Goal: Task Accomplishment & Management: Use online tool/utility

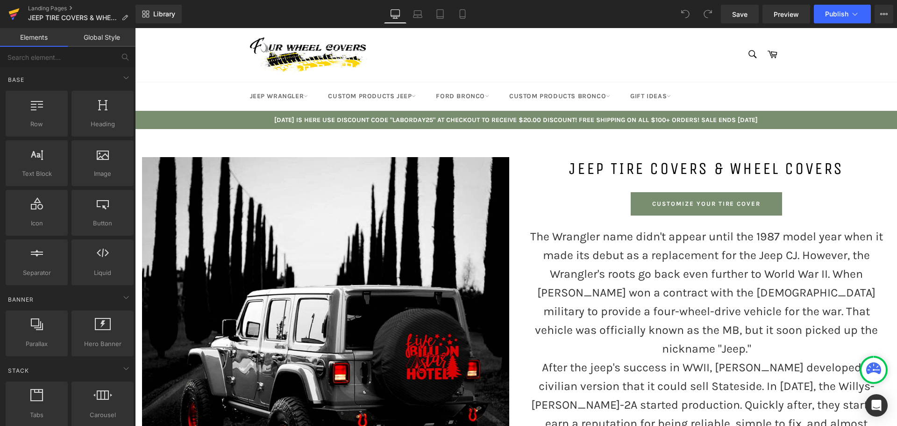
click at [16, 14] on icon at bounding box center [13, 15] width 7 height 4
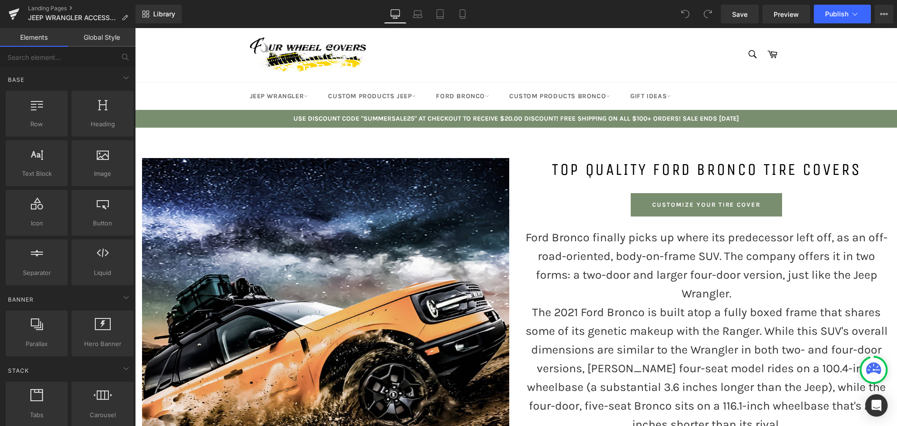
click at [628, 163] on h1 "TOP QUALITY FORD BRONCO TIRE COVERS" at bounding box center [706, 169] width 367 height 23
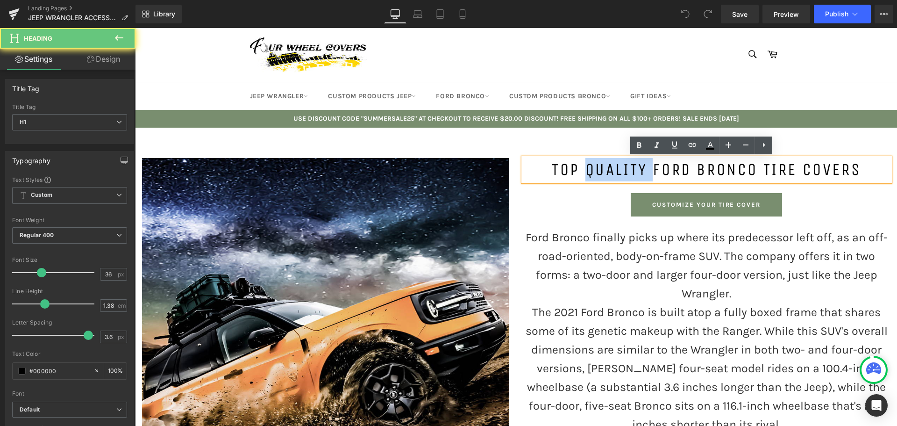
click at [628, 163] on h1 "TOP QUALITY FORD BRONCO TIRE COVERS" at bounding box center [706, 169] width 367 height 23
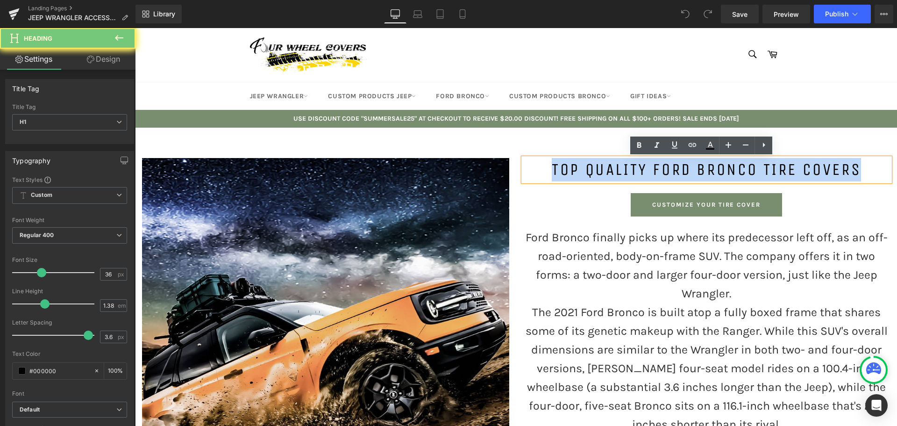
click at [628, 163] on h1 "TOP QUALITY FORD BRONCO TIRE COVERS" at bounding box center [706, 169] width 367 height 23
paste div
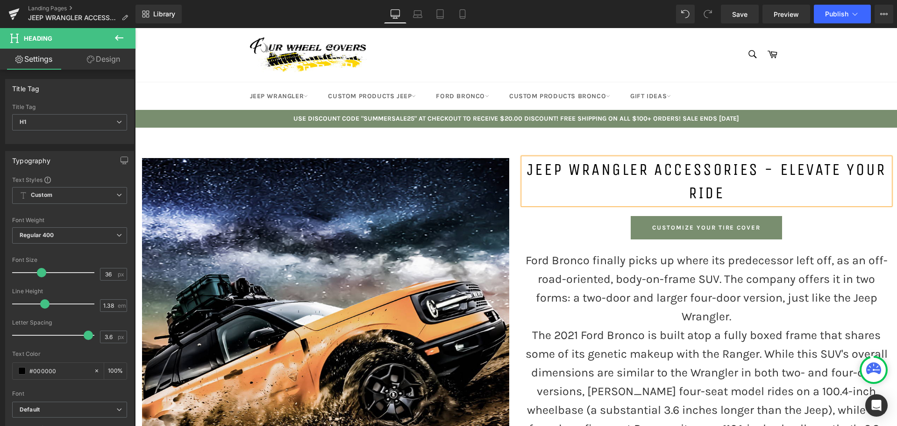
click at [135, 28] on div at bounding box center [135, 28] width 0 height 0
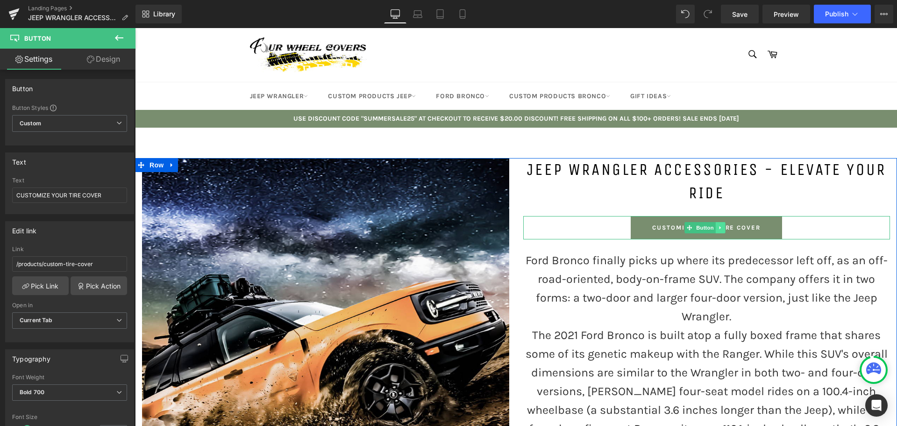
click at [718, 226] on icon at bounding box center [720, 228] width 5 height 6
click at [720, 227] on link at bounding box center [725, 227] width 10 height 11
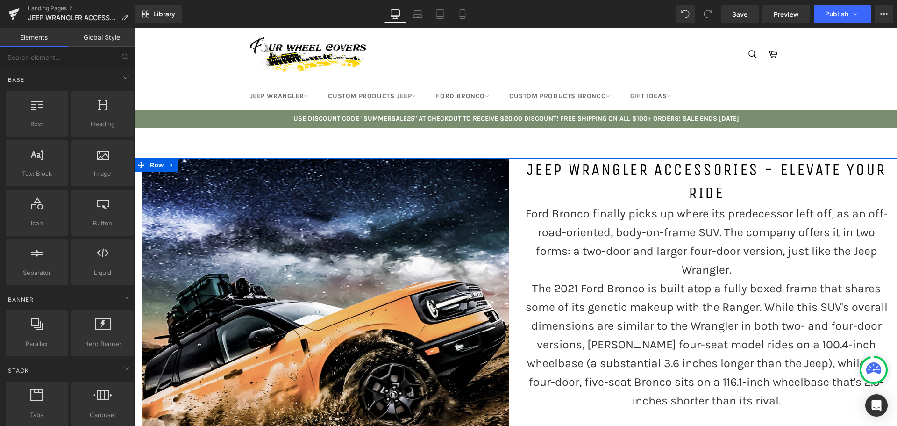
click at [609, 232] on p "Ford Bronco finally picks up where its predecessor left off, as an off-road-ori…" at bounding box center [706, 241] width 367 height 75
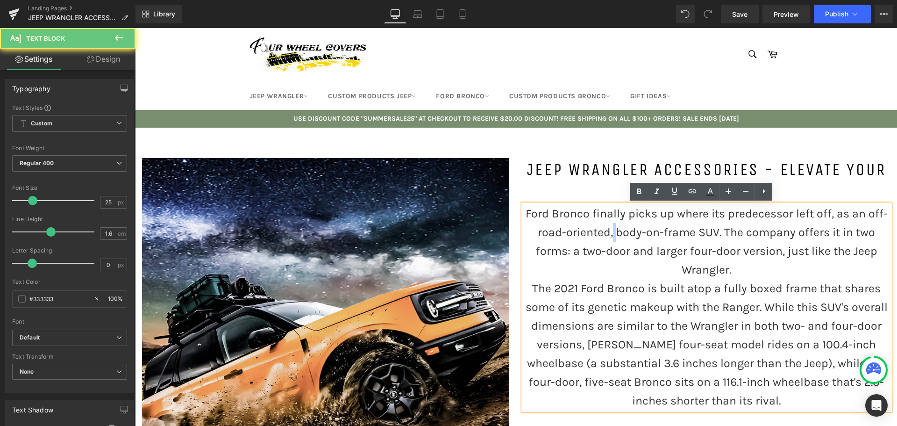
click at [609, 232] on p "Ford Bronco finally picks up where its predecessor left off, as an off-road-ori…" at bounding box center [706, 241] width 367 height 75
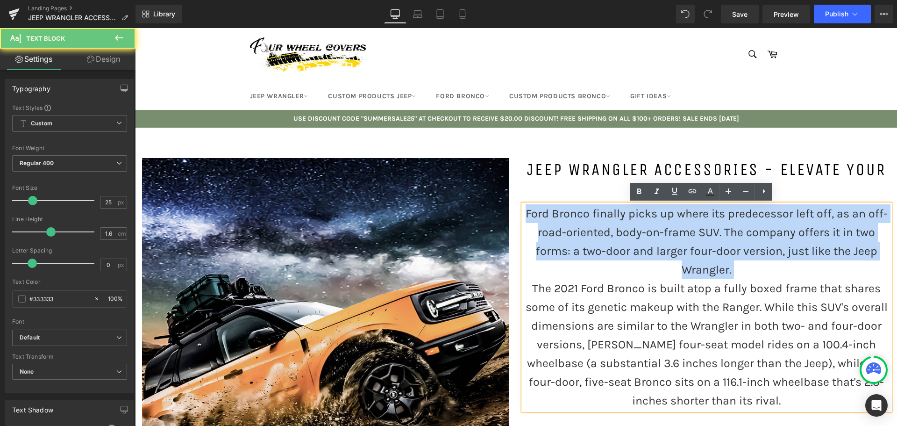
click at [609, 232] on p "Ford Bronco finally picks up where its predecessor left off, as an off-road-ori…" at bounding box center [706, 241] width 367 height 75
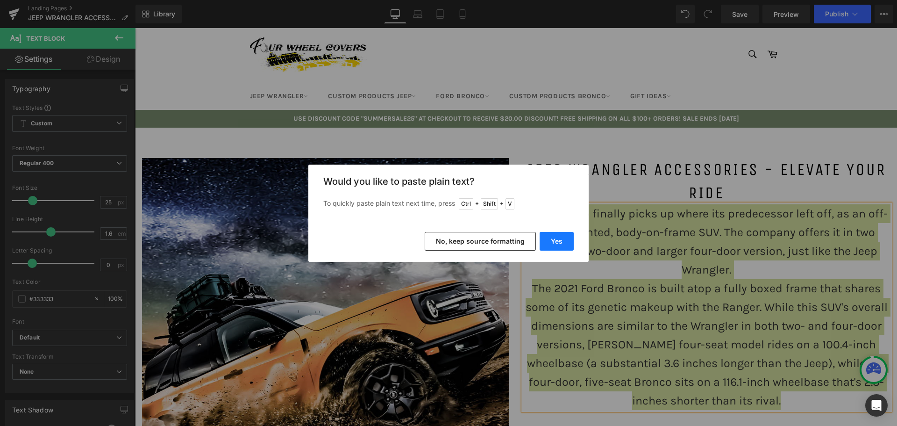
click at [554, 243] on button "Yes" at bounding box center [557, 241] width 34 height 19
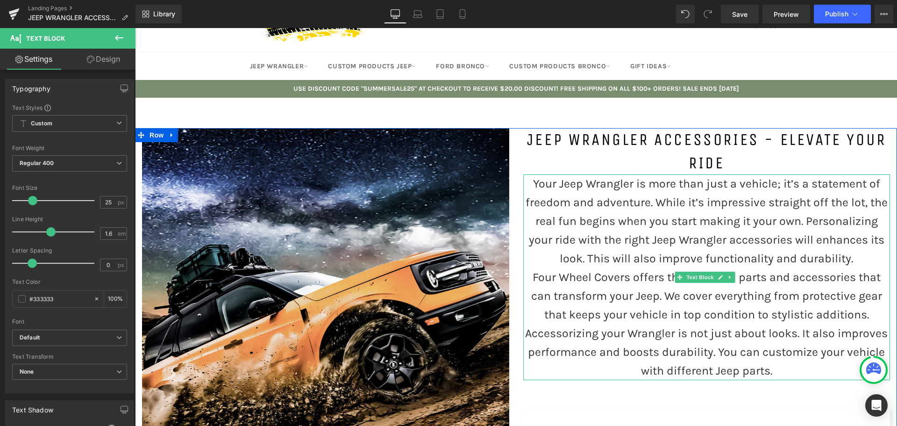
scroll to position [47, 0]
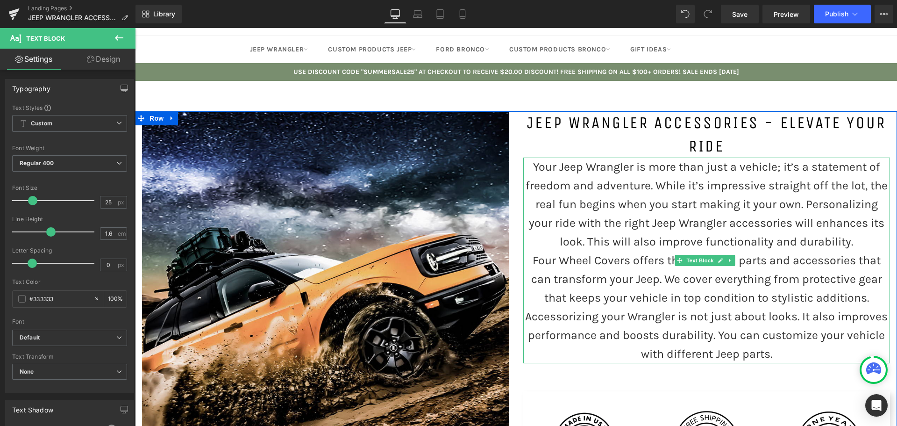
click at [851, 243] on p "Your Jeep Wrangler is more than just a vehicle; it’s a statement of freedom and…" at bounding box center [706, 203] width 367 height 93
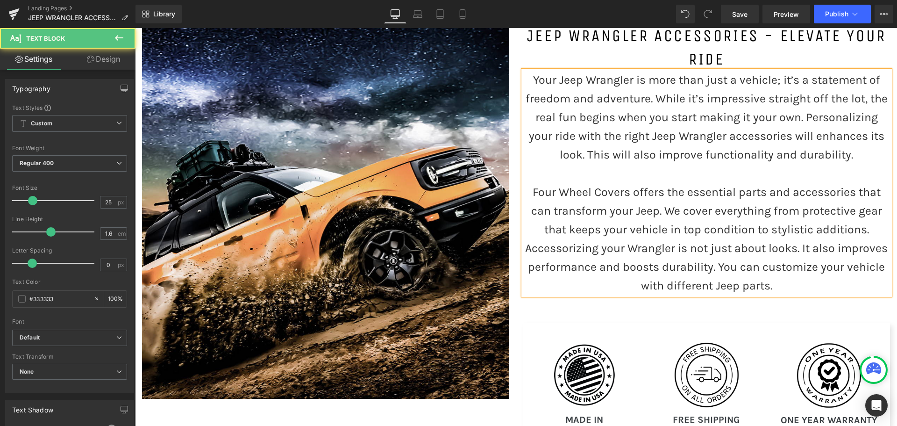
scroll to position [140, 0]
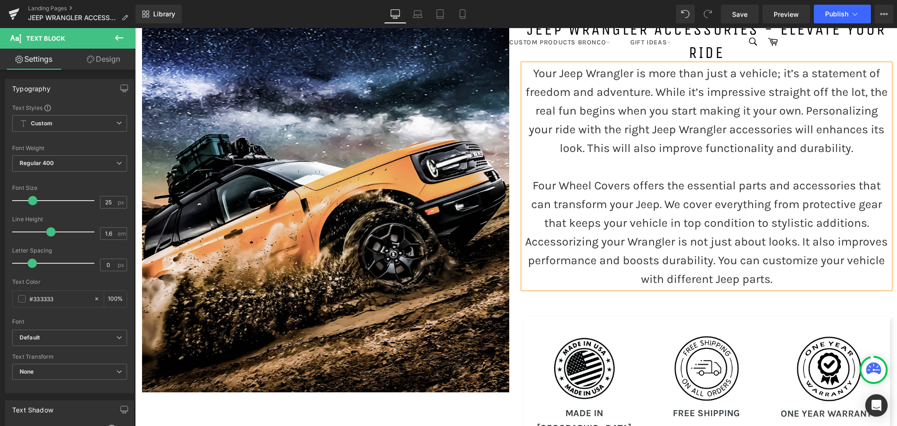
click at [871, 224] on p "Four Wheel Covers offers the essential parts and accessories that can transform…" at bounding box center [706, 204] width 367 height 56
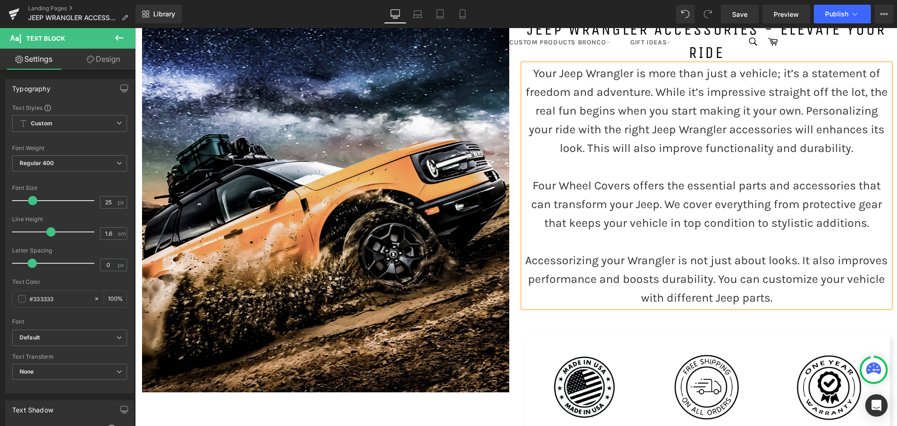
click at [623, 315] on div "Jeep Wrangler Accessories - Elevate Your Ride Heading Your Jeep Wrangler is mor…" at bounding box center [706, 247] width 381 height 459
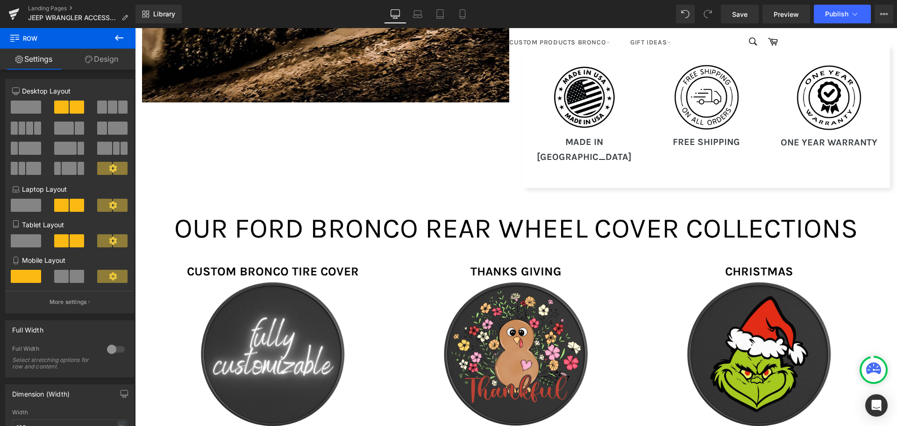
scroll to position [374, 0]
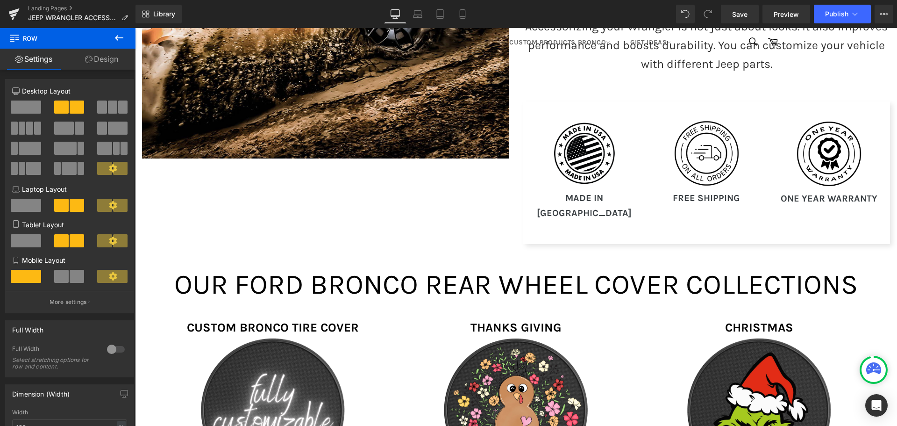
click at [570, 150] on div "Image" at bounding box center [584, 153] width 108 height 65
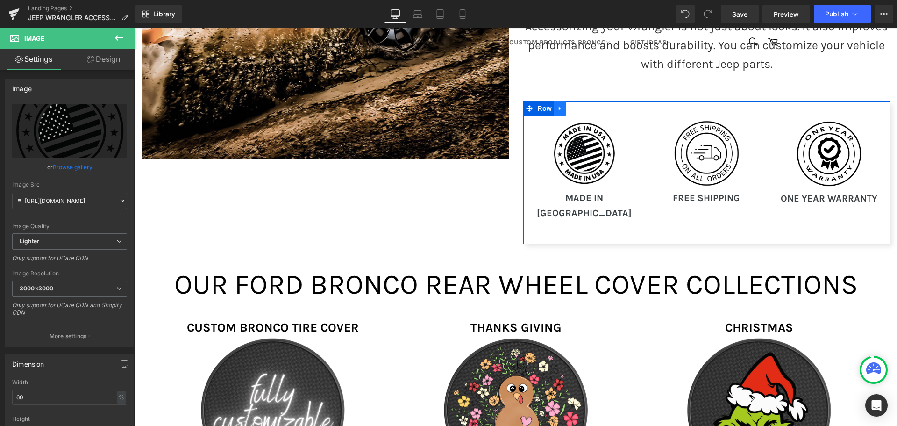
click at [561, 110] on link at bounding box center [560, 108] width 12 height 14
click at [583, 108] on icon at bounding box center [584, 108] width 7 height 7
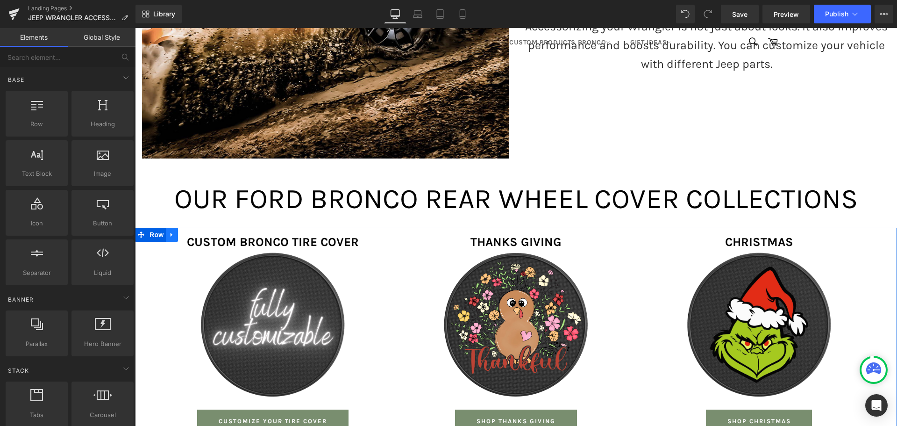
click at [169, 232] on icon at bounding box center [172, 234] width 7 height 7
click at [193, 232] on icon at bounding box center [196, 234] width 7 height 7
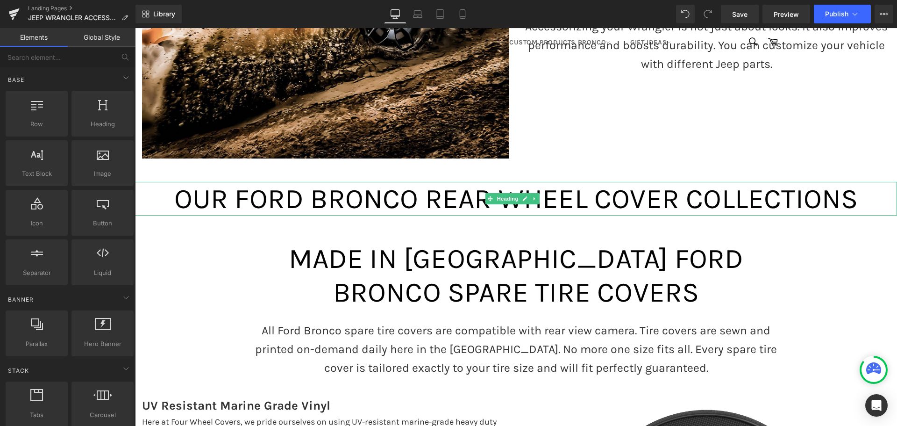
click at [316, 199] on span "OUR FORD BRONCO REAR WHEEL COVER COLLECTIONS" at bounding box center [516, 198] width 684 height 33
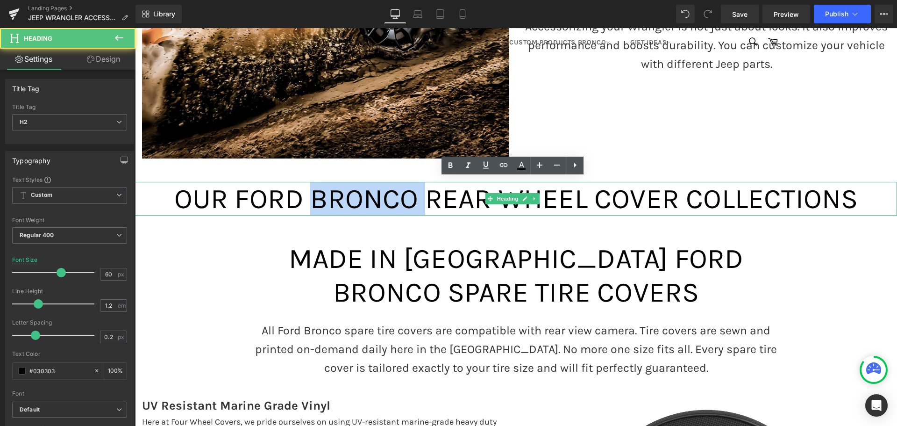
click at [316, 199] on span "OUR FORD BRONCO REAR WHEEL COVER COLLECTIONS" at bounding box center [516, 198] width 684 height 33
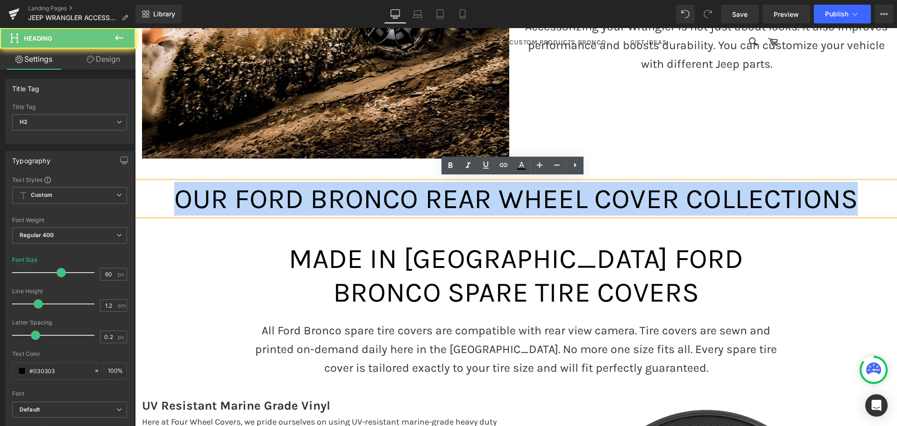
click at [316, 199] on span "OUR FORD BRONCO REAR WHEEL COVER COLLECTIONS" at bounding box center [516, 198] width 684 height 33
paste div
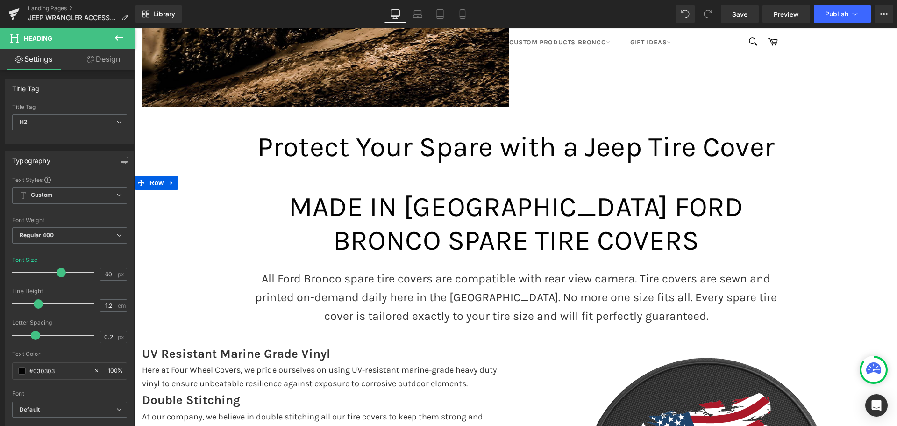
scroll to position [420, 0]
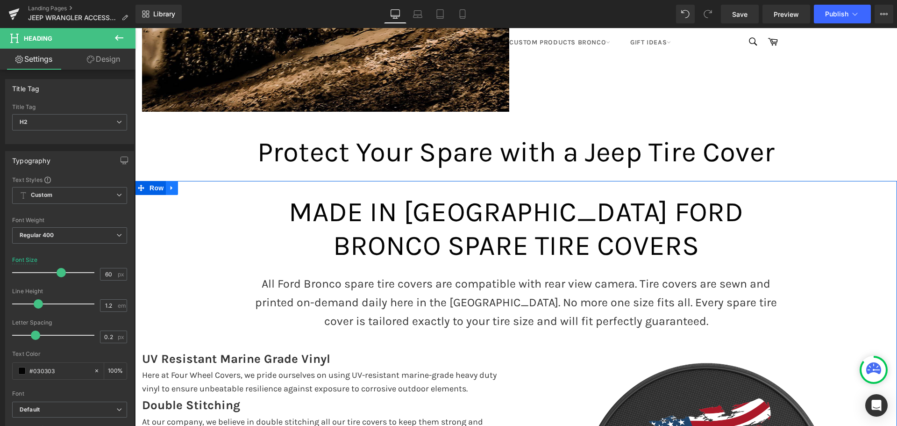
click at [169, 185] on icon at bounding box center [172, 187] width 7 height 7
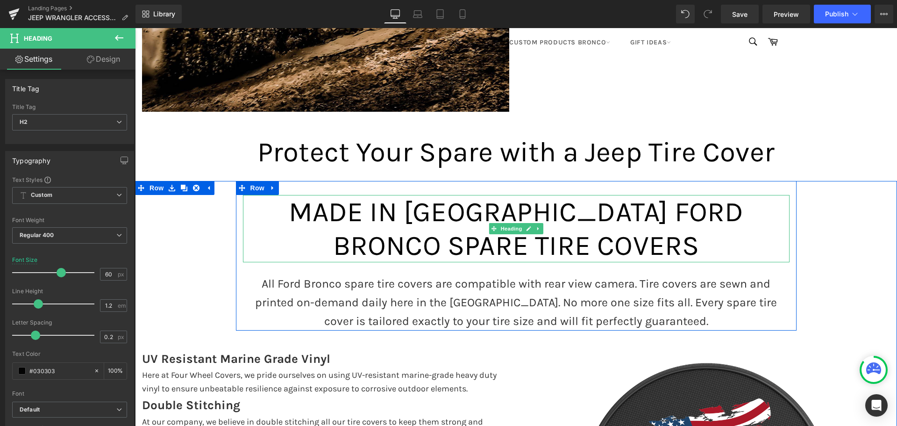
click at [399, 204] on span "MADE IN [GEOGRAPHIC_DATA] FORD BRONCO SPARE TIRE COVERS" at bounding box center [516, 228] width 455 height 66
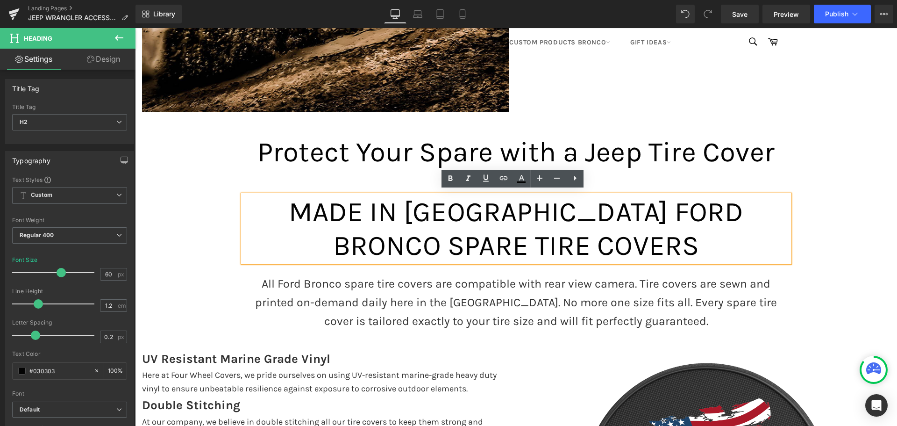
click at [243, 249] on div "MADE IN [GEOGRAPHIC_DATA] FORD BRONCO SPARE TIRE COVERS" at bounding box center [516, 228] width 547 height 67
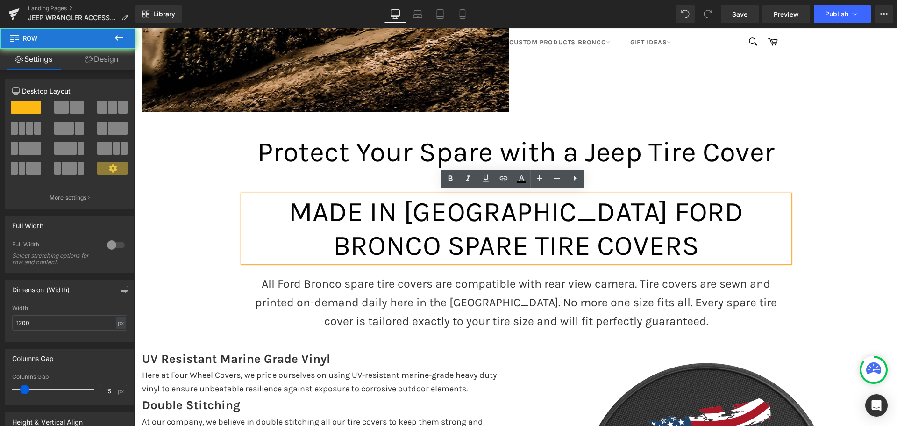
click at [237, 307] on div "MADE IN [GEOGRAPHIC_DATA] FORD BRONCO SPARE TIRE COVERS Heading All Ford Bronco…" at bounding box center [516, 262] width 561 height 135
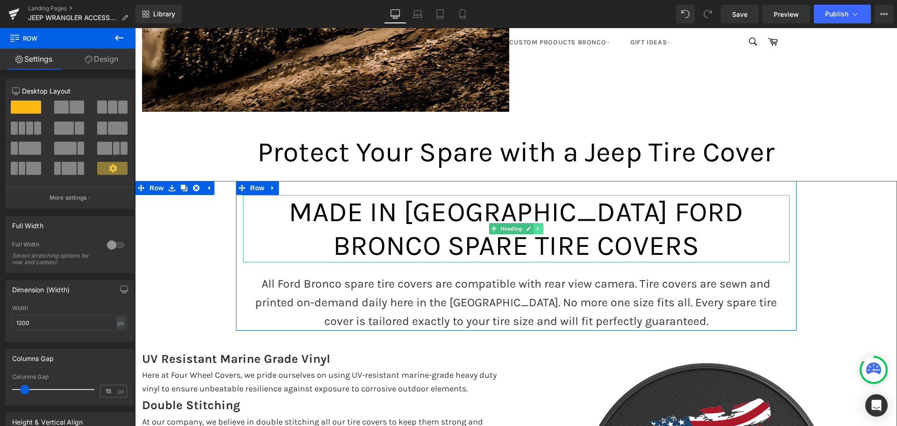
click at [536, 226] on icon at bounding box center [538, 229] width 5 height 6
click at [540, 226] on icon at bounding box center [542, 228] width 5 height 5
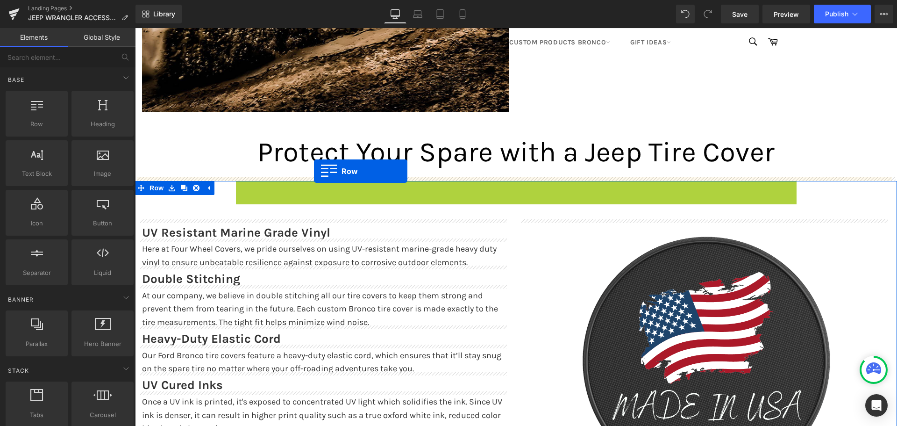
drag, startPoint x: 248, startPoint y: 187, endPoint x: 314, endPoint y: 171, distance: 67.9
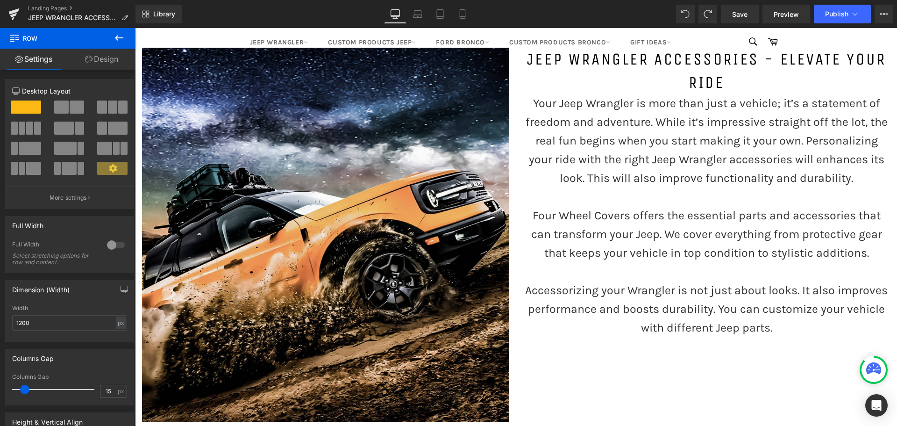
scroll to position [47, 0]
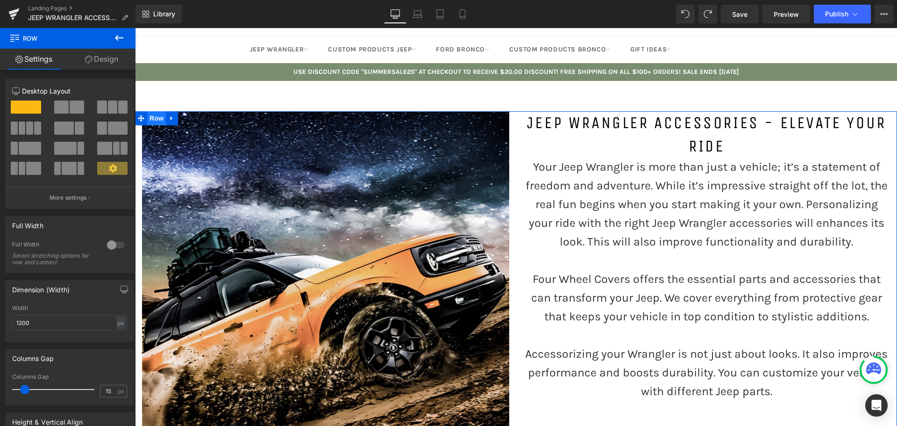
click at [152, 118] on span "Row" at bounding box center [156, 118] width 19 height 14
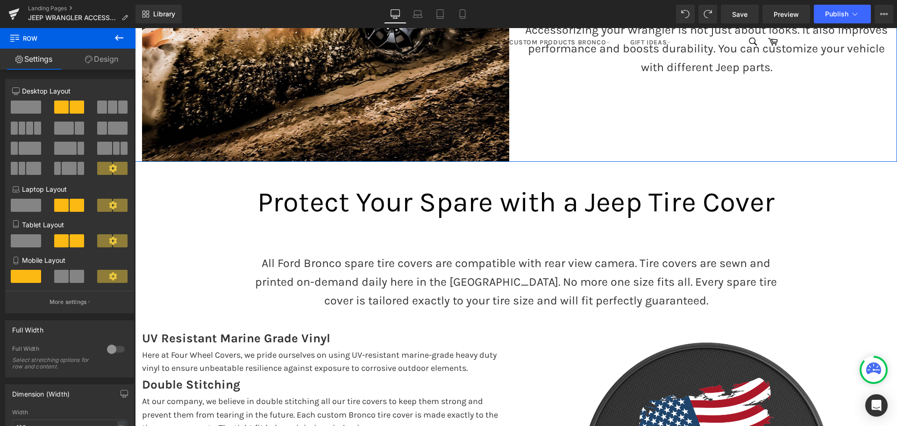
scroll to position [374, 0]
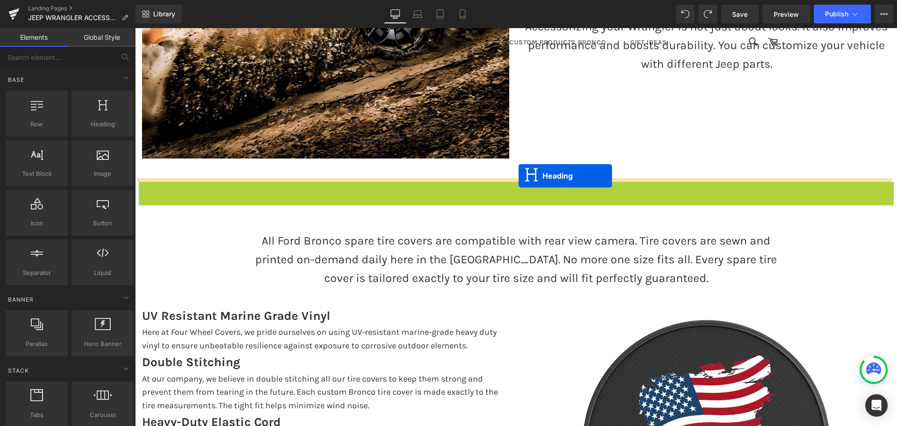
drag, startPoint x: 513, startPoint y: 198, endPoint x: 519, endPoint y: 176, distance: 23.0
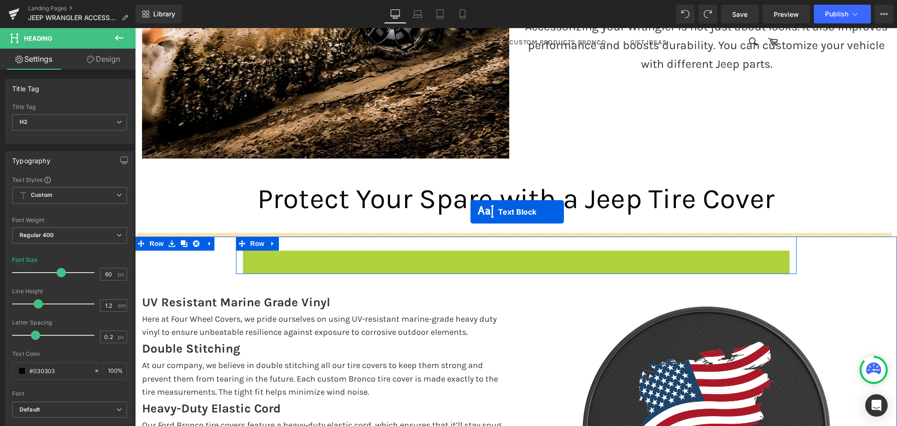
drag, startPoint x: 504, startPoint y: 276, endPoint x: 470, endPoint y: 212, distance: 72.5
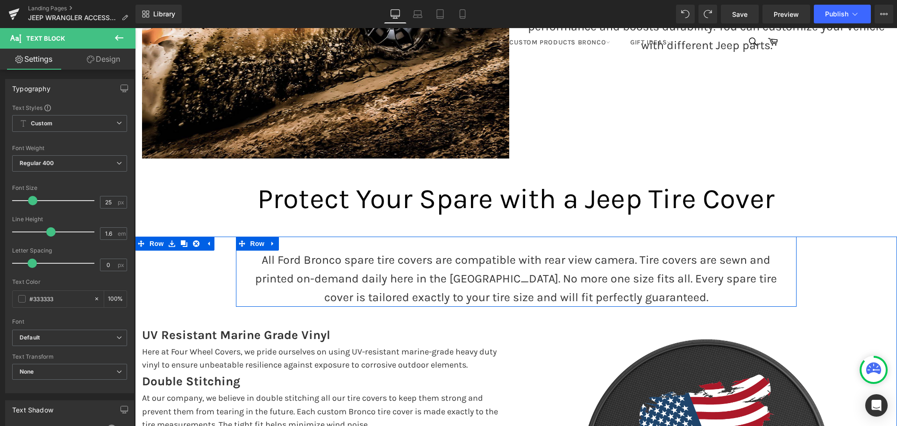
scroll to position [355, 0]
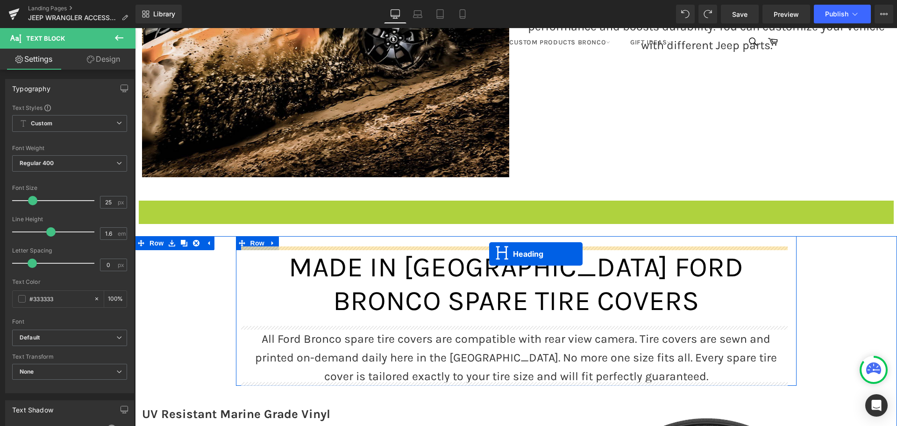
drag, startPoint x: 502, startPoint y: 220, endPoint x: 489, endPoint y: 254, distance: 36.4
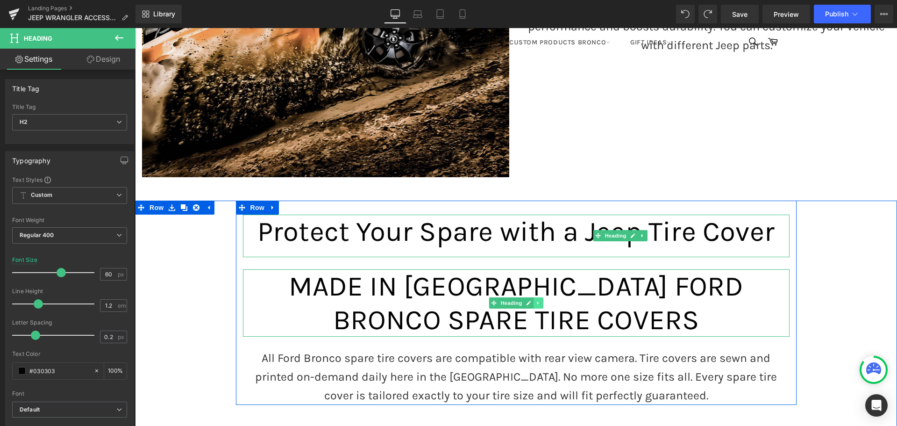
click at [536, 300] on icon at bounding box center [538, 303] width 5 height 6
click at [540, 300] on icon at bounding box center [542, 302] width 5 height 5
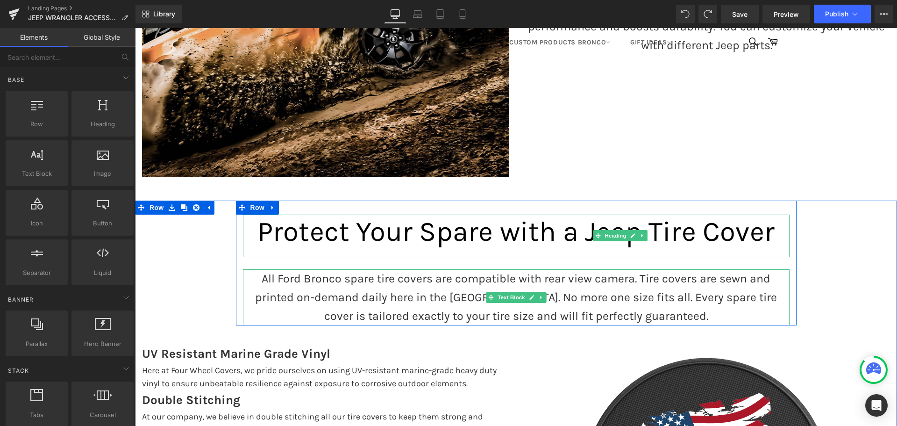
drag, startPoint x: 499, startPoint y: 291, endPoint x: 473, endPoint y: 293, distance: 26.2
click at [499, 291] on span "Text Block" at bounding box center [511, 296] width 31 height 11
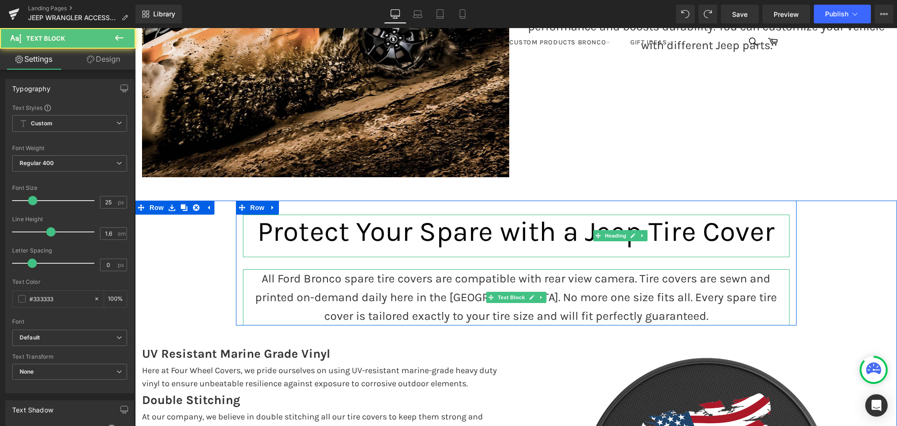
click at [418, 293] on p "All Ford Bronco spare tire covers are compatible with rear view camera. Tire co…" at bounding box center [516, 297] width 547 height 56
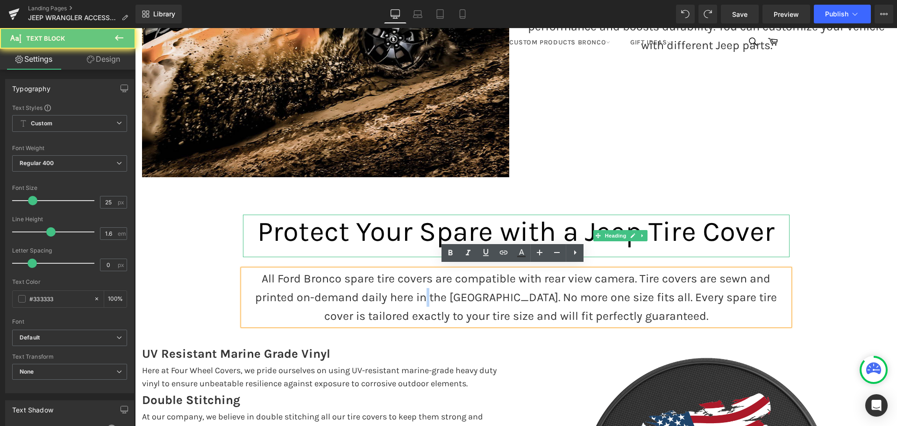
click at [418, 293] on p "All Ford Bronco spare tire covers are compatible with rear view camera. Tire co…" at bounding box center [516, 297] width 547 height 56
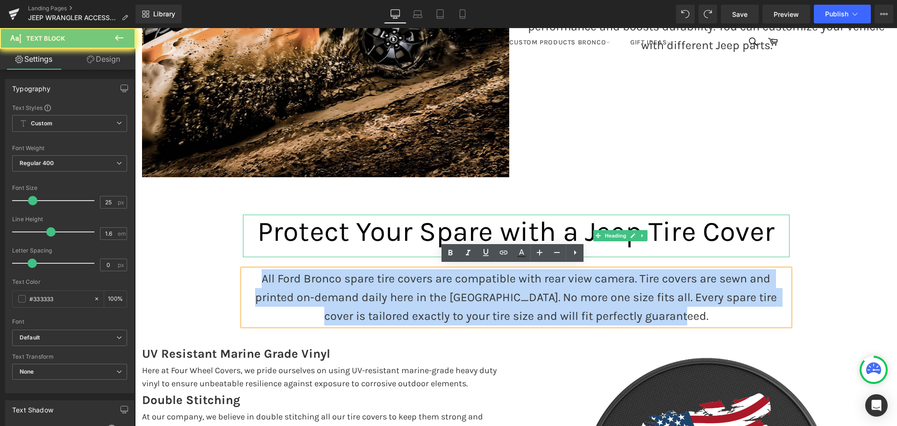
click at [418, 293] on p "All Ford Bronco spare tire covers are compatible with rear view camera. Tire co…" at bounding box center [516, 297] width 547 height 56
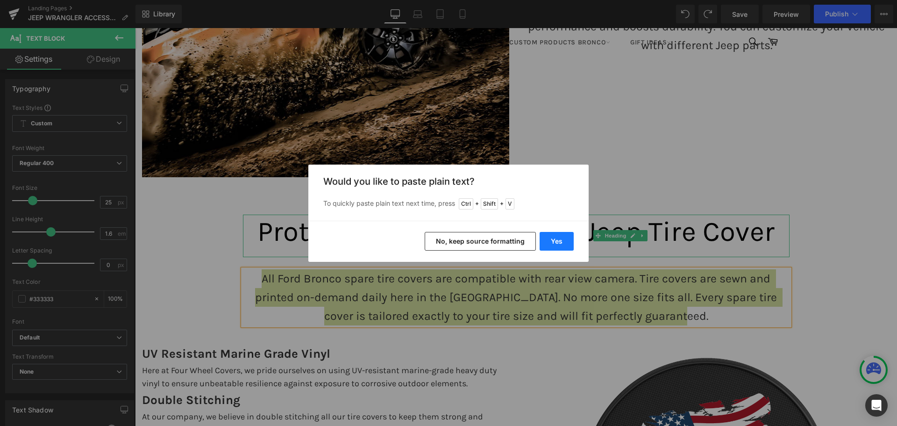
click at [549, 242] on button "Yes" at bounding box center [557, 241] width 34 height 19
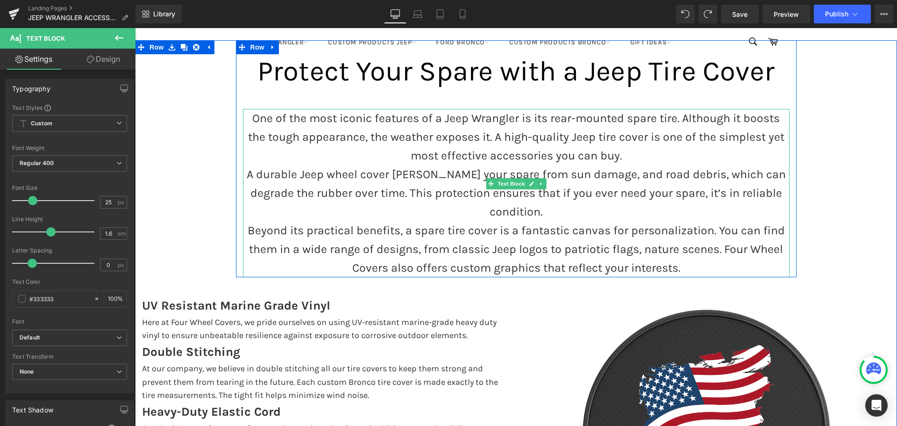
scroll to position [542, 0]
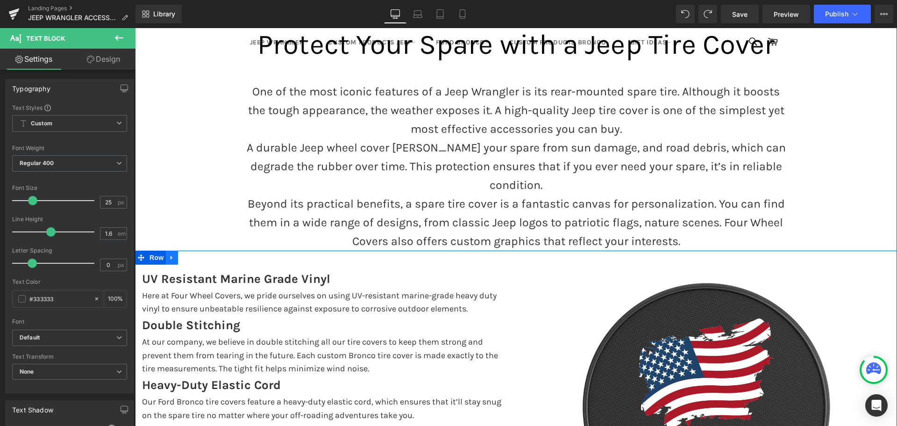
click at [173, 250] on link at bounding box center [172, 257] width 12 height 14
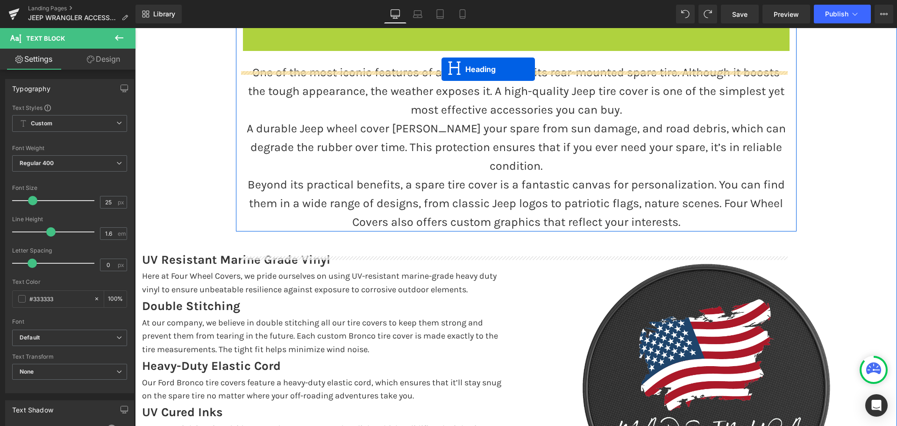
scroll to position [495, 0]
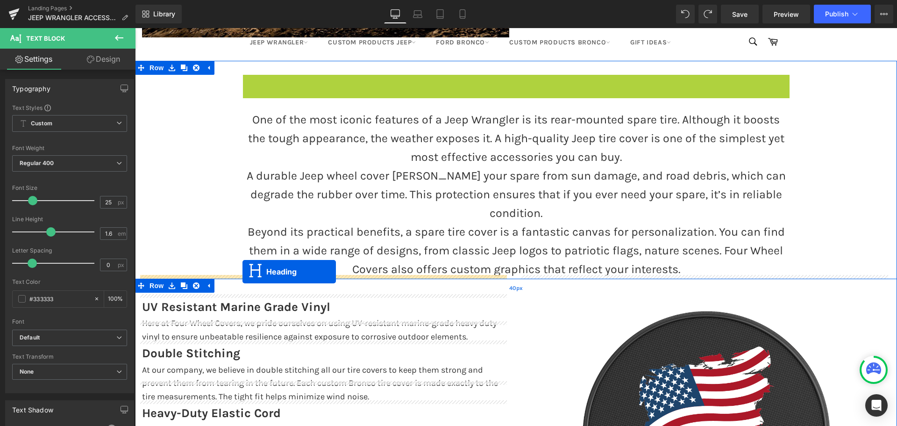
drag, startPoint x: 507, startPoint y: 49, endPoint x: 242, endPoint y: 271, distance: 345.8
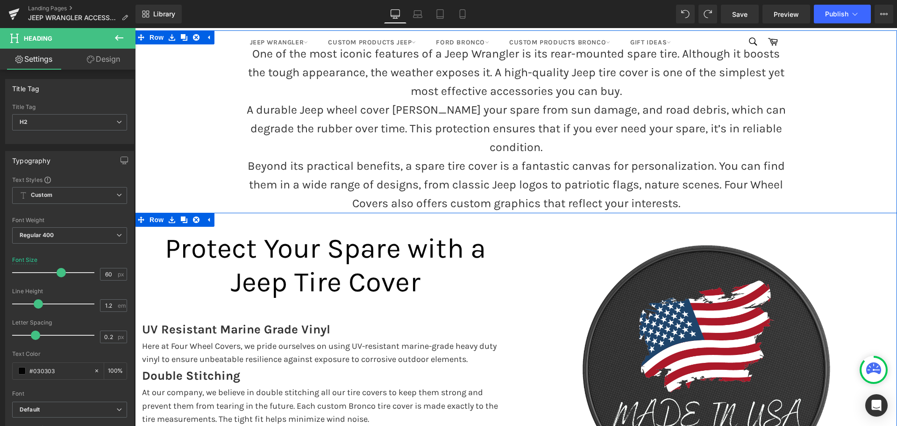
scroll to position [541, 0]
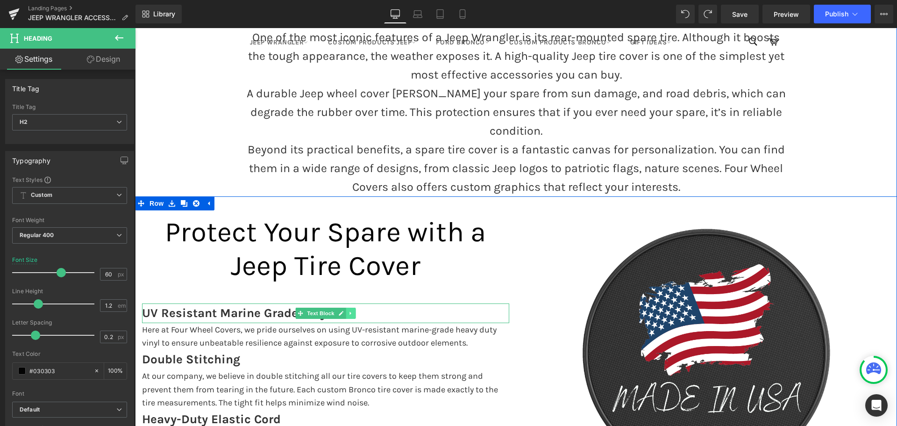
click at [348, 310] on icon at bounding box center [350, 313] width 5 height 6
click at [353, 310] on icon at bounding box center [355, 312] width 5 height 5
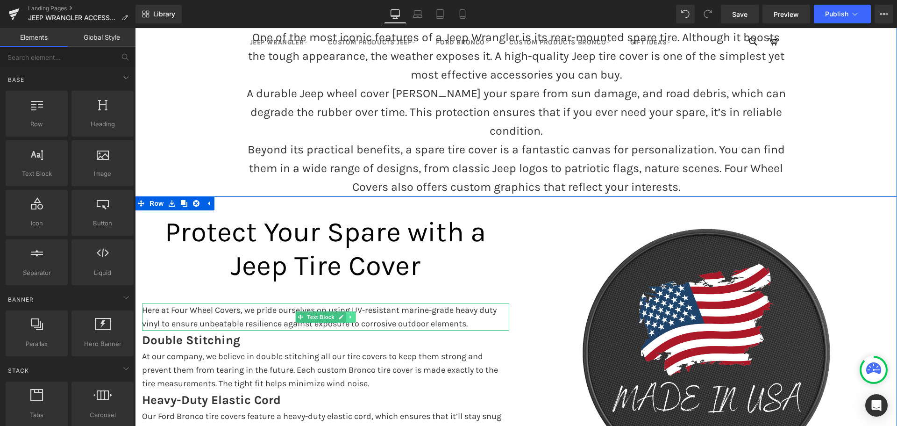
click at [348, 314] on icon at bounding box center [350, 317] width 5 height 6
click at [351, 311] on link at bounding box center [356, 316] width 10 height 11
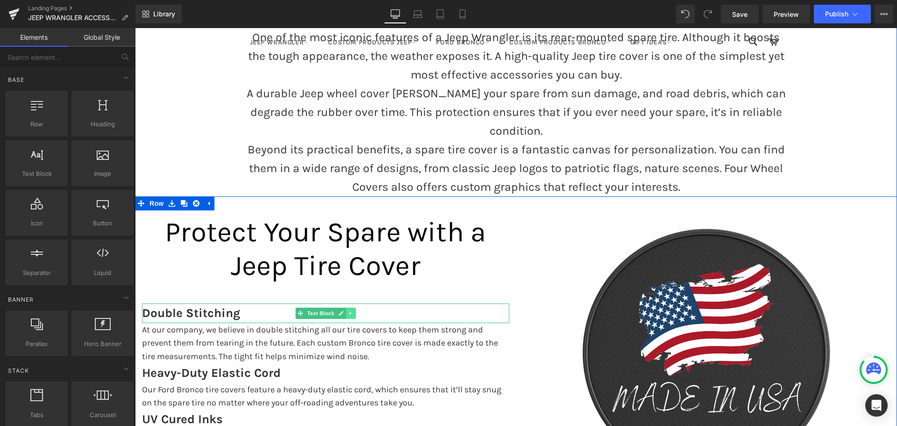
click at [349, 310] on icon at bounding box center [350, 313] width 5 height 6
click at [352, 307] on link at bounding box center [356, 312] width 10 height 11
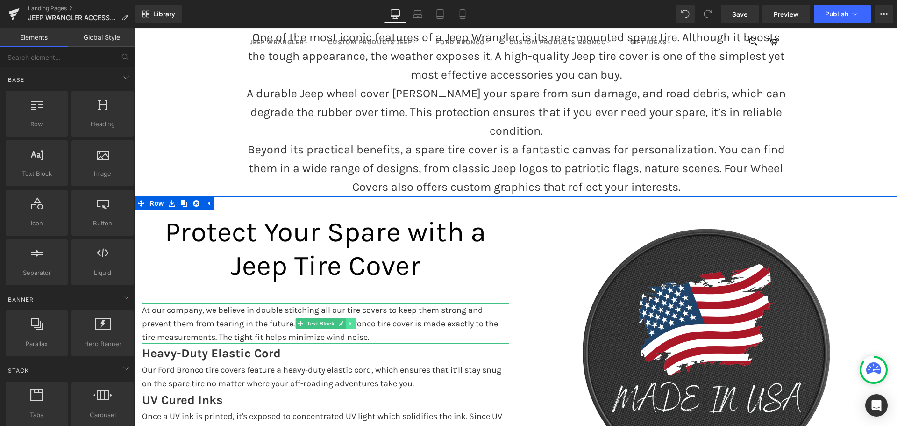
click at [348, 320] on icon at bounding box center [350, 323] width 5 height 6
click at [354, 321] on icon at bounding box center [355, 323] width 5 height 5
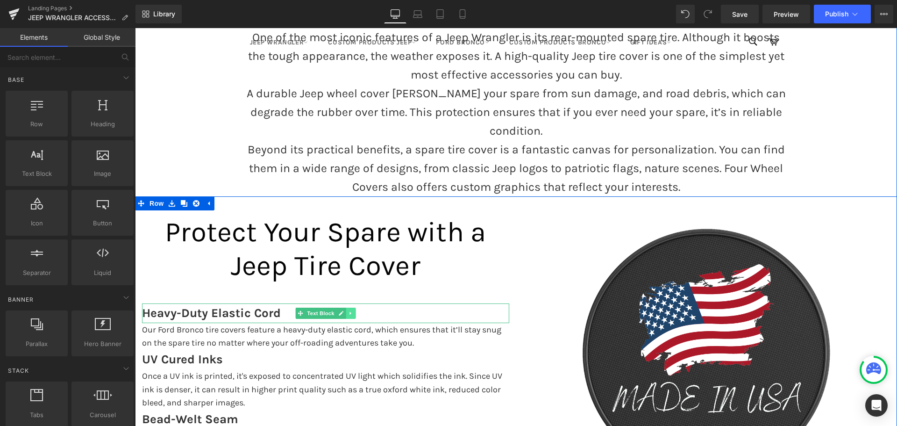
click at [348, 310] on icon at bounding box center [350, 313] width 5 height 6
click at [354, 310] on icon at bounding box center [355, 312] width 5 height 5
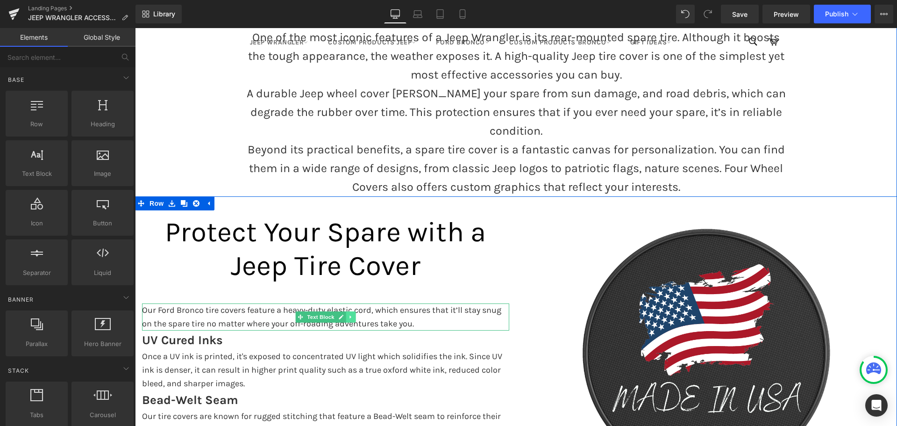
click at [350, 311] on link at bounding box center [351, 316] width 10 height 11
click at [353, 314] on icon at bounding box center [355, 316] width 5 height 5
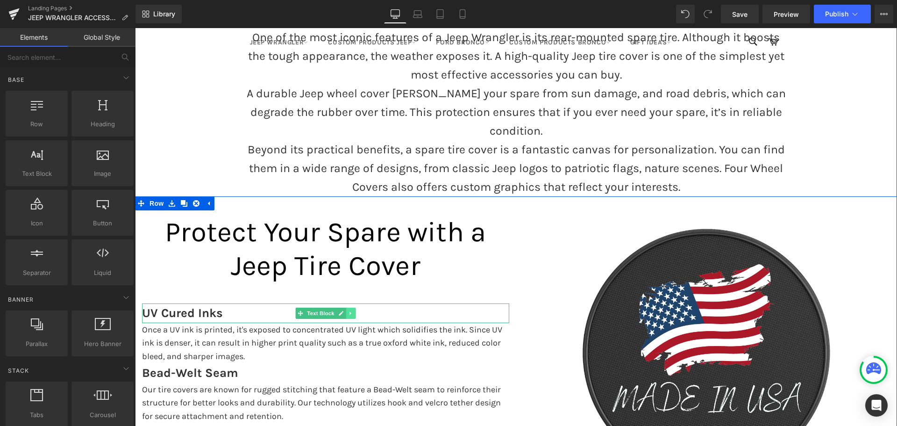
click at [350, 310] on icon at bounding box center [350, 313] width 5 height 6
click at [353, 310] on icon at bounding box center [355, 312] width 5 height 5
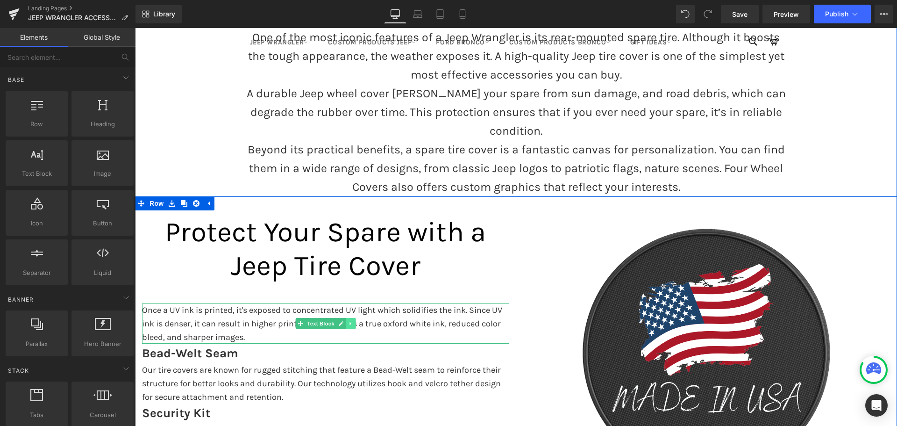
click at [348, 320] on icon at bounding box center [350, 323] width 5 height 6
click at [353, 321] on icon at bounding box center [355, 323] width 5 height 5
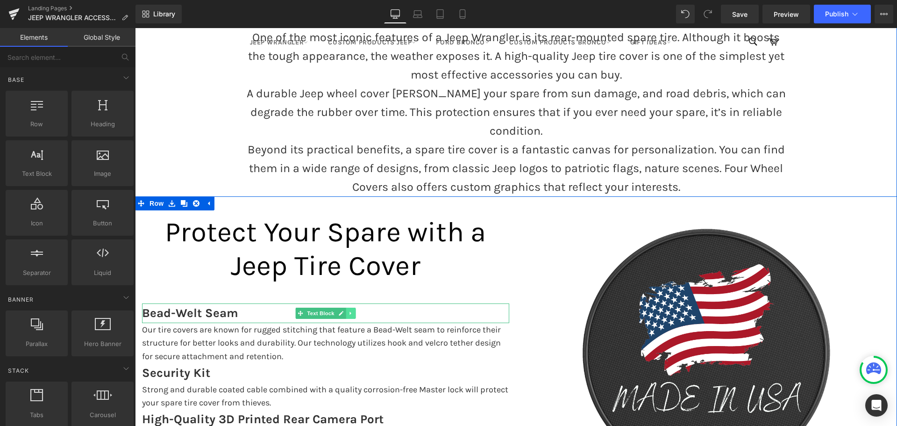
click at [349, 310] on icon at bounding box center [350, 313] width 5 height 6
click at [353, 310] on icon at bounding box center [355, 313] width 5 height 6
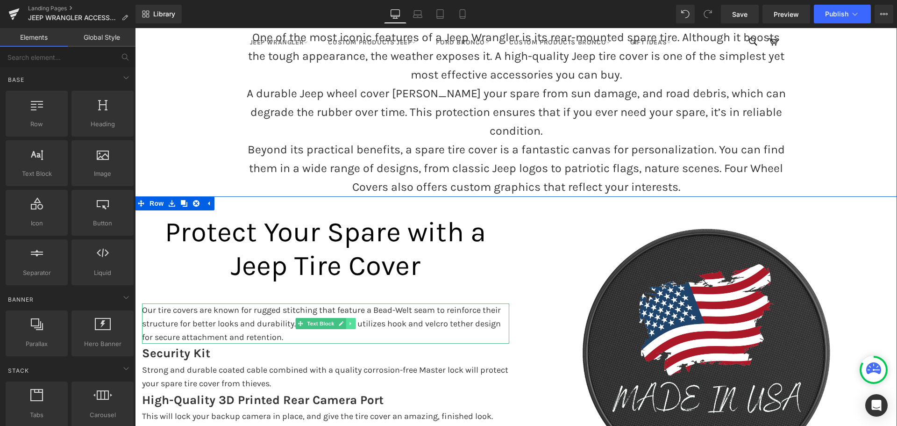
click at [348, 320] on icon at bounding box center [350, 323] width 5 height 6
click at [353, 320] on icon at bounding box center [355, 323] width 5 height 6
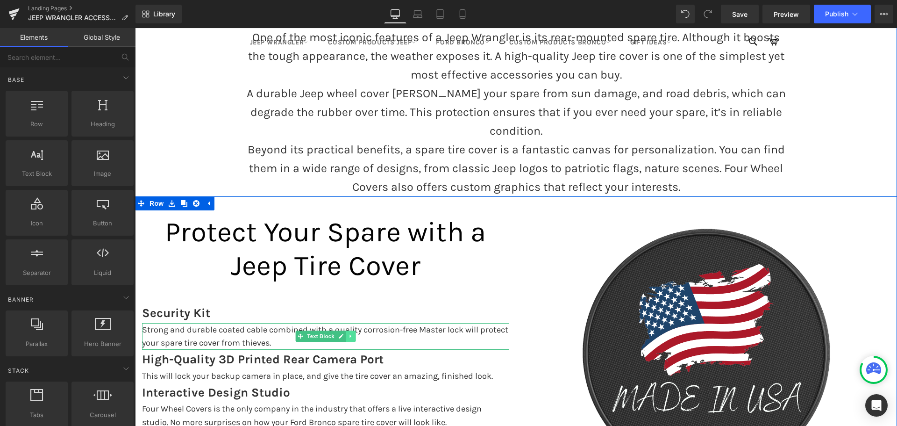
click at [348, 333] on icon at bounding box center [350, 336] width 5 height 6
click at [360, 330] on link at bounding box center [365, 335] width 10 height 11
click at [350, 333] on icon at bounding box center [350, 336] width 5 height 6
click at [356, 330] on link at bounding box center [356, 335] width 10 height 11
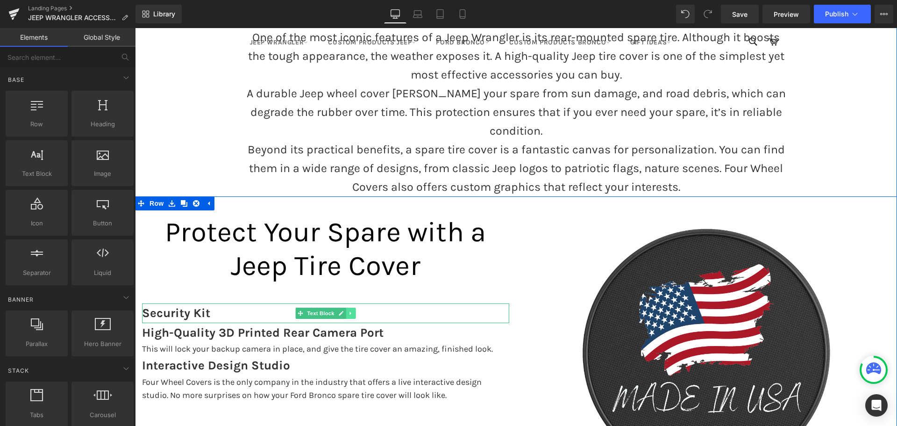
click at [349, 311] on icon at bounding box center [349, 312] width 1 height 3
click at [353, 310] on icon at bounding box center [355, 312] width 5 height 5
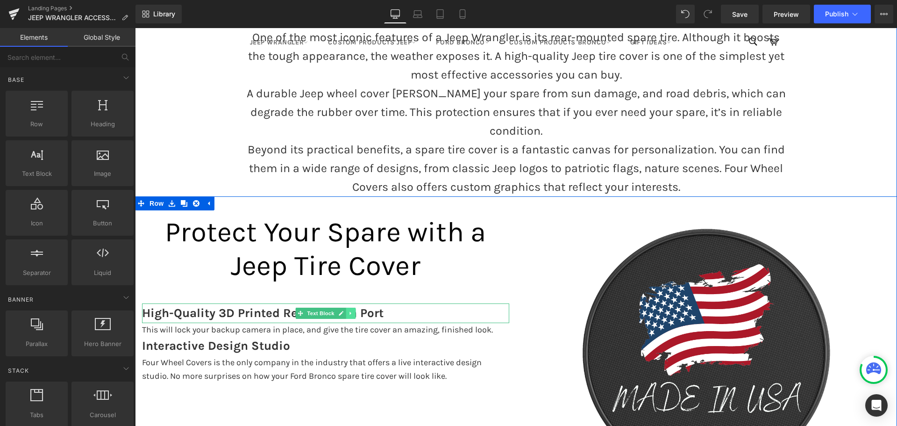
click at [348, 310] on icon at bounding box center [350, 313] width 5 height 6
click at [353, 310] on icon at bounding box center [355, 312] width 5 height 5
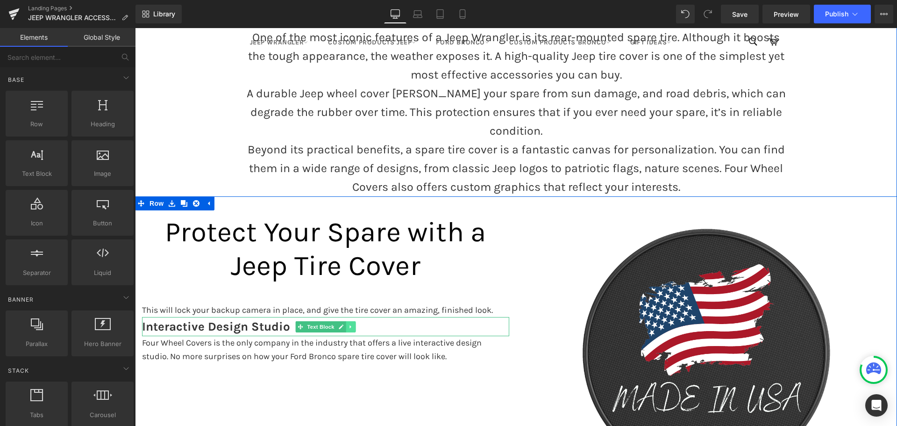
click at [348, 324] on icon at bounding box center [350, 327] width 5 height 6
click at [353, 324] on icon at bounding box center [355, 327] width 5 height 6
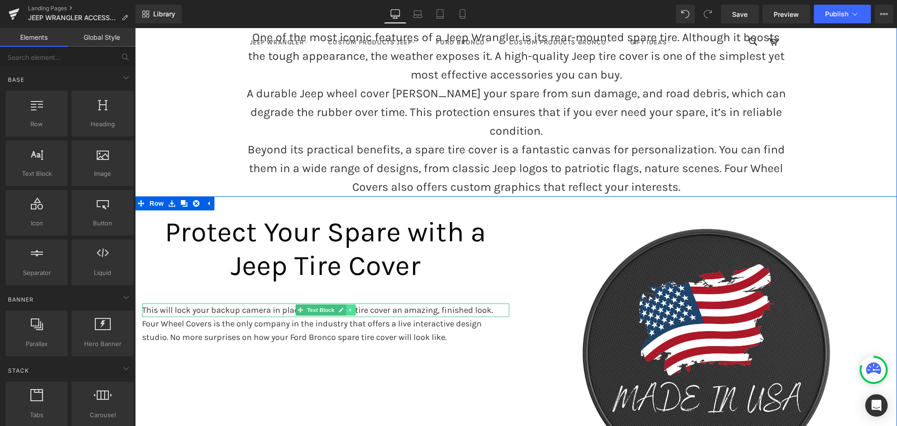
click at [351, 304] on link at bounding box center [351, 309] width 10 height 11
click at [353, 307] on icon at bounding box center [355, 309] width 5 height 5
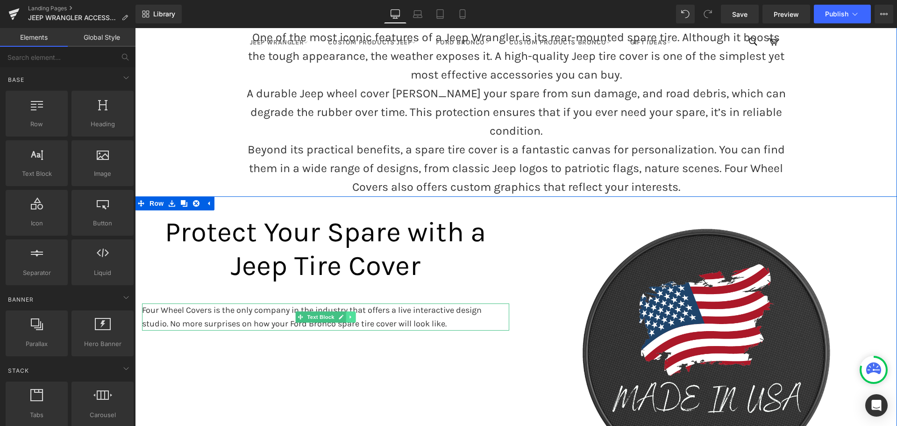
click at [349, 314] on icon at bounding box center [350, 317] width 5 height 6
click at [353, 314] on icon at bounding box center [355, 316] width 5 height 5
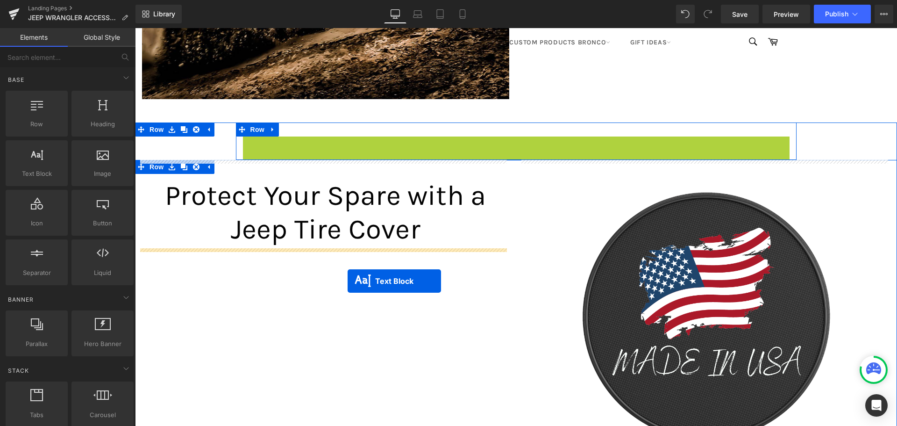
scroll to position [448, 0]
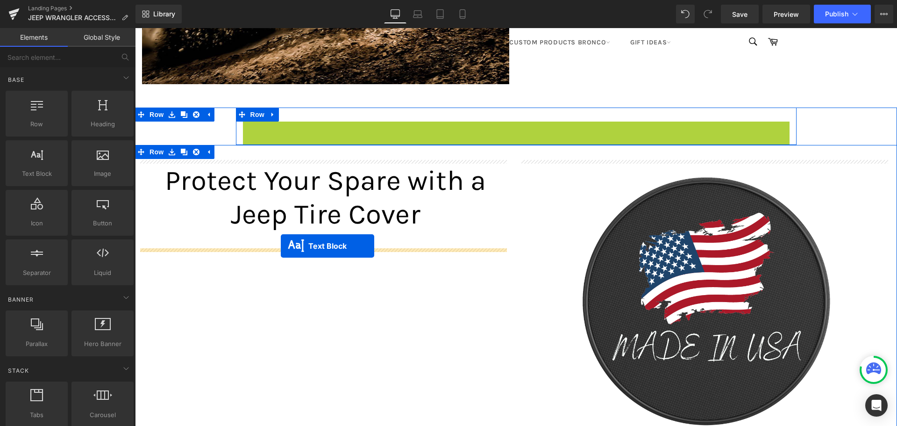
drag, startPoint x: 502, startPoint y: 238, endPoint x: 278, endPoint y: 242, distance: 223.3
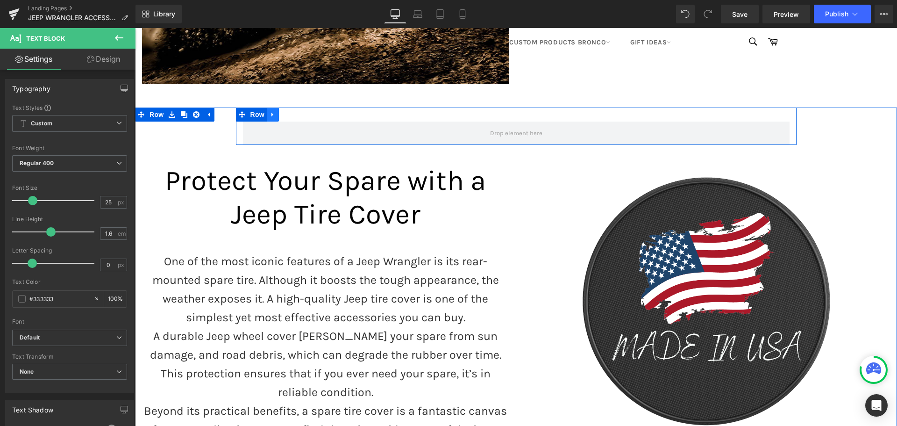
click at [271, 113] on icon at bounding box center [272, 115] width 2 height 4
click at [296, 113] on icon at bounding box center [297, 114] width 7 height 7
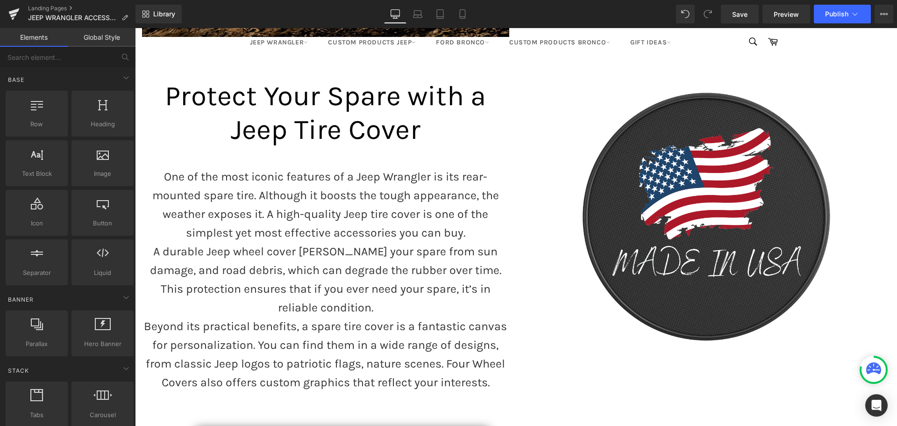
scroll to position [495, 0]
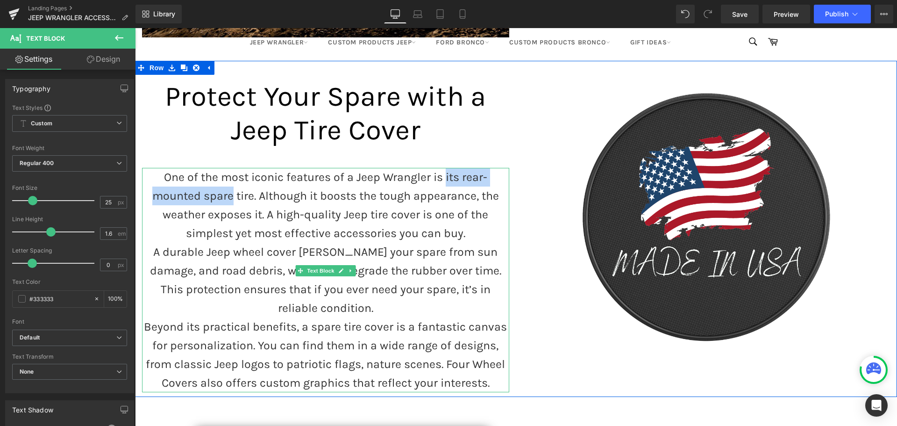
drag, startPoint x: 442, startPoint y: 170, endPoint x: 231, endPoint y: 193, distance: 212.9
click at [231, 193] on p "One of the most iconic features of a Jeep Wrangler is its rear-mounted spare ti…" at bounding box center [325, 205] width 367 height 75
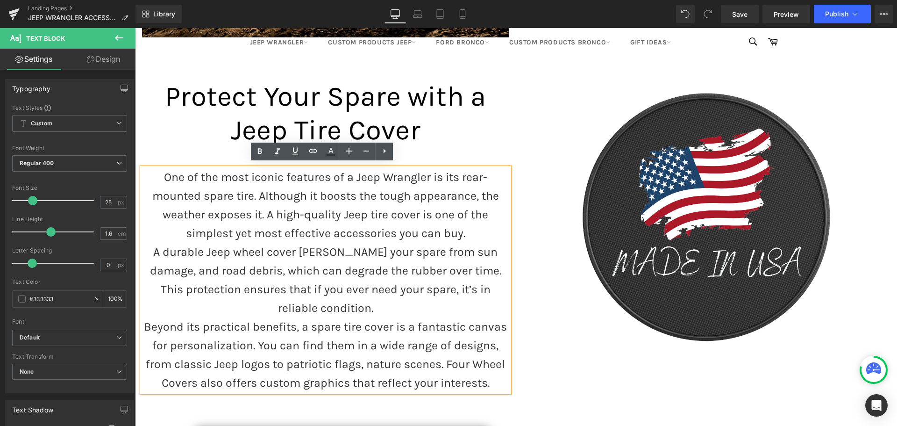
click at [261, 193] on p "One of the most iconic features of a Jeep Wrangler is its rear-mounted spare ti…" at bounding box center [325, 205] width 367 height 75
drag, startPoint x: 341, startPoint y: 211, endPoint x: 416, endPoint y: 211, distance: 75.2
click at [416, 211] on p "One of the most iconic features of a Jeep Wrangler is its rear-mounted spare ti…" at bounding box center [325, 205] width 367 height 75
click at [310, 152] on icon at bounding box center [313, 151] width 8 height 4
click at [359, 235] on input "text" at bounding box center [391, 232] width 144 height 23
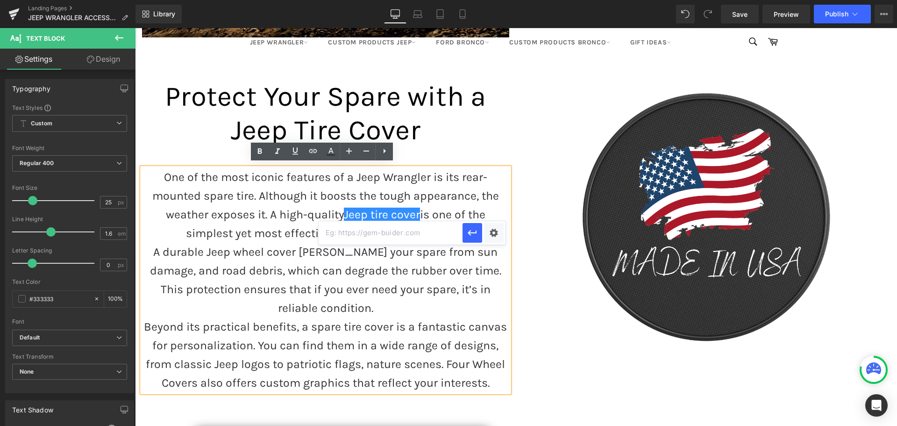
paste input "https://fourwheelcovers.com/pages/jeep-tire-covers"
type input "https://fourwheelcovers.com/pages/jeep-tire-covers"
click at [475, 234] on icon "button" at bounding box center [472, 232] width 11 height 11
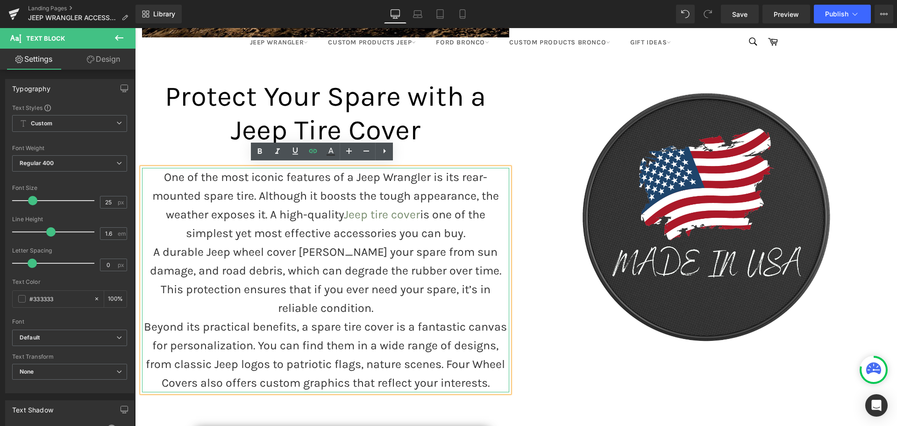
click at [361, 244] on p "A durable Jeep wheel cover shields your spare from sun damage, and road debris,…" at bounding box center [325, 279] width 367 height 75
click at [270, 213] on p "One of the most iconic features of a Jeep Wrangler is its rear-mounted spare ti…" at bounding box center [325, 205] width 367 height 75
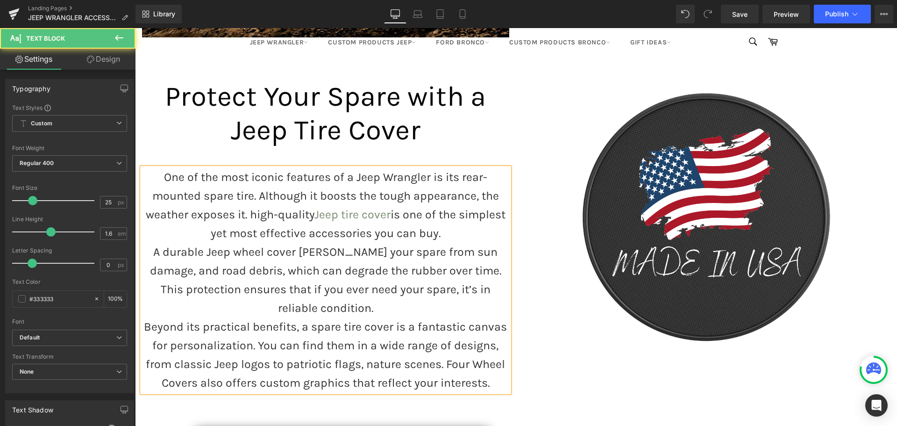
click at [387, 211] on p "One of the most iconic features of a Jeep Wrangler is its rear-mounted spare ti…" at bounding box center [325, 205] width 367 height 75
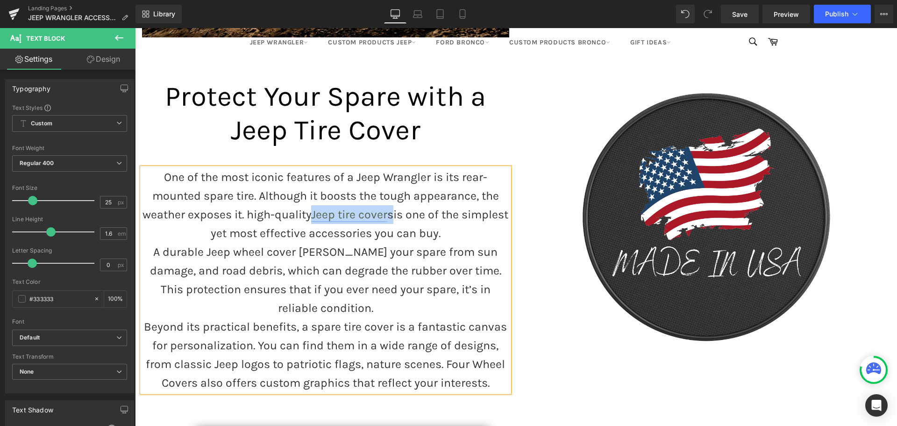
drag, startPoint x: 414, startPoint y: 210, endPoint x: 334, endPoint y: 211, distance: 80.4
click at [334, 211] on p "One of the most iconic features of a Jeep Wrangler is its rear-mounted spare ti…" at bounding box center [325, 205] width 367 height 75
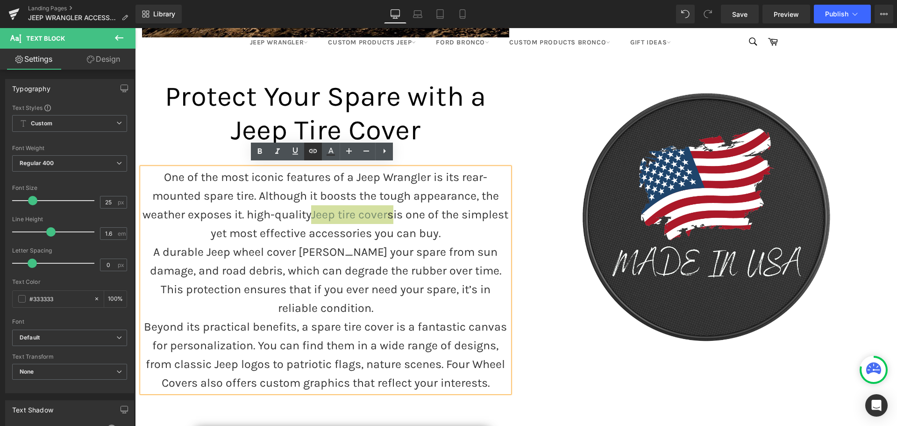
click at [312, 150] on icon at bounding box center [312, 150] width 11 height 11
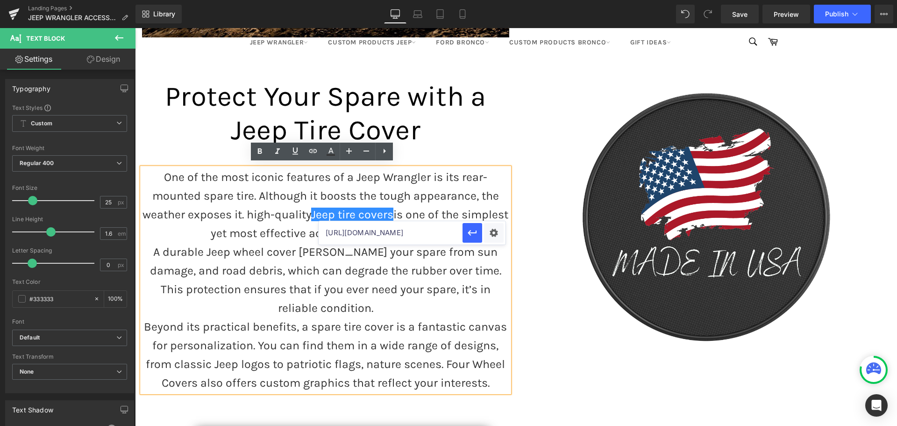
click at [417, 233] on input "https://fourwheelcovers.com/pages/jeep-tire-covers" at bounding box center [391, 232] width 144 height 23
paste input "https://fourwheelcovers.com/pages/jeep-tire-covers"
type input "https://fourwheelcovers.com/pages/jeep-tire-covers"
click at [473, 235] on icon "button" at bounding box center [472, 232] width 11 height 11
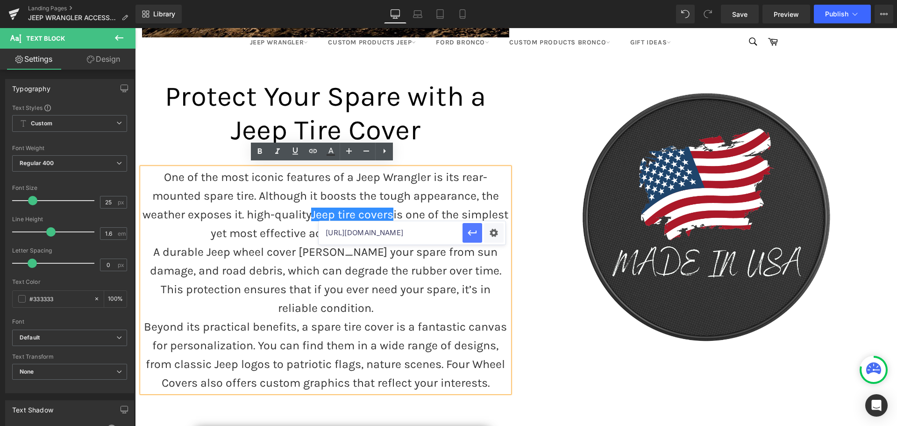
scroll to position [0, 0]
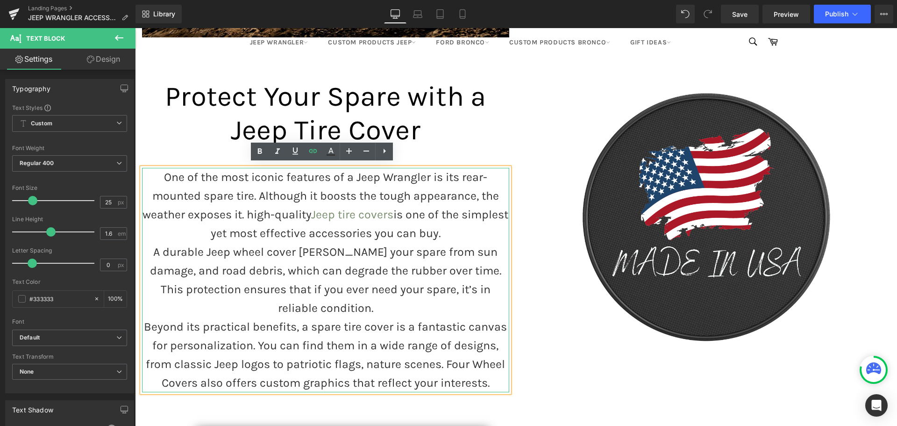
click at [372, 259] on p "A durable Jeep wheel cover shields your spare from sun damage, and road debris,…" at bounding box center [325, 279] width 367 height 75
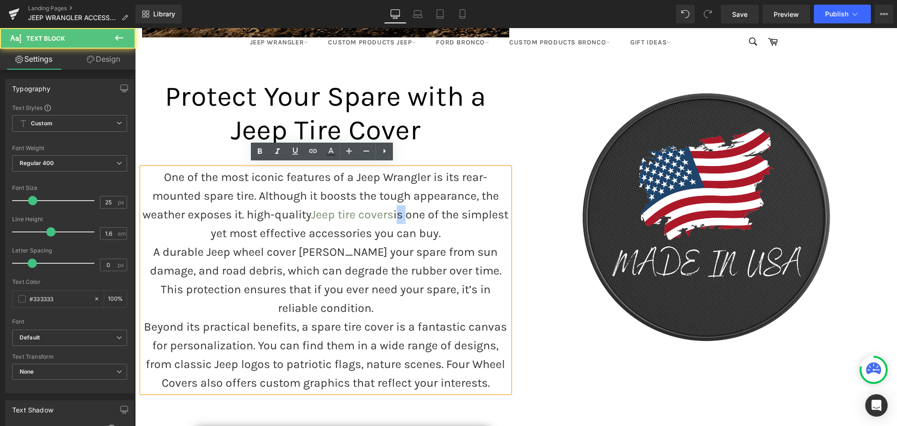
drag, startPoint x: 426, startPoint y: 210, endPoint x: 419, endPoint y: 210, distance: 6.1
click at [419, 210] on p "One of the most iconic features of a Jeep Wrangler is its rear-mounted spare ti…" at bounding box center [325, 205] width 367 height 75
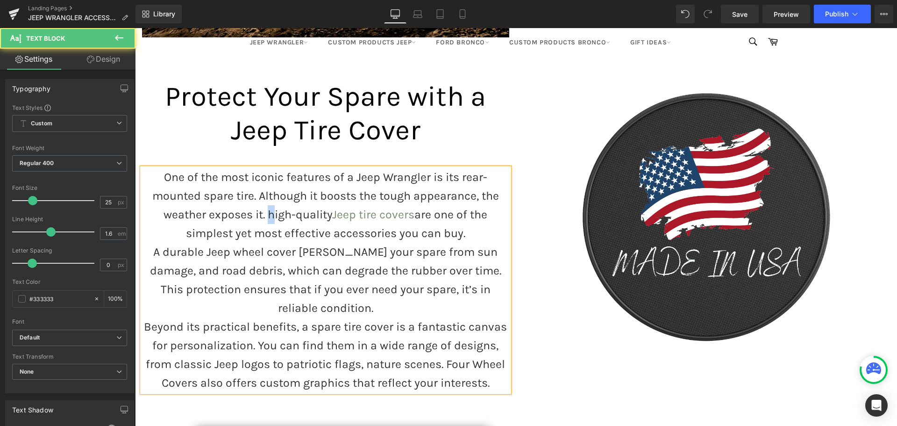
drag, startPoint x: 267, startPoint y: 210, endPoint x: 263, endPoint y: 211, distance: 4.7
click at [263, 211] on p "One of the most iconic features of a Jeep Wrangler is its rear-mounted spare ti…" at bounding box center [325, 205] width 367 height 75
click at [280, 249] on p "A durable Jeep wheel cover shields your spare from sun damage, and road debris,…" at bounding box center [325, 279] width 367 height 75
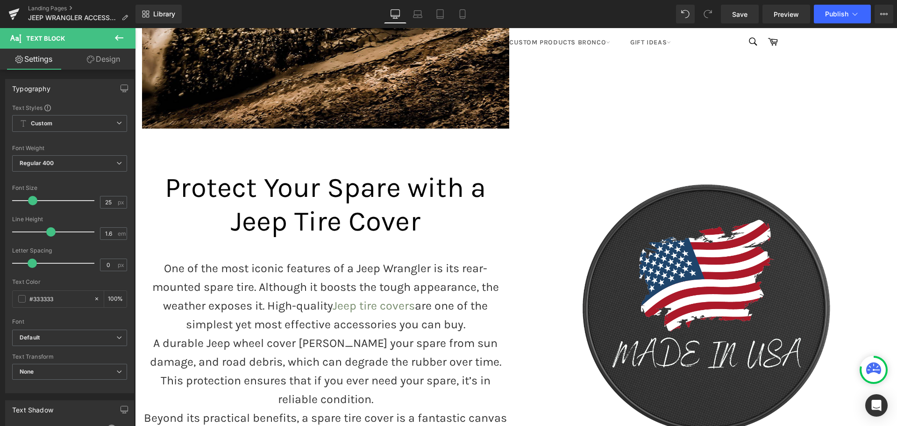
scroll to position [401, 0]
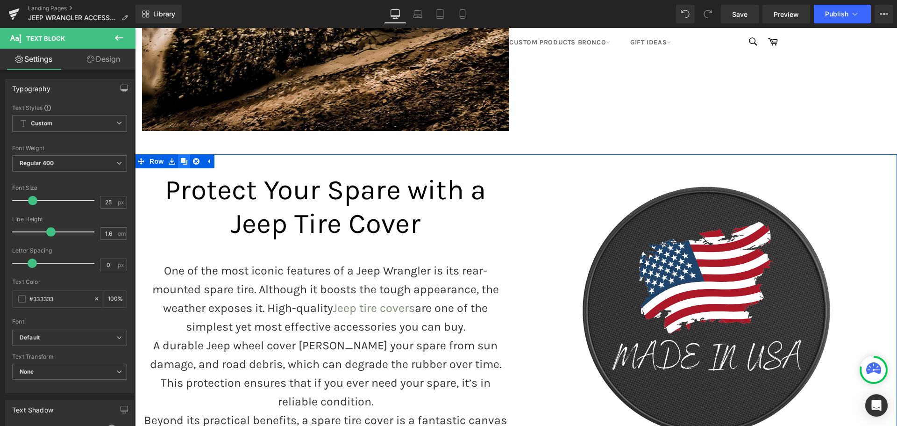
click at [181, 158] on icon at bounding box center [184, 161] width 7 height 7
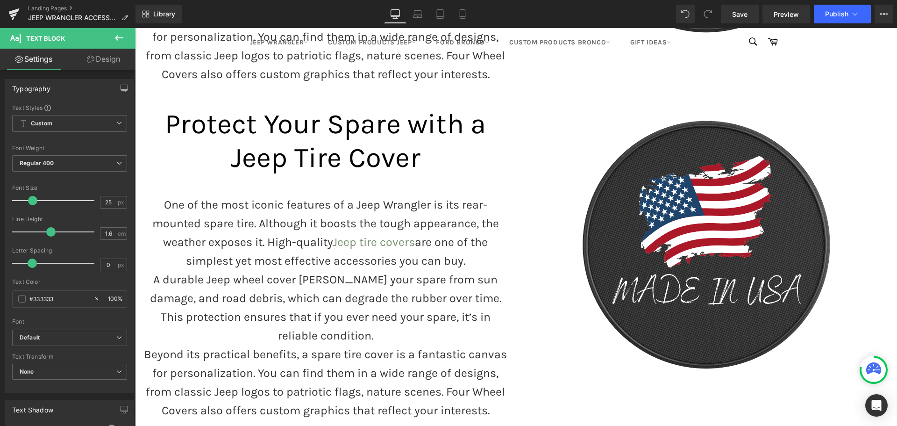
scroll to position [803, 0]
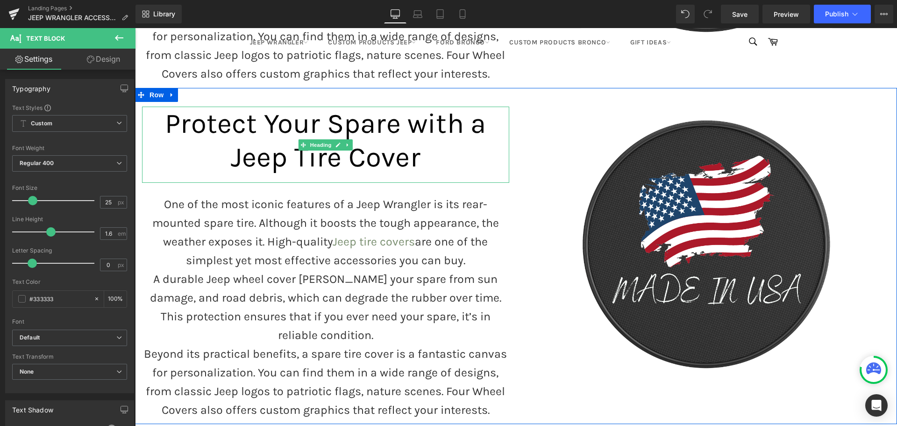
click at [301, 108] on span "Protect Your Spare with a Jeep Tire Cover" at bounding box center [325, 140] width 321 height 66
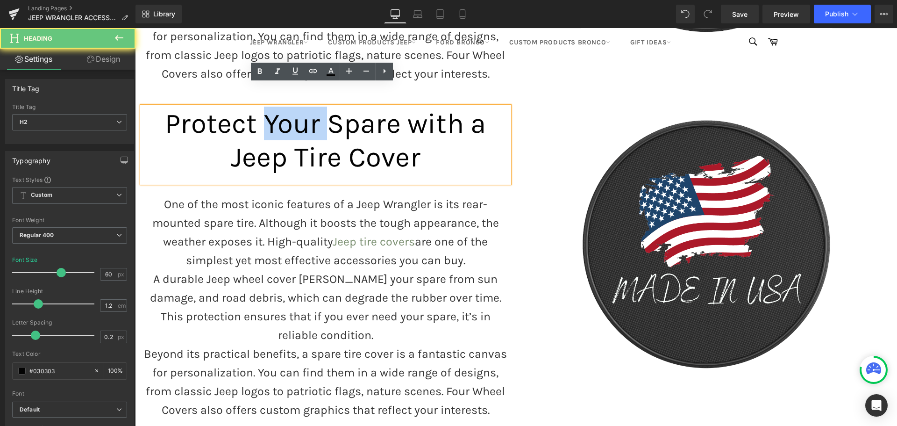
click at [301, 108] on span "Protect Your Spare with a Jeep Tire Cover" at bounding box center [325, 140] width 321 height 66
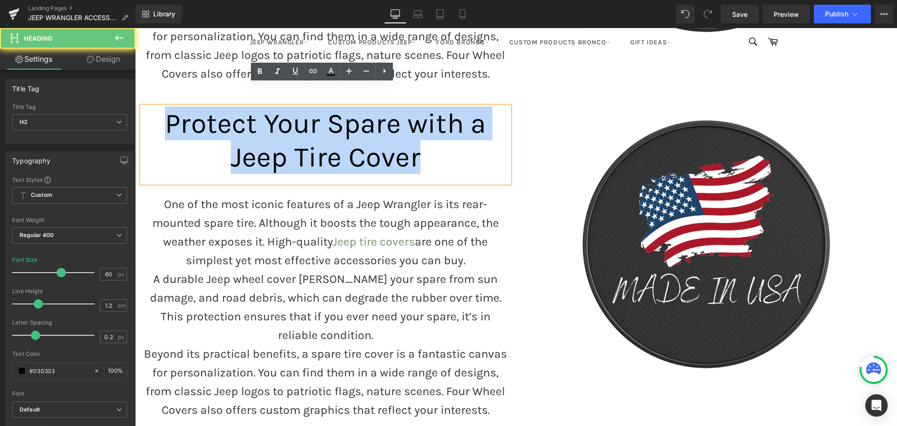
click at [301, 108] on span "Protect Your Spare with a Jeep Tire Cover" at bounding box center [325, 140] width 321 height 66
paste div
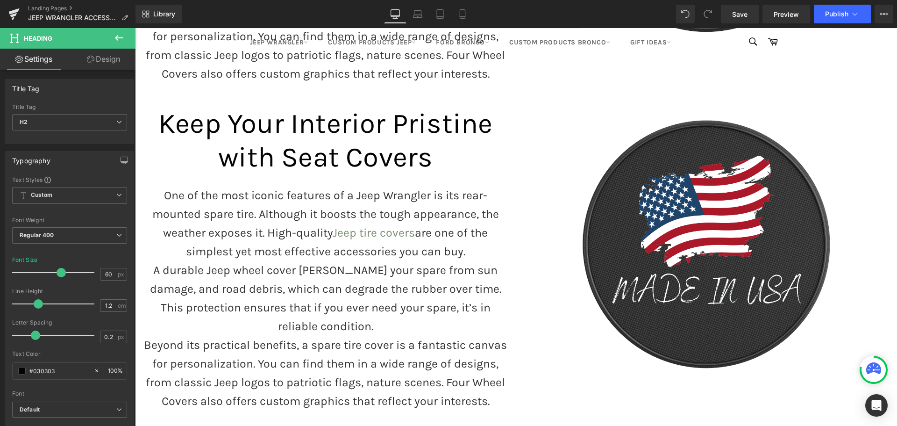
click at [213, 276] on p "A durable Jeep wheel cover shields your spare from sun damage, and road debris,…" at bounding box center [325, 298] width 367 height 75
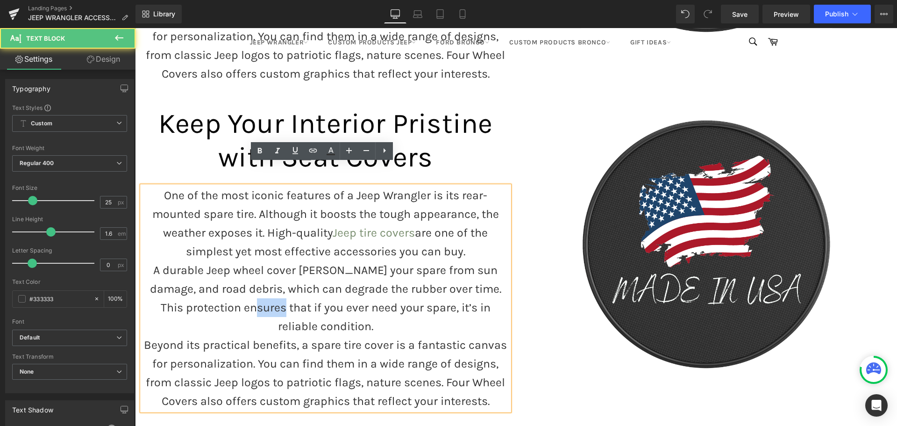
click at [213, 276] on p "A durable Jeep wheel cover shields your spare from sun damage, and road debris,…" at bounding box center [325, 298] width 367 height 75
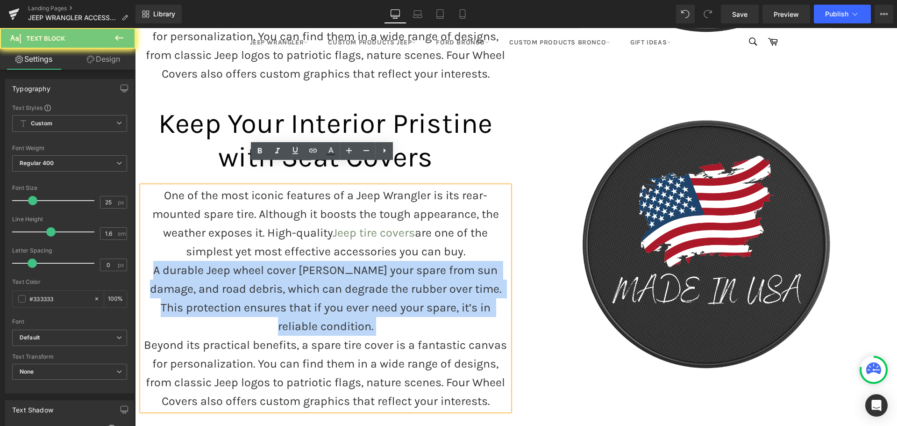
click at [213, 276] on p "A durable Jeep wheel cover shields your spare from sun damage, and road debris,…" at bounding box center [325, 298] width 367 height 75
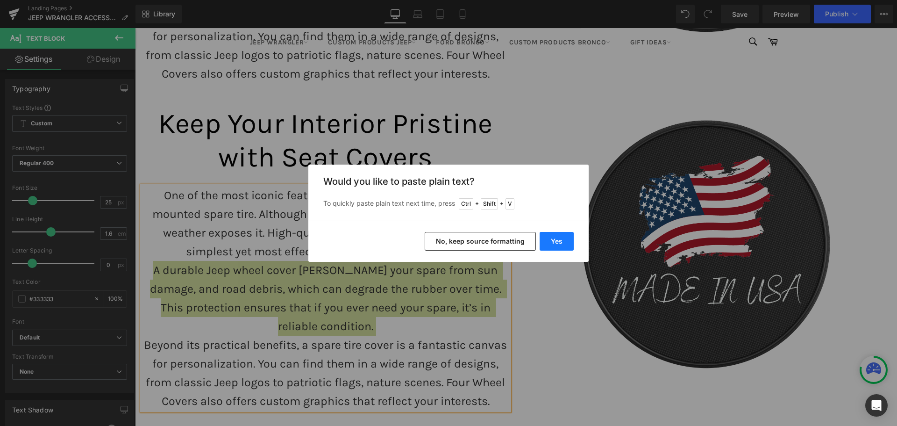
click at [547, 239] on button "Yes" at bounding box center [557, 241] width 34 height 19
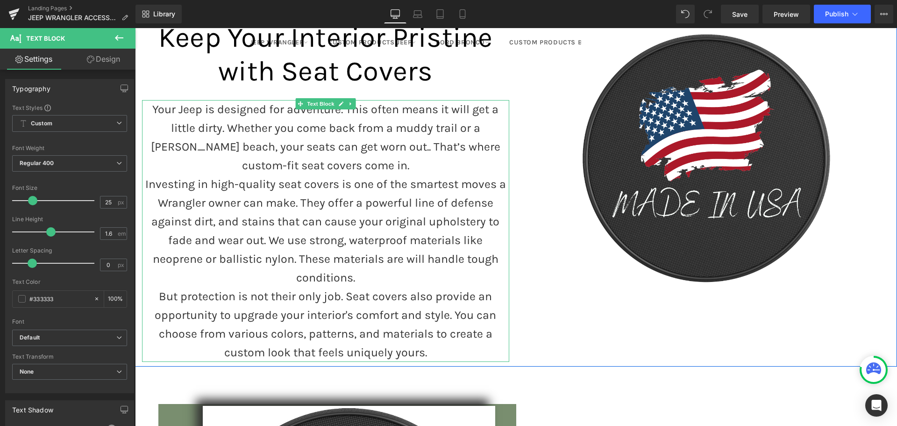
scroll to position [897, 0]
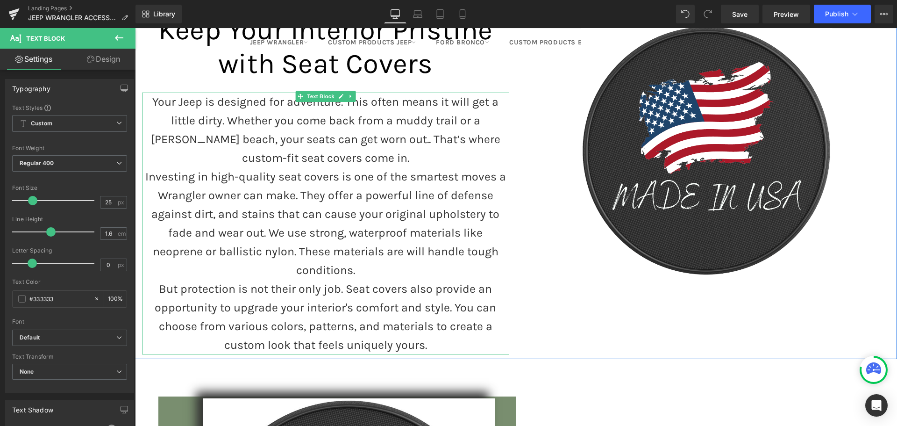
click at [383, 135] on p "Your Jeep is designed for adventure. This often means it will get a little dirt…" at bounding box center [325, 129] width 367 height 75
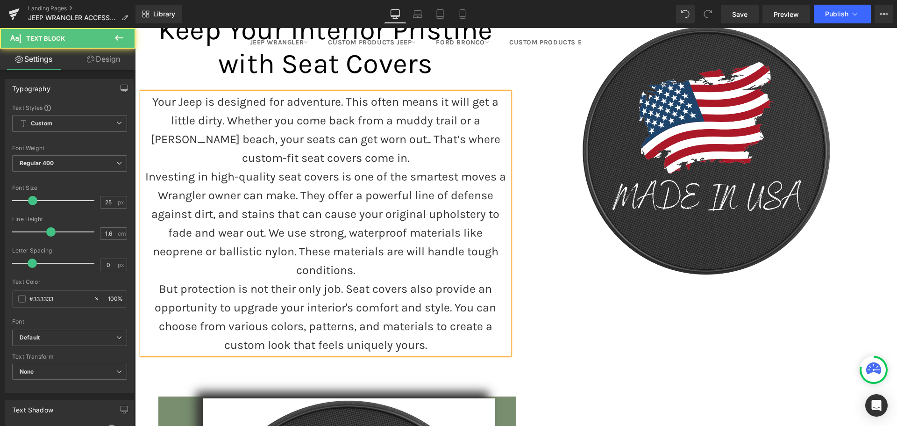
click at [370, 139] on p "Your Jeep is designed for adventure. This often means it will get a little dirt…" at bounding box center [325, 129] width 367 height 75
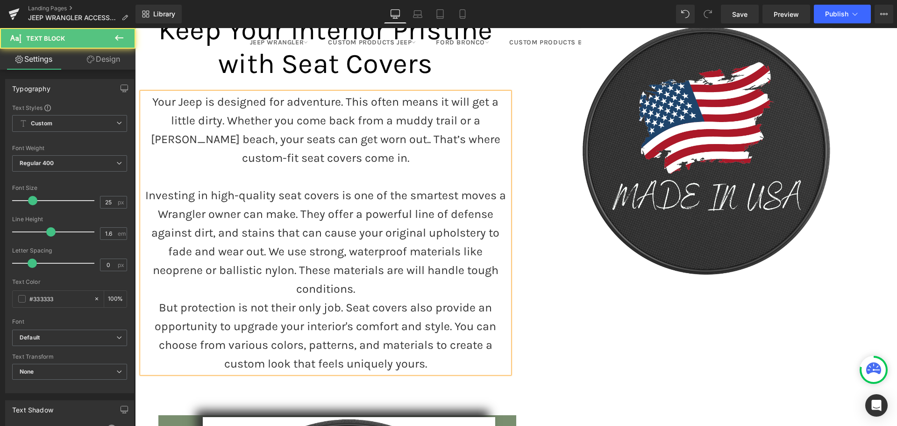
click at [503, 252] on p "Investing in high-quality seat covers is one of the smartest moves a Wrangler o…" at bounding box center [325, 242] width 367 height 112
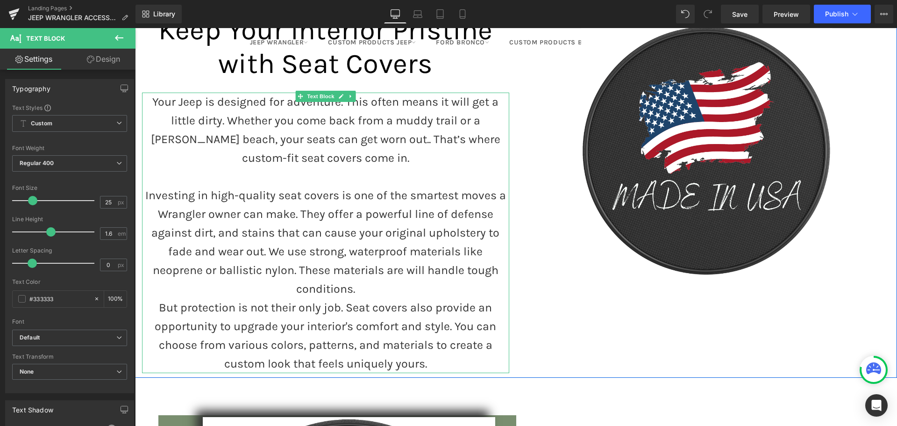
click at [502, 252] on p "Investing in high-quality seat covers is one of the smartest moves a Wrangler o…" at bounding box center [325, 242] width 367 height 112
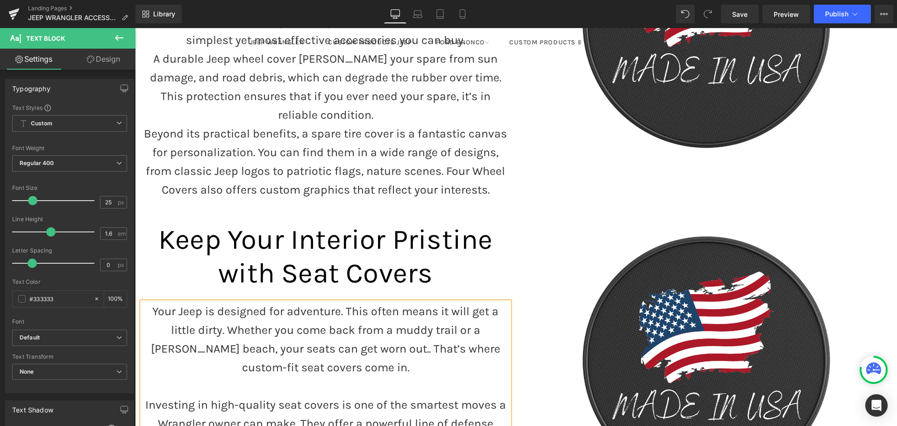
scroll to position [570, 0]
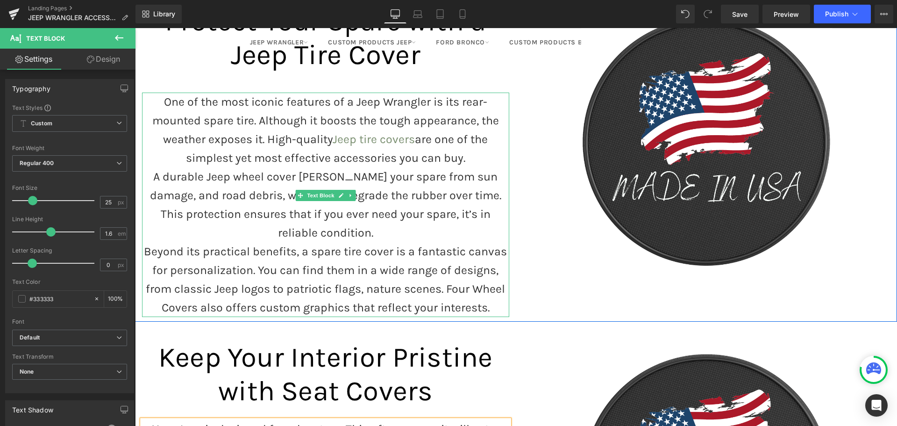
click at [473, 154] on p "One of the most iconic features of a Jeep Wrangler is its rear-mounted spare ti…" at bounding box center [325, 129] width 367 height 75
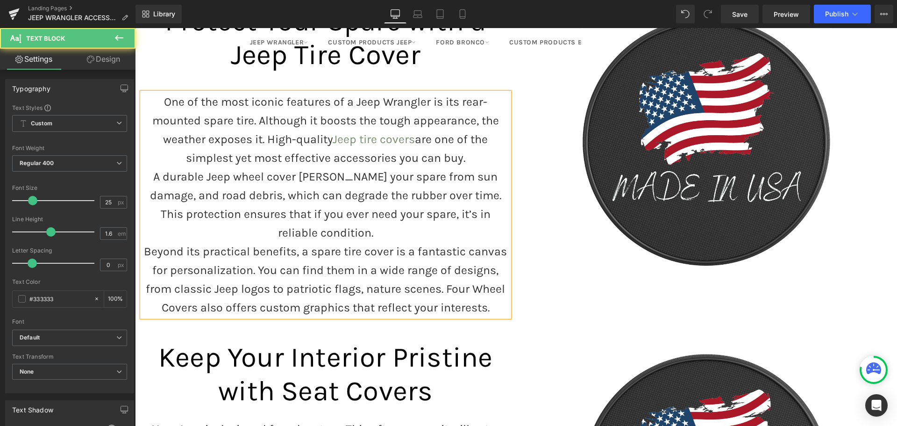
click at [473, 159] on p "One of the most iconic features of a Jeep Wrangler is its rear-mounted spare ti…" at bounding box center [325, 129] width 367 height 75
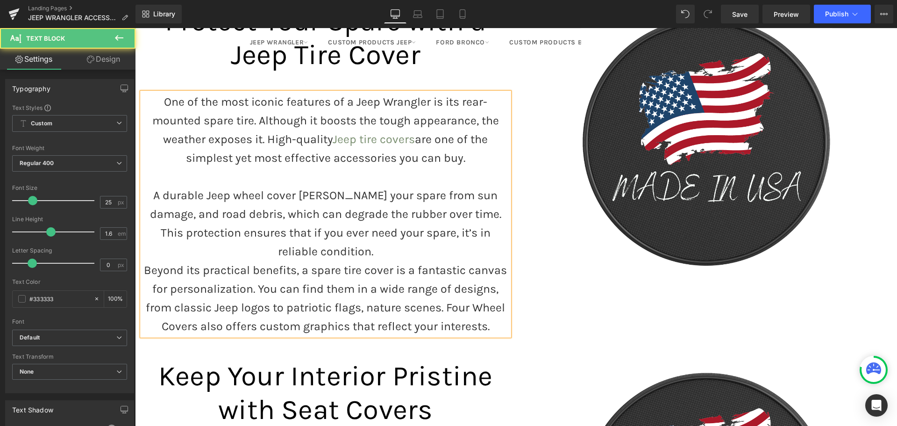
click at [499, 234] on p "A durable Jeep wheel cover shields your spare from sun damage, and road debris,…" at bounding box center [325, 223] width 367 height 75
drag, startPoint x: 496, startPoint y: 227, endPoint x: 501, endPoint y: 230, distance: 6.1
click at [496, 227] on p "A durable Jeep wheel cover shields your spare from sun damage, and road debris,…" at bounding box center [325, 223] width 367 height 75
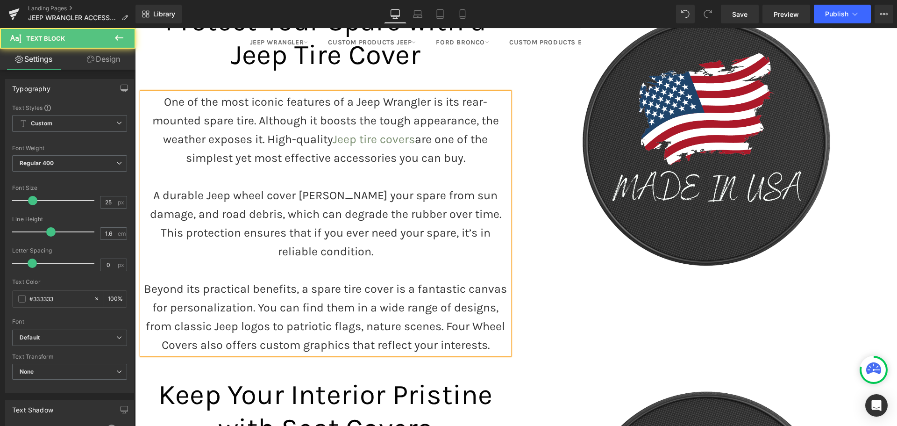
drag, startPoint x: 162, startPoint y: 100, endPoint x: 490, endPoint y: 320, distance: 394.6
click at [490, 320] on div "One of the most iconic features of a Jeep Wrangler is its rear-mounted spare ti…" at bounding box center [325, 223] width 367 height 262
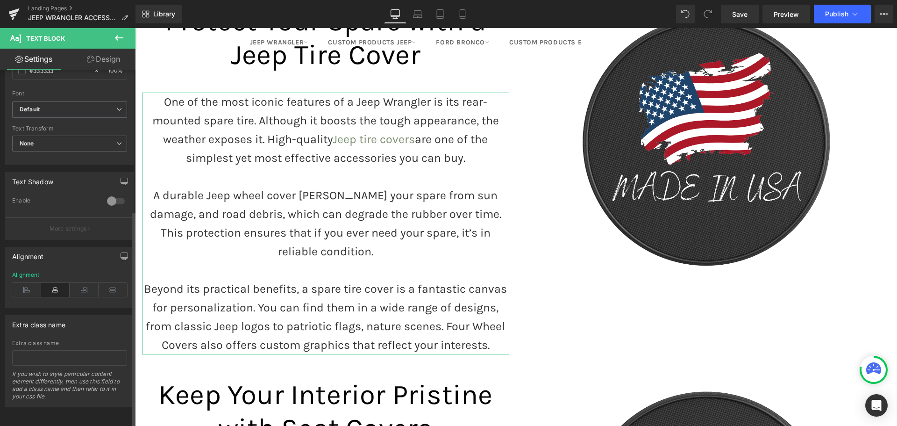
scroll to position [235, 0]
click at [25, 283] on icon at bounding box center [26, 290] width 29 height 14
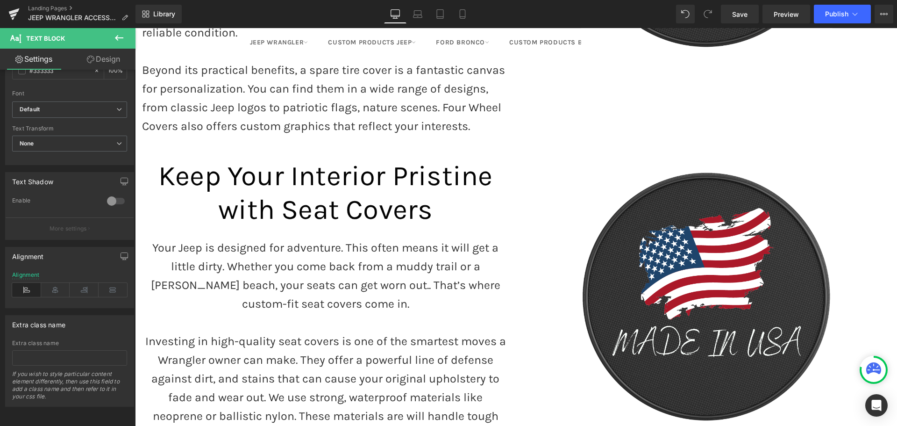
scroll to position [897, 0]
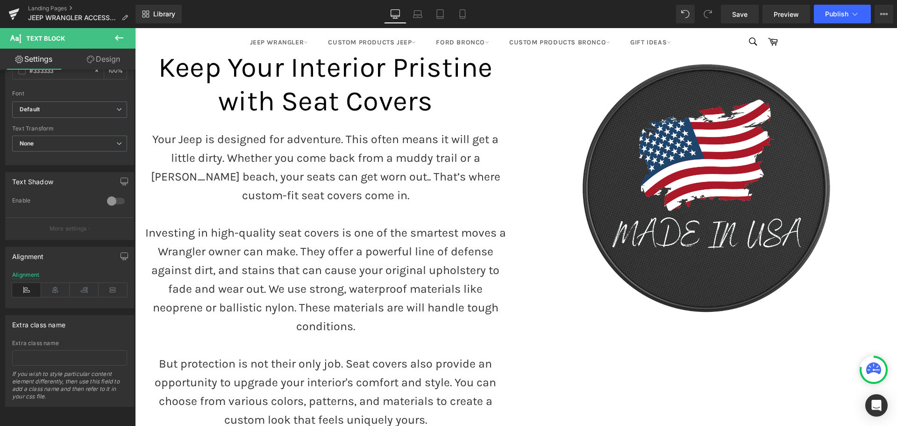
click at [240, 256] on p "Investing in high-quality seat covers is one of the smartest moves a Wrangler o…" at bounding box center [325, 279] width 367 height 112
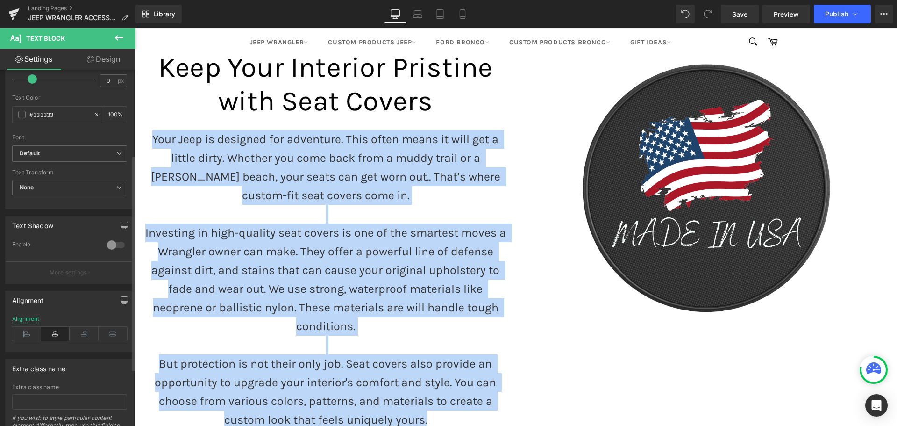
scroll to position [187, 0]
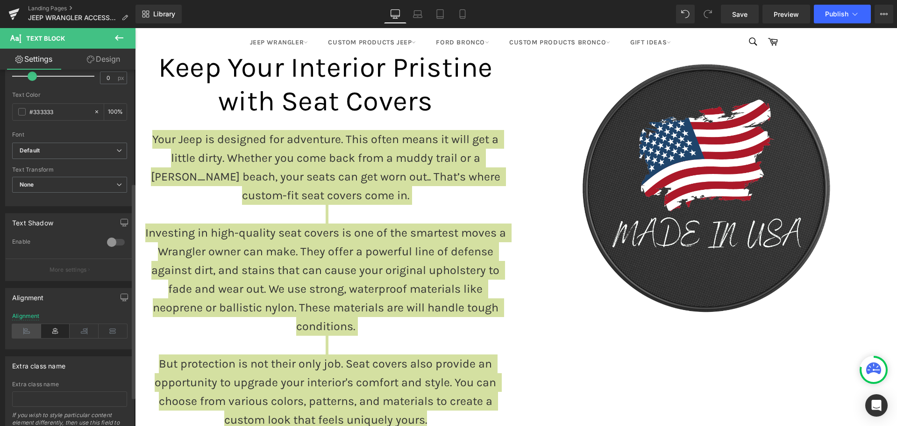
click at [24, 329] on icon at bounding box center [26, 331] width 29 height 14
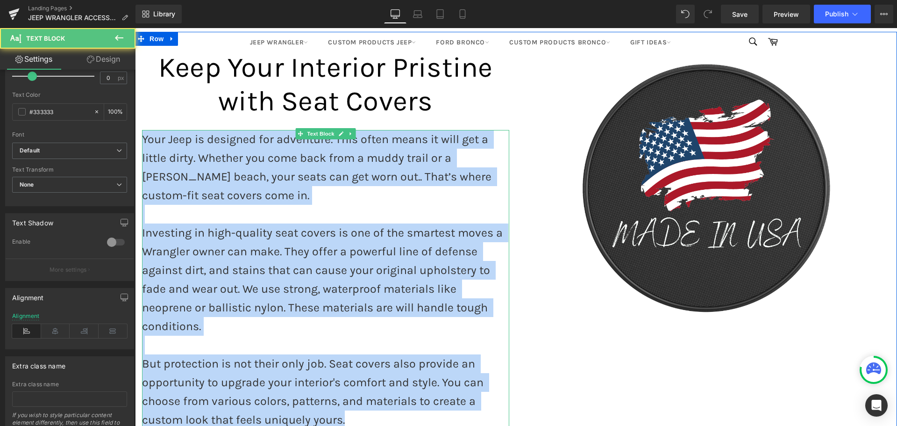
click at [409, 335] on p at bounding box center [325, 344] width 367 height 19
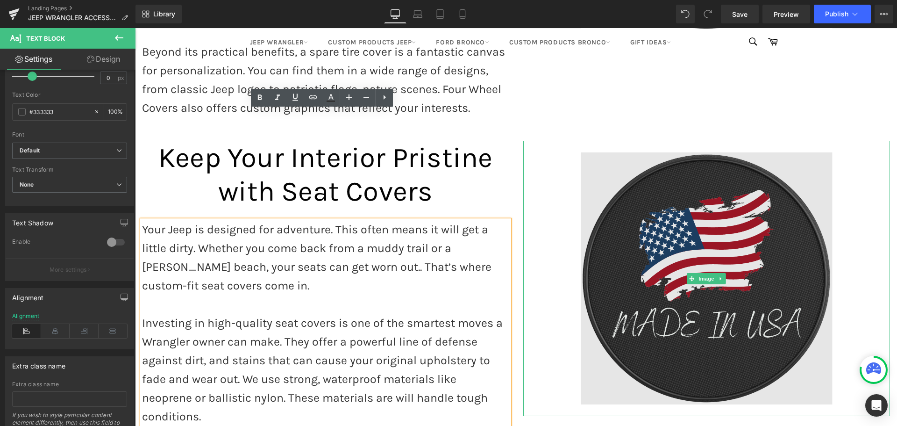
scroll to position [897, 0]
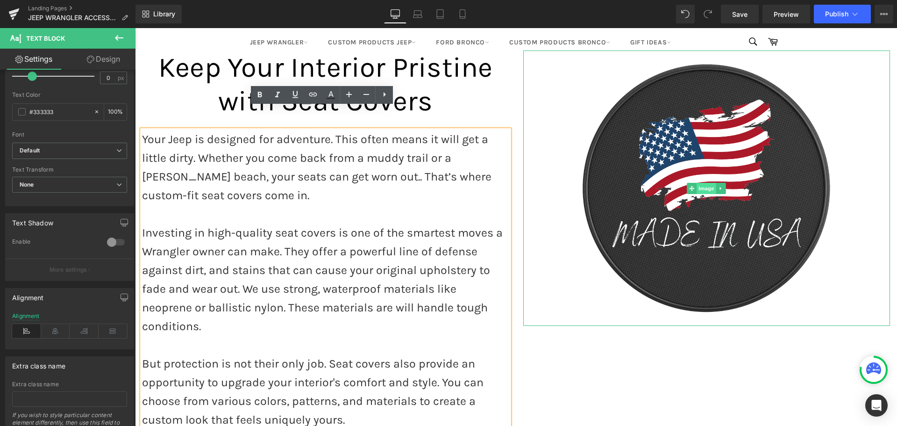
click at [705, 183] on span "Image" at bounding box center [706, 188] width 20 height 11
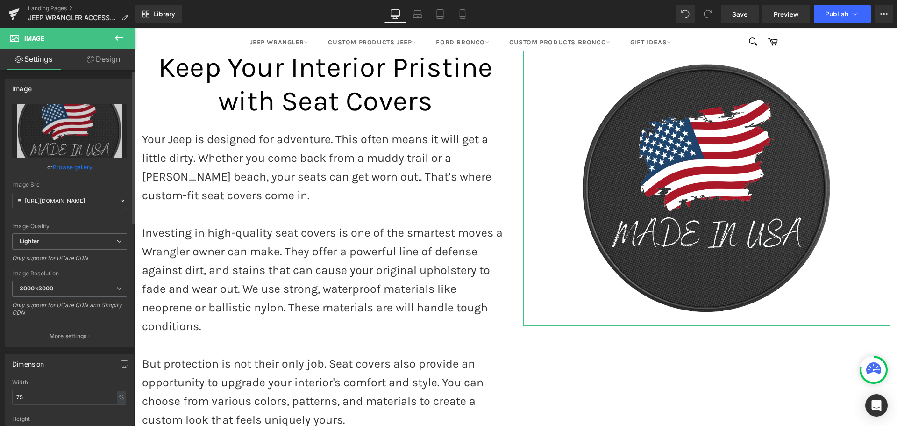
click at [74, 166] on link "Browse gallery" at bounding box center [73, 167] width 40 height 16
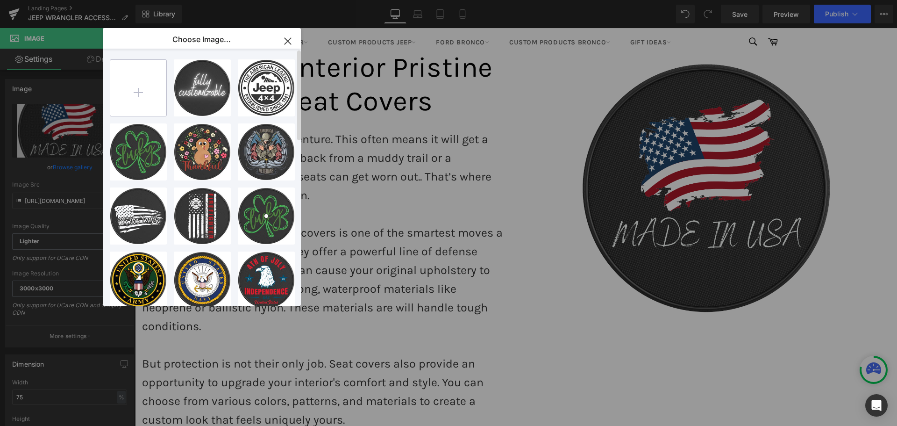
click at [139, 89] on input "file" at bounding box center [138, 88] width 56 height 56
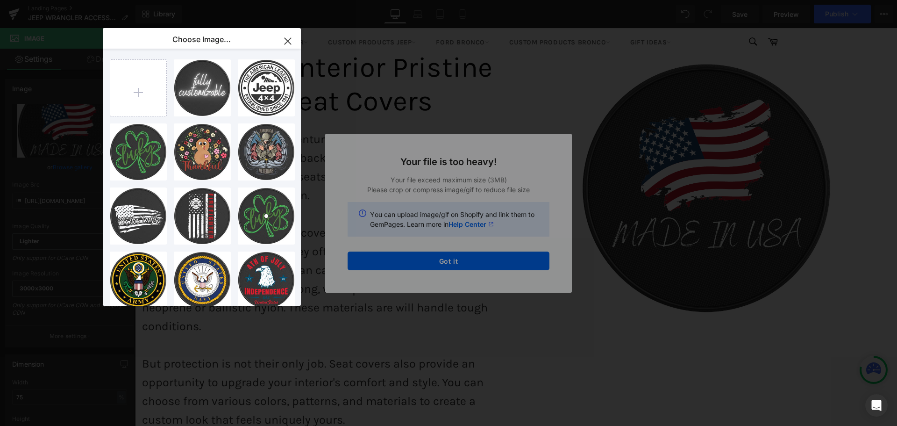
click at [547, 0] on div "Text Color Highlight Color #333333 Edit or remove link: Edit - Unlink - Cancel …" at bounding box center [448, 0] width 897 height 0
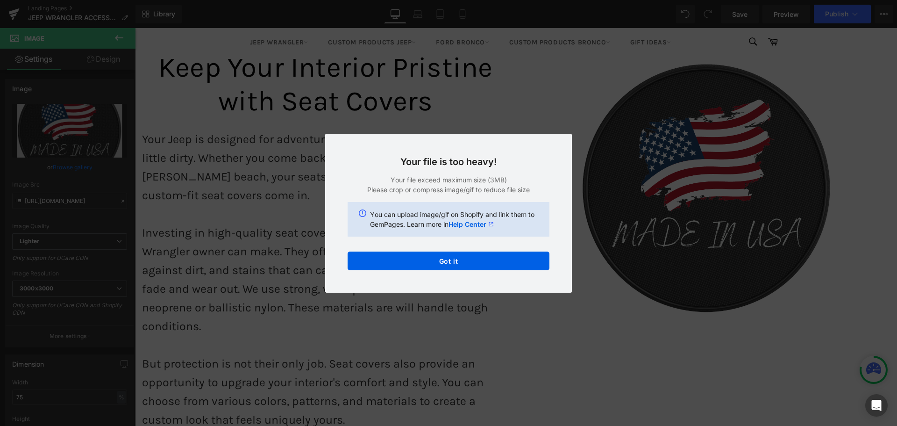
click at [638, 189] on div "Back to Library Insert Your file is too heavy! Your file exceed maximum size (3…" at bounding box center [448, 213] width 897 height 426
click at [459, 270] on div "Your file is too heavy! Your file exceed maximum size (3MB) Please crop or comp…" at bounding box center [448, 213] width 247 height 159
click at [468, 265] on button "Got it" at bounding box center [449, 260] width 202 height 19
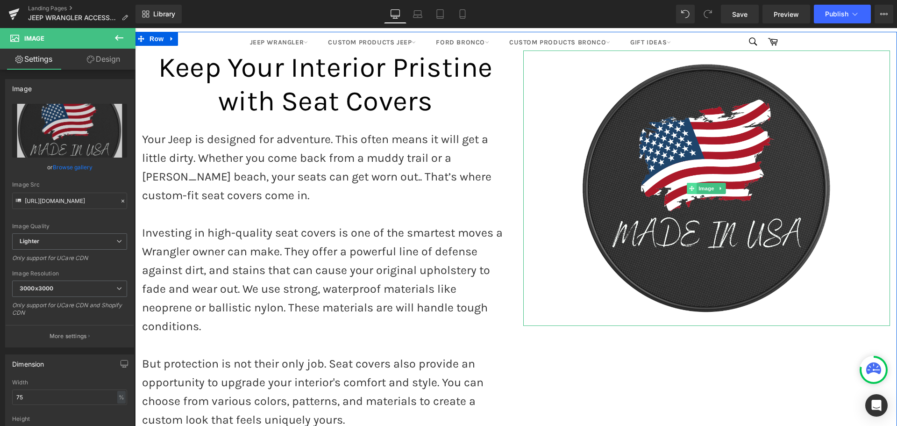
click at [690, 183] on span at bounding box center [692, 188] width 10 height 11
click at [699, 183] on span "Image" at bounding box center [706, 188] width 20 height 11
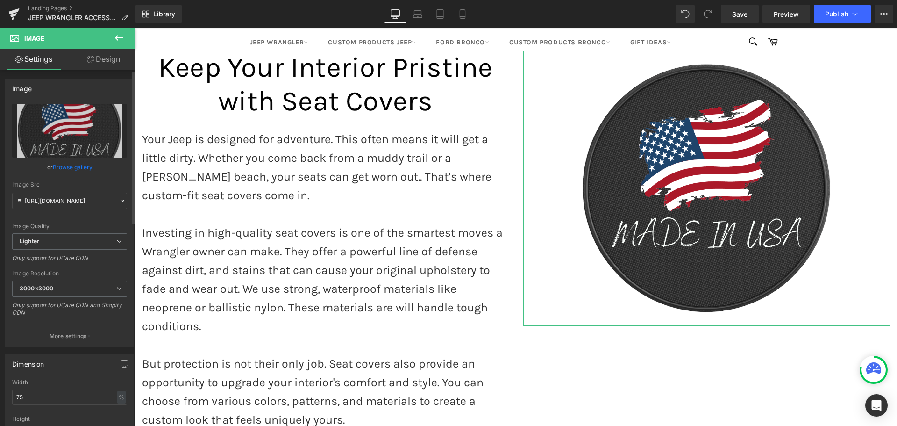
click at [66, 165] on link "Browse gallery" at bounding box center [73, 167] width 40 height 16
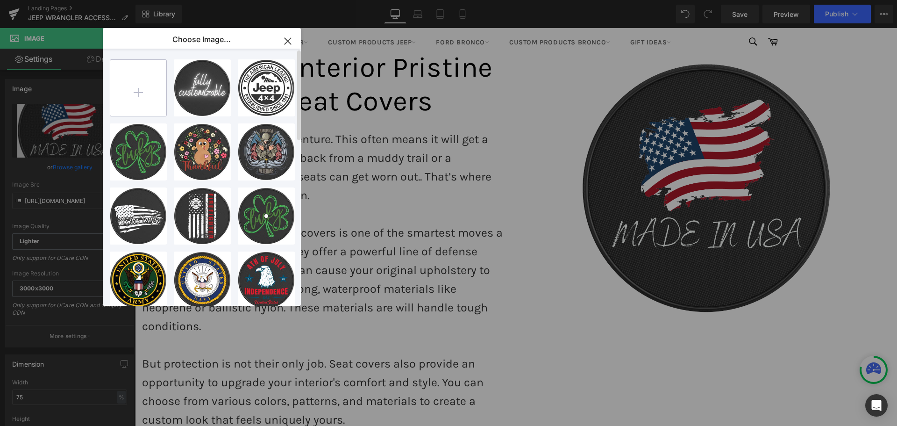
click at [120, 92] on input "file" at bounding box center [138, 88] width 56 height 56
type input "C:\fakepath\Jeep Wrangler YJ Bucket Seats.jpg"
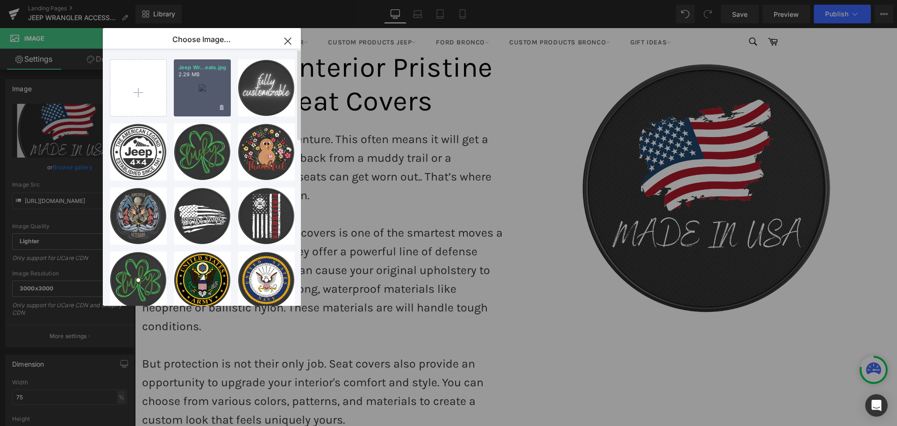
click at [204, 93] on div "Jeep Wr...eats.jpg 2.29 MB" at bounding box center [202, 87] width 57 height 57
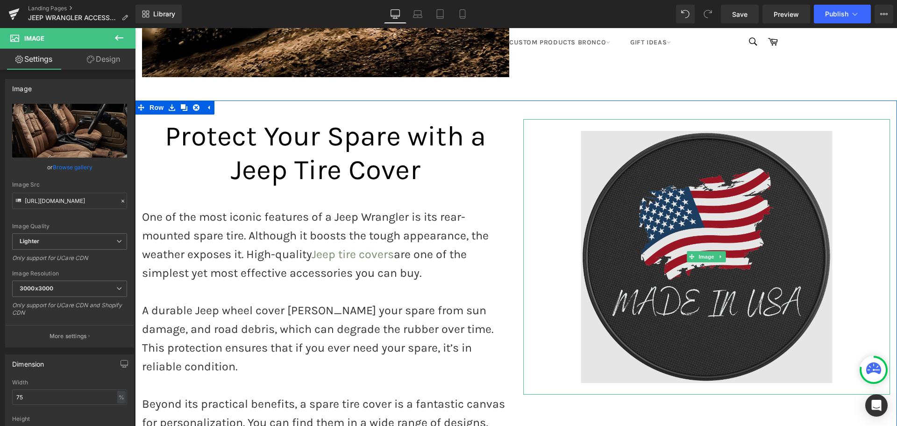
scroll to position [476, 0]
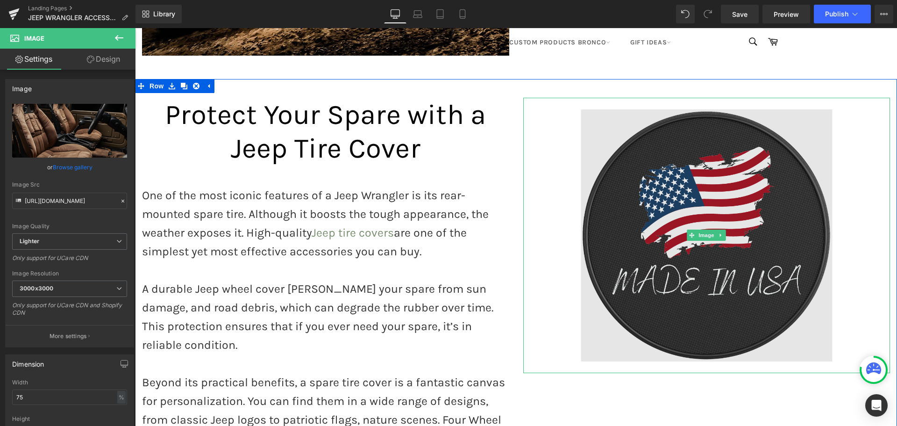
click at [662, 213] on img at bounding box center [706, 235] width 275 height 275
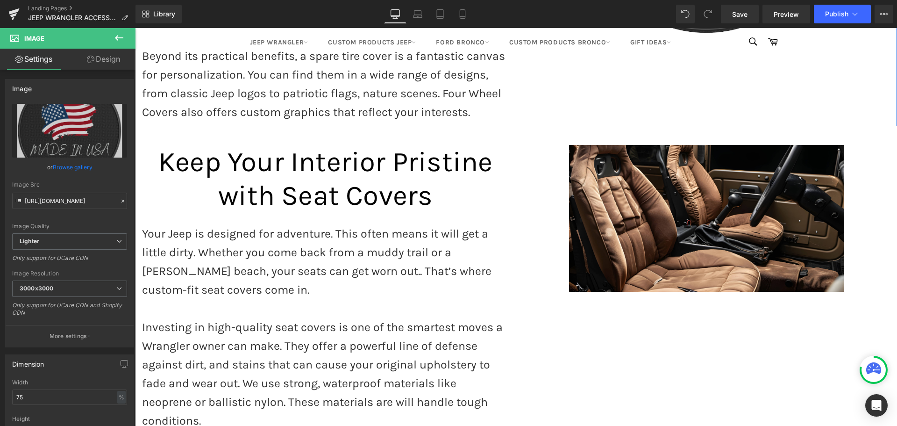
scroll to position [803, 0]
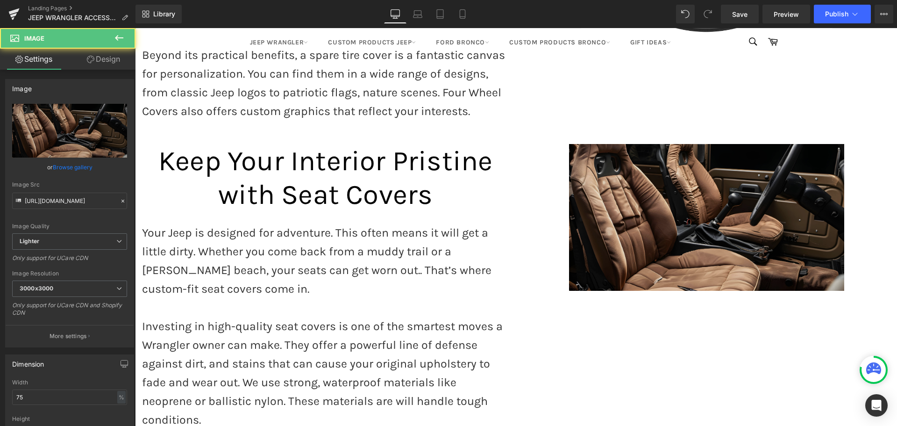
click at [640, 153] on img at bounding box center [706, 217] width 275 height 147
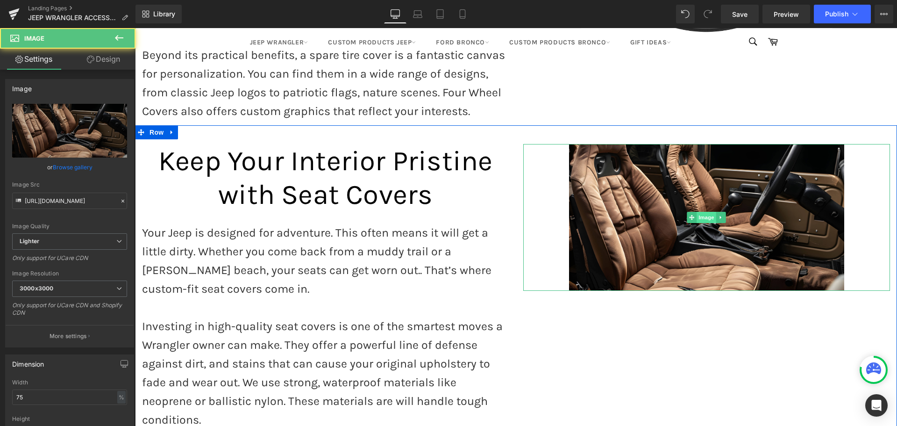
click at [701, 212] on span "Image" at bounding box center [706, 217] width 20 height 11
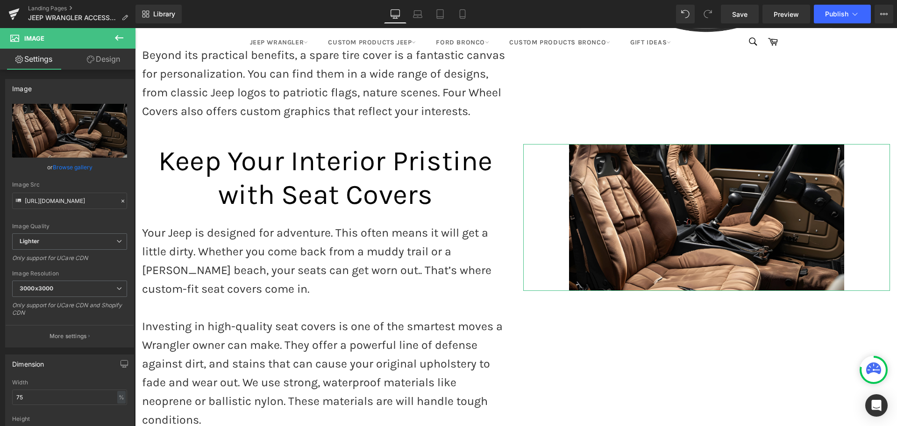
click at [104, 63] on link "Design" at bounding box center [104, 59] width 68 height 21
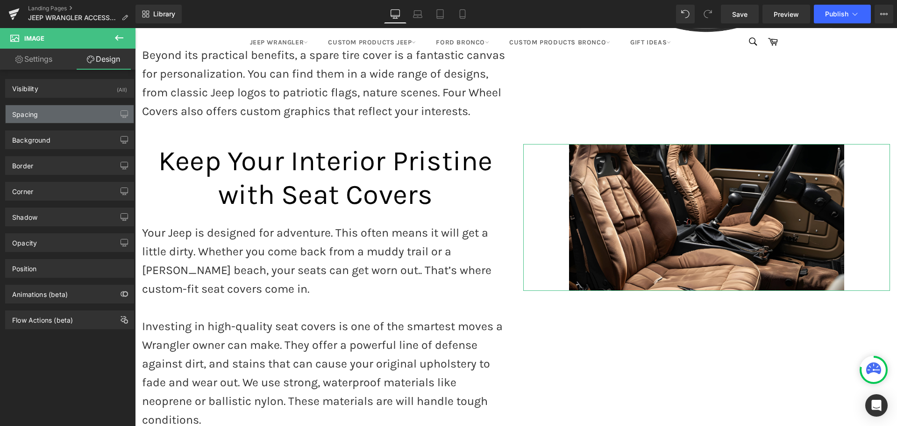
click at [19, 114] on div "Spacing" at bounding box center [25, 111] width 26 height 13
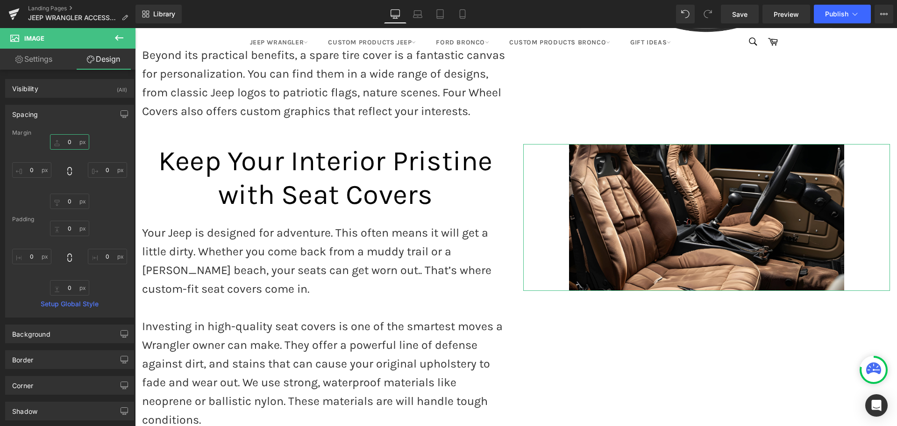
click at [69, 140] on input "0" at bounding box center [69, 141] width 39 height 15
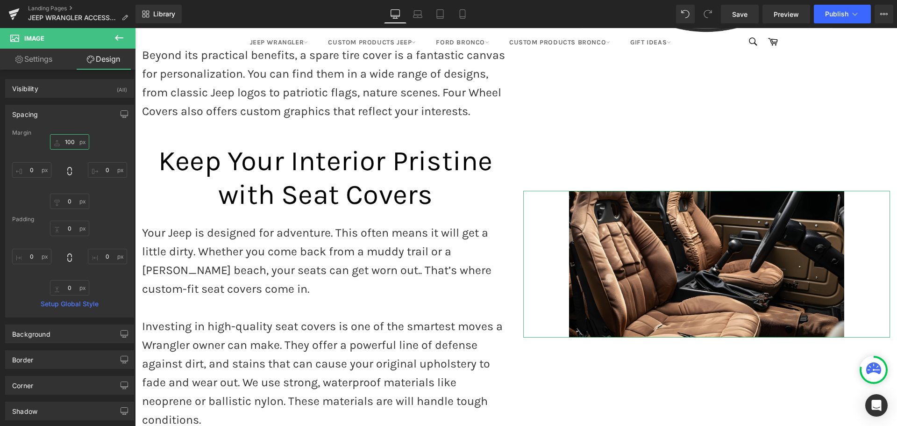
click at [69, 140] on input "100" at bounding box center [69, 141] width 39 height 15
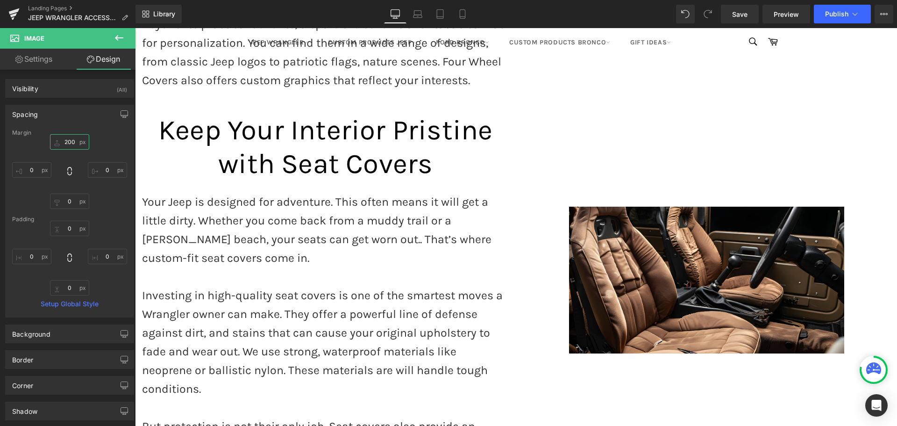
scroll to position [850, 0]
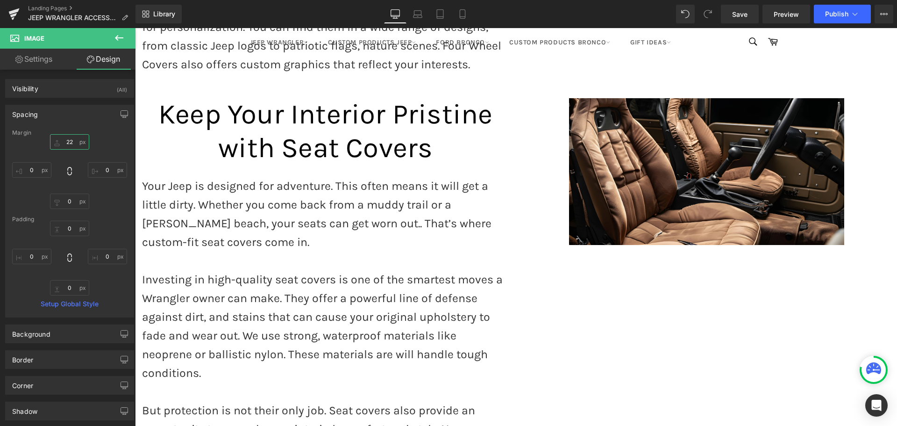
type input "225"
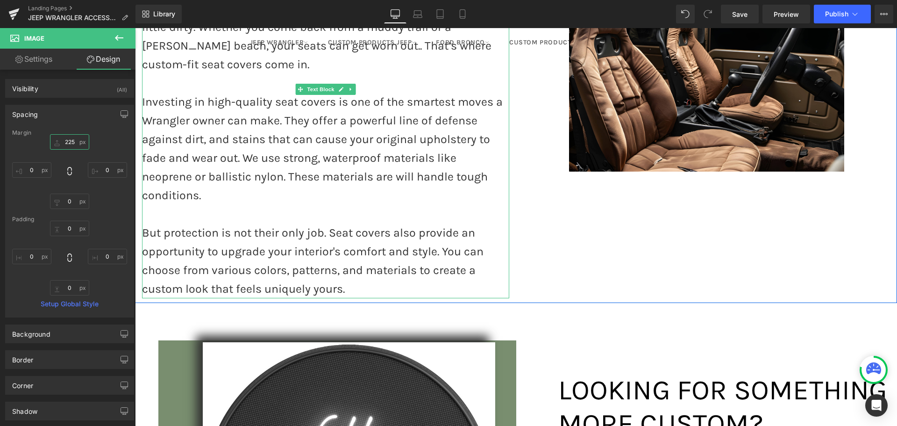
scroll to position [1121, 0]
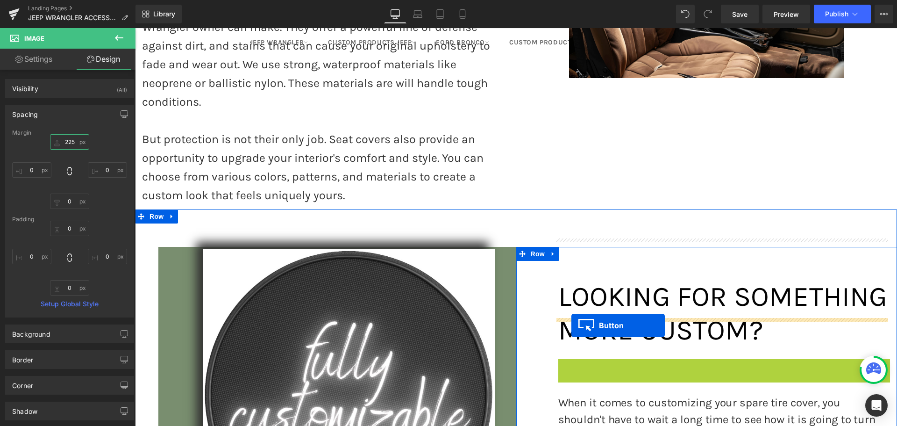
drag, startPoint x: 614, startPoint y: 330, endPoint x: 561, endPoint y: 330, distance: 53.3
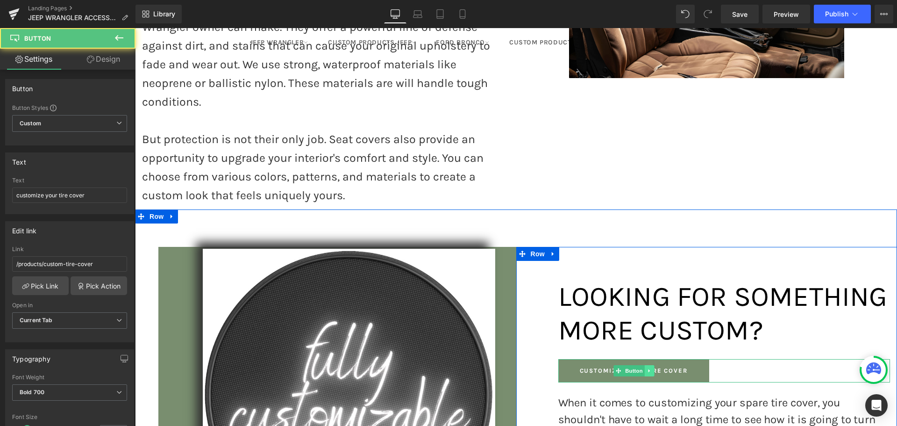
click at [648, 369] on icon at bounding box center [648, 370] width 1 height 3
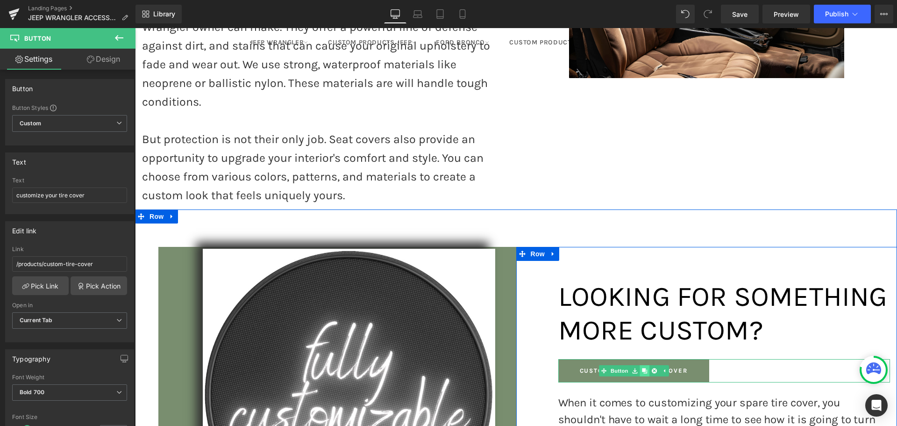
click at [642, 368] on icon at bounding box center [644, 370] width 5 height 5
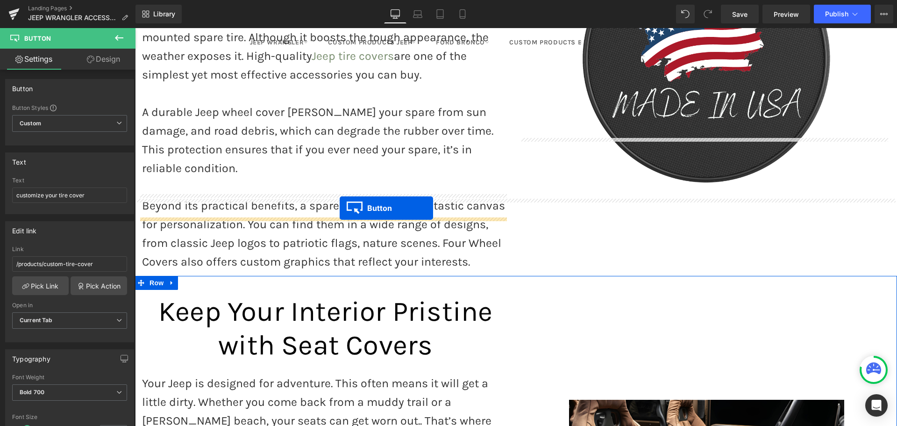
scroll to position [568, 0]
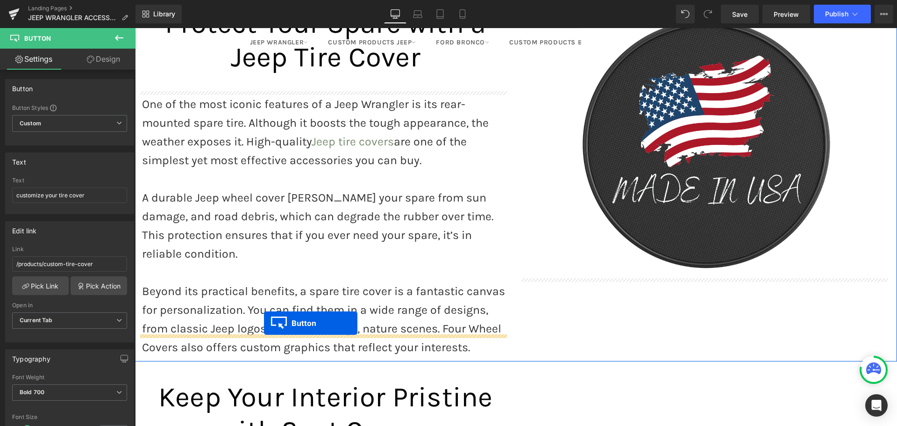
drag, startPoint x: 612, startPoint y: 262, endPoint x: 264, endPoint y: 323, distance: 353.7
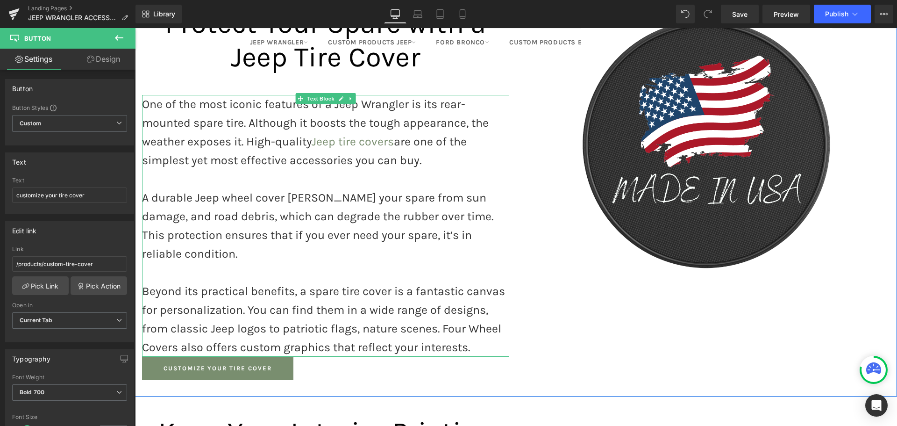
scroll to position [614, 0]
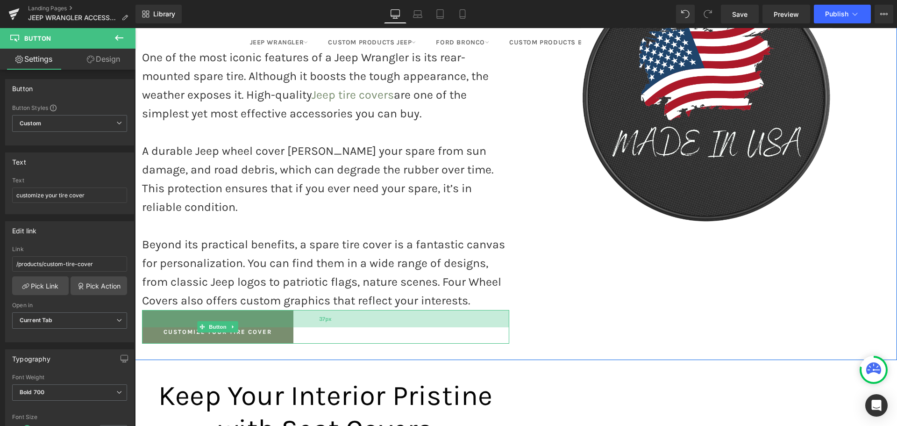
drag, startPoint x: 314, startPoint y: 288, endPoint x: 314, endPoint y: 298, distance: 10.3
click at [314, 310] on div "37px" at bounding box center [325, 318] width 367 height 17
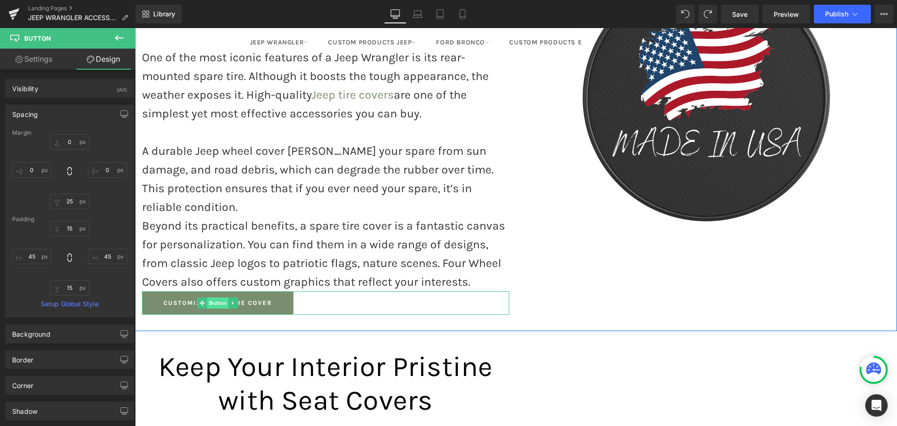
click at [213, 297] on span "Button" at bounding box center [217, 302] width 21 height 11
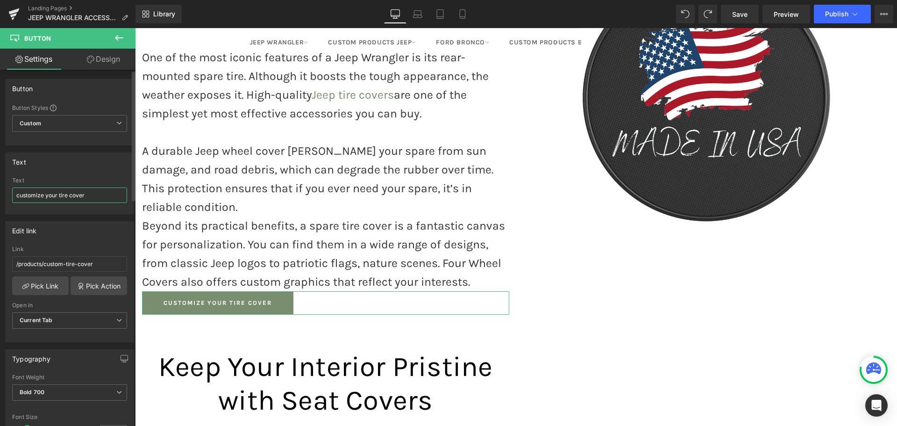
click at [57, 195] on input "customize your tire cover" at bounding box center [69, 194] width 115 height 15
type input "Shop spare tire covers"
click at [64, 261] on input "/products/custom-tire-cover" at bounding box center [69, 263] width 115 height 15
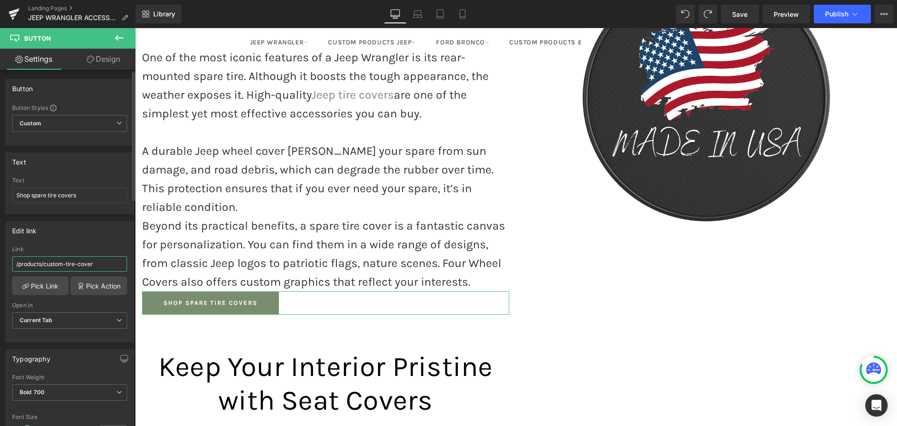
click at [98, 263] on input "/products/custom-tire-cover" at bounding box center [69, 263] width 115 height 15
click at [44, 282] on link "Pick Link" at bounding box center [40, 285] width 57 height 19
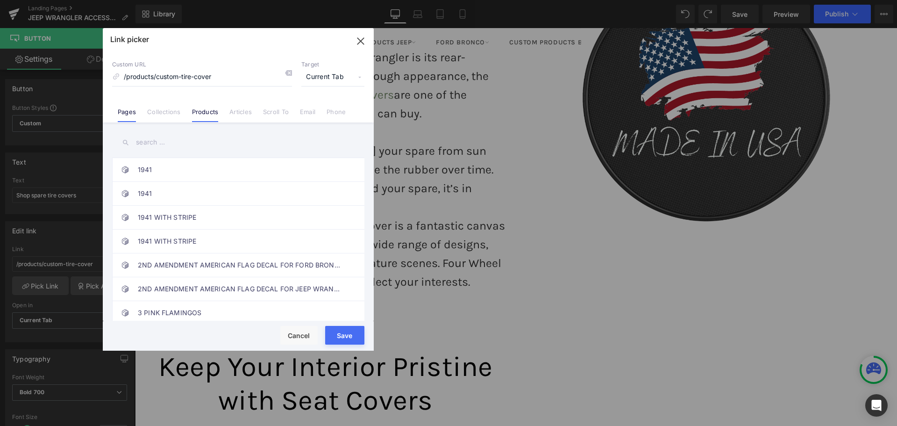
click at [128, 111] on link "Pages" at bounding box center [127, 115] width 18 height 14
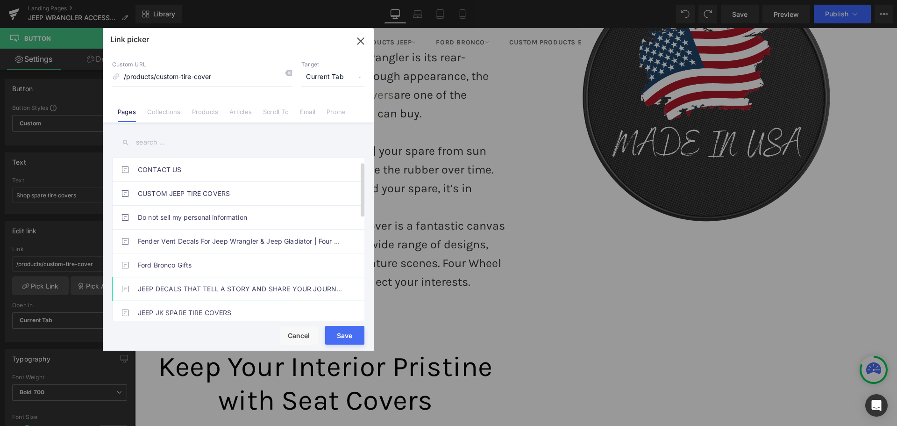
scroll to position [140, 0]
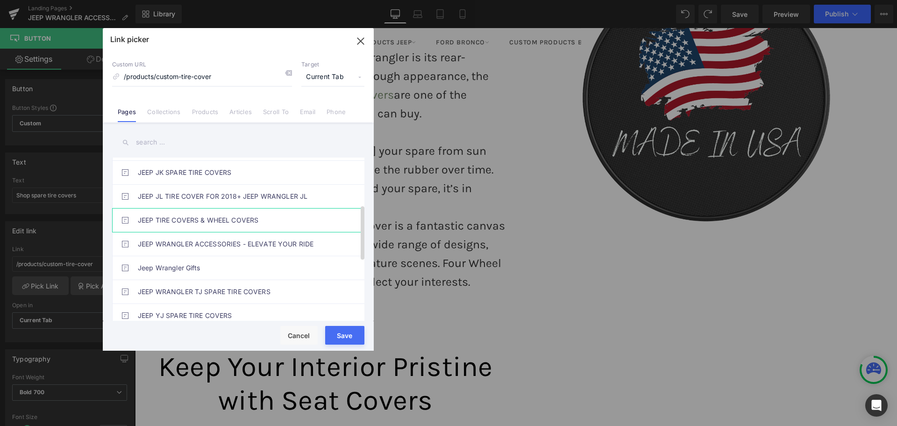
click at [179, 219] on link "JEEP TIRE COVERS & WHEEL COVERS" at bounding box center [241, 219] width 206 height 23
click at [345, 335] on button "Save" at bounding box center [344, 335] width 39 height 19
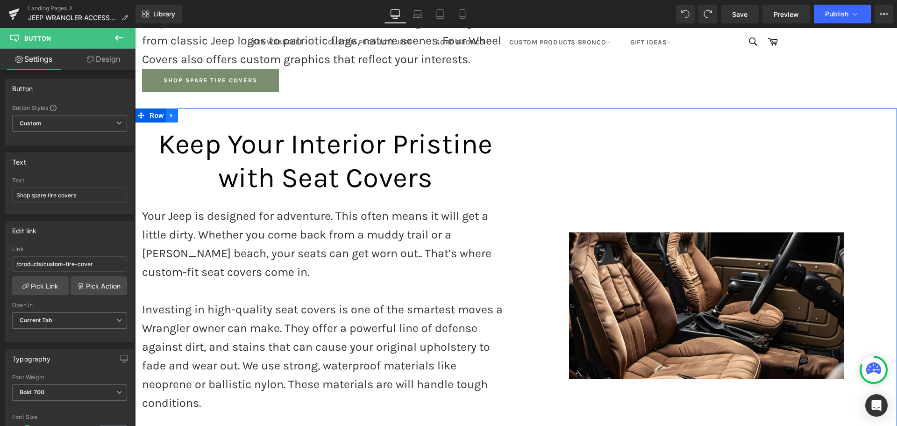
scroll to position [828, 0]
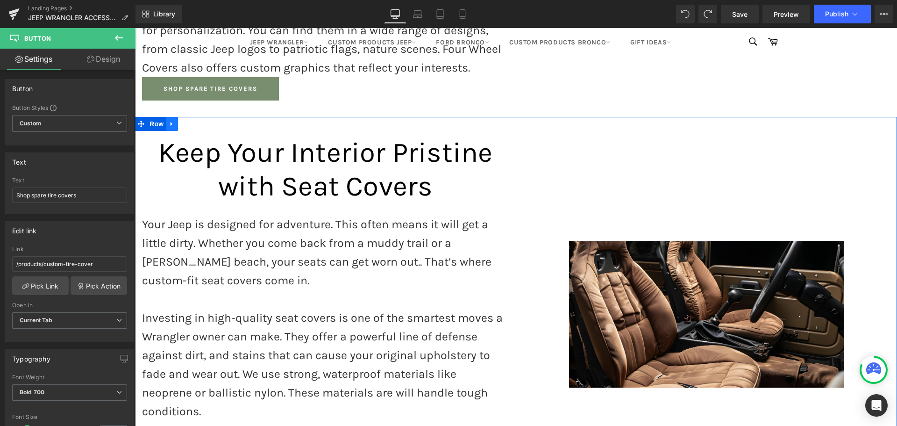
click at [171, 122] on icon at bounding box center [172, 124] width 2 height 4
click at [181, 121] on icon at bounding box center [184, 124] width 7 height 7
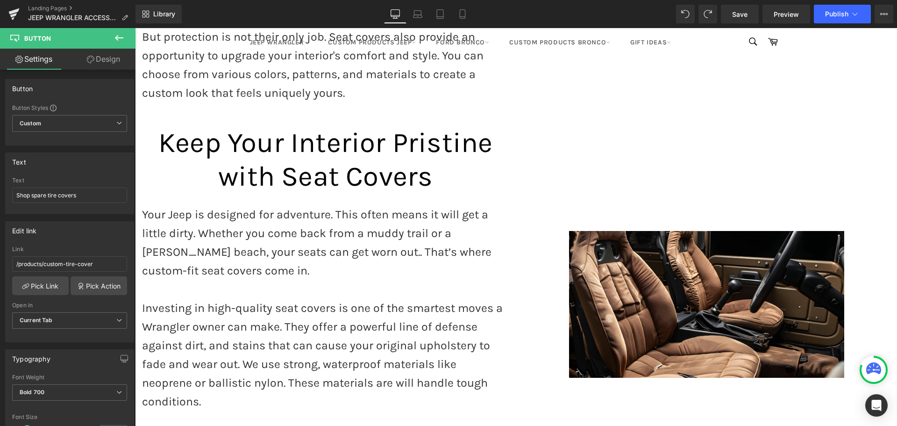
scroll to position [1240, 0]
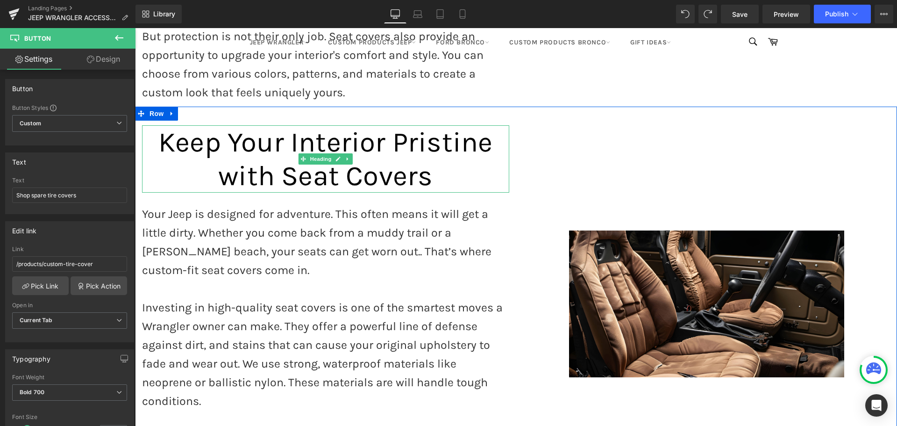
click at [246, 126] on span "Keep Your Interior Pristine with Seat Covers" at bounding box center [325, 159] width 334 height 66
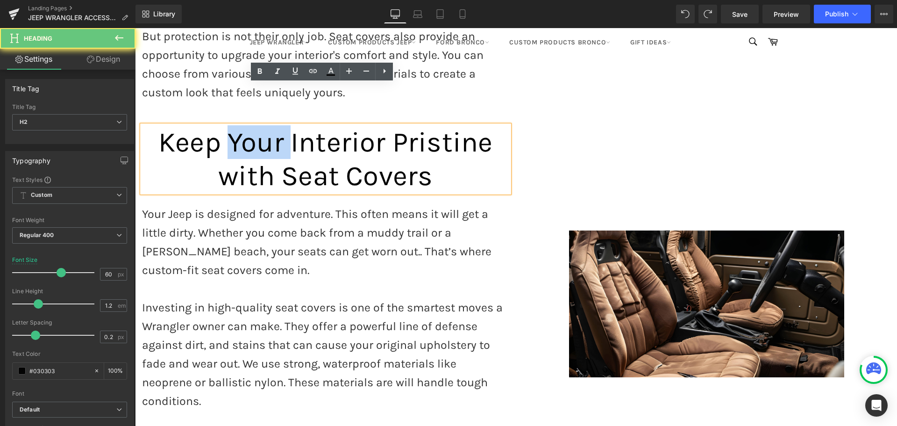
click at [246, 126] on span "Keep Your Interior Pristine with Seat Covers" at bounding box center [325, 159] width 334 height 66
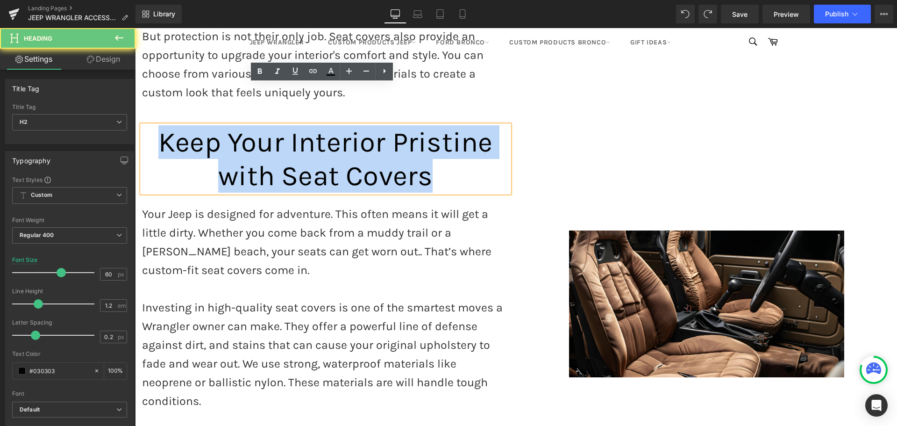
click at [246, 126] on span "Keep Your Interior Pristine with Seat Covers" at bounding box center [325, 159] width 334 height 66
paste div
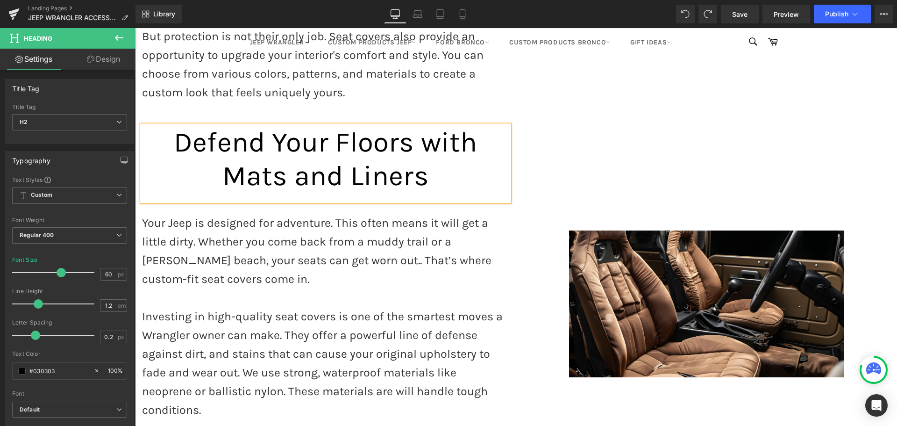
click at [212, 213] on p "Your Jeep is designed for adventure. This often means it will get a little dirt…" at bounding box center [325, 250] width 367 height 75
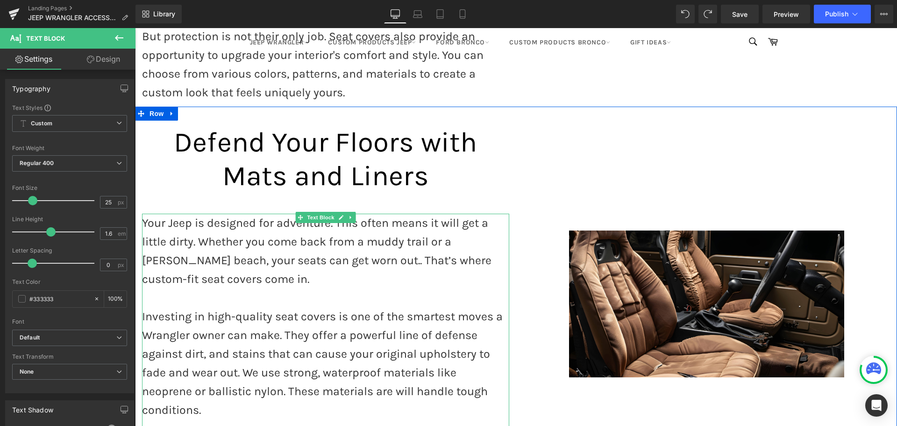
click at [240, 234] on p "Your Jeep is designed for adventure. This often means it will get a little dirt…" at bounding box center [325, 250] width 367 height 75
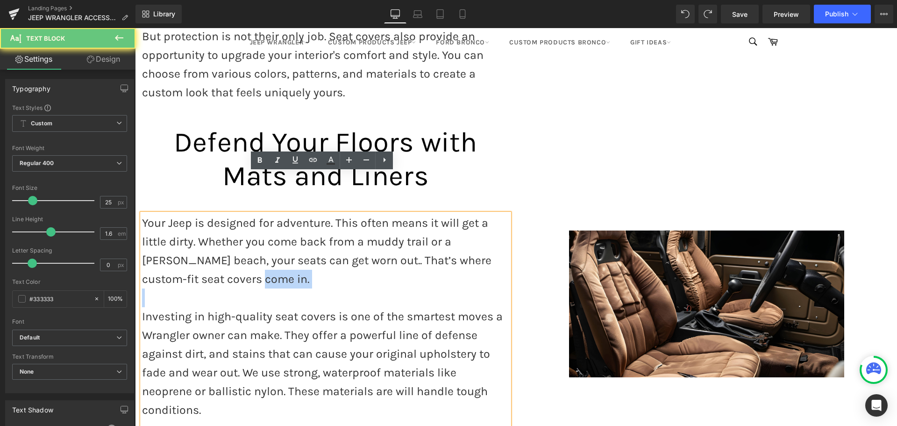
click at [240, 234] on p "Your Jeep is designed for adventure. This often means it will get a little dirt…" at bounding box center [325, 250] width 367 height 75
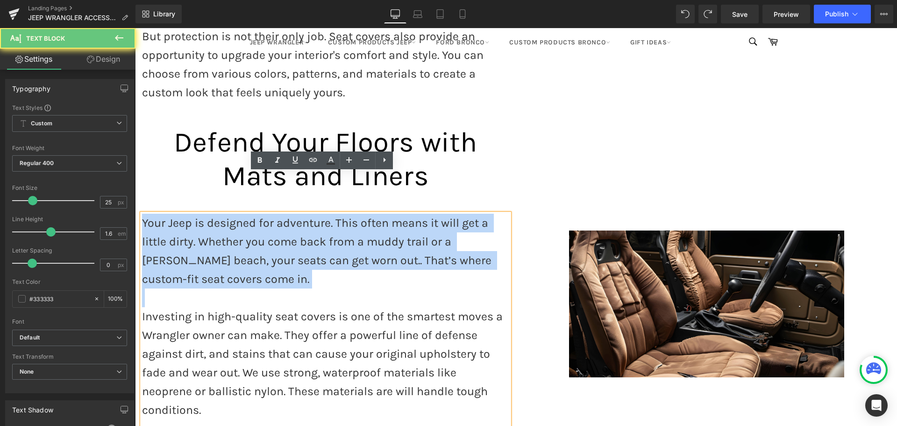
click at [240, 234] on p "Your Jeep is designed for adventure. This often means it will get a little dirt…" at bounding box center [325, 250] width 367 height 75
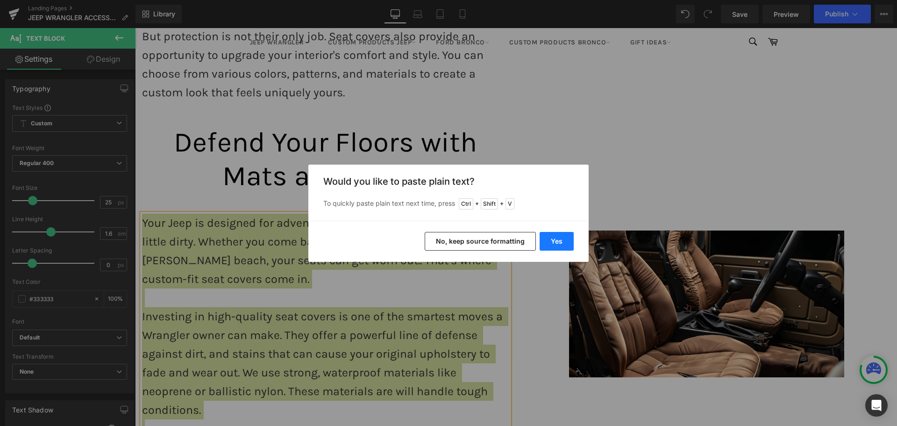
drag, startPoint x: 558, startPoint y: 243, endPoint x: 194, endPoint y: 204, distance: 366.0
click at [558, 243] on button "Yes" at bounding box center [557, 241] width 34 height 19
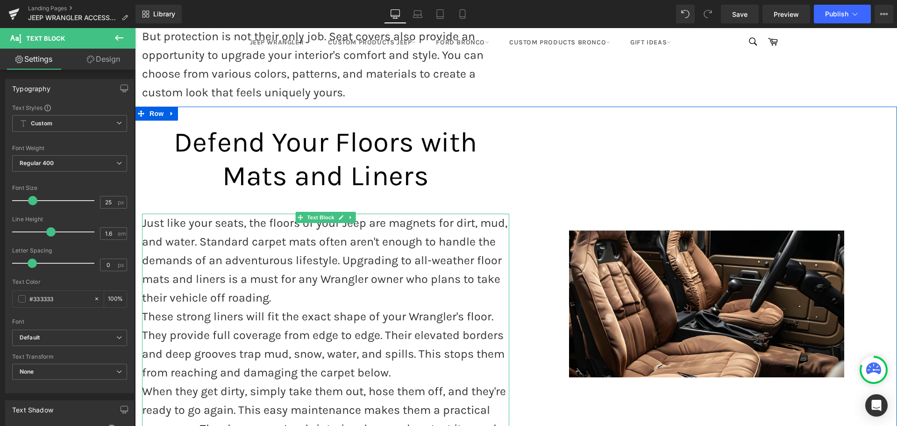
click at [285, 261] on p "Just like your seats, the floors of your Jeep are magnets for dirt, mud, and wa…" at bounding box center [325, 259] width 367 height 93
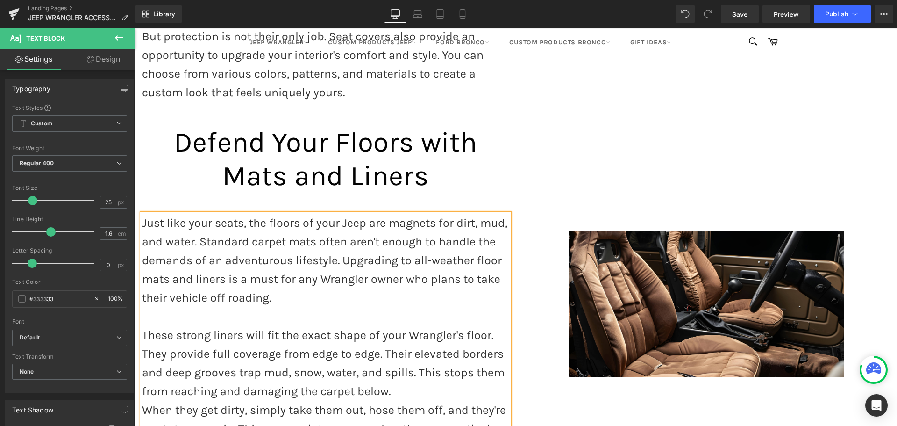
click at [394, 359] on p "These strong liners will fit the exact shape of your Wrangler's floor. They pro…" at bounding box center [325, 363] width 367 height 75
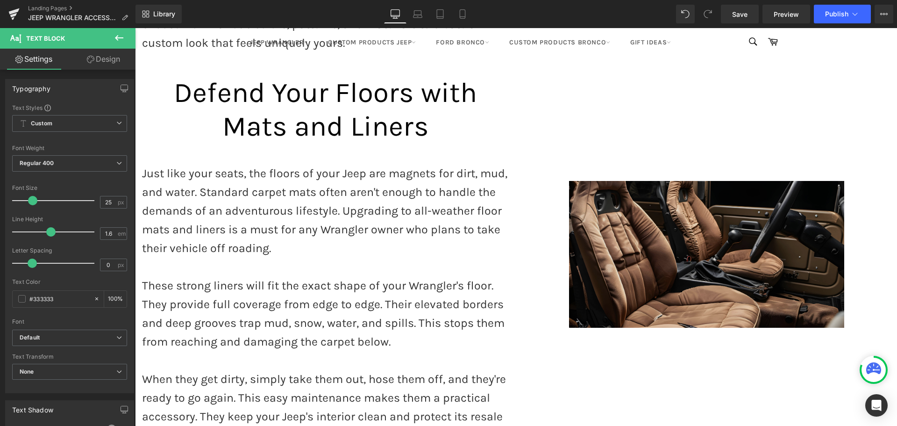
scroll to position [1287, 0]
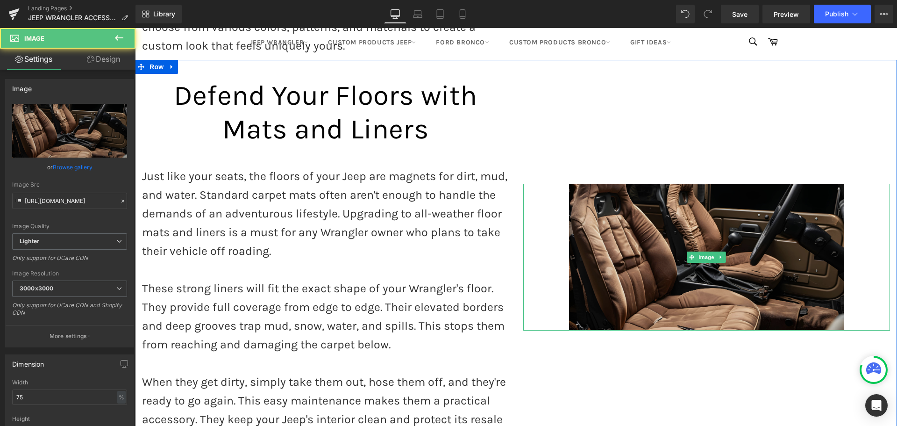
click at [679, 209] on img at bounding box center [706, 257] width 275 height 147
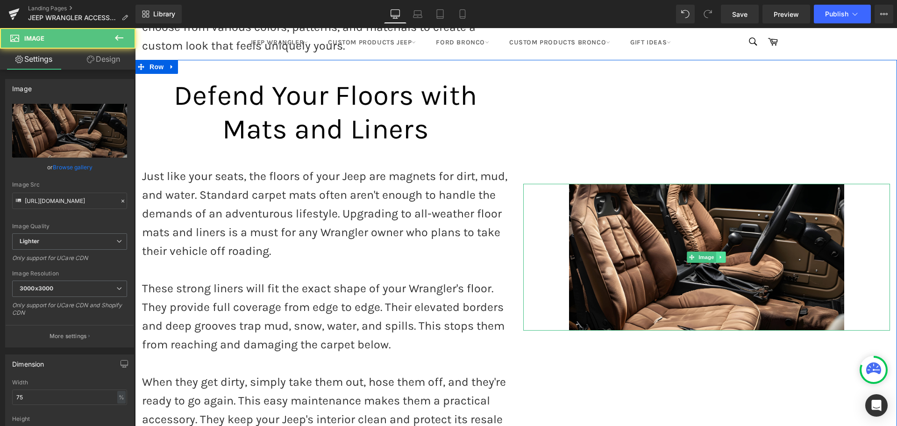
click at [720, 255] on icon at bounding box center [720, 256] width 1 height 3
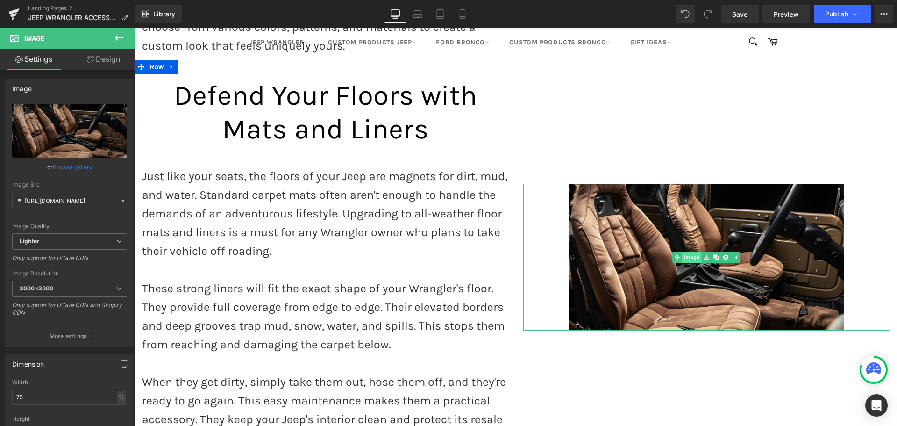
click at [685, 251] on link "Image" at bounding box center [686, 256] width 29 height 11
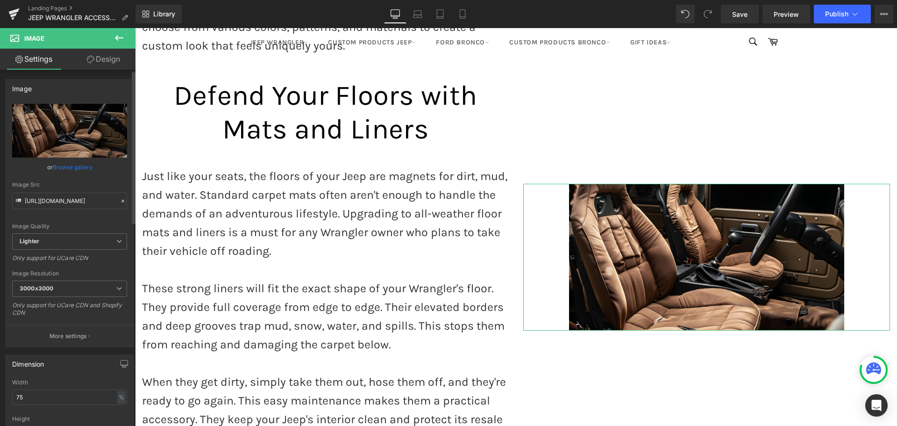
click at [57, 169] on link "Browse gallery" at bounding box center [73, 167] width 40 height 16
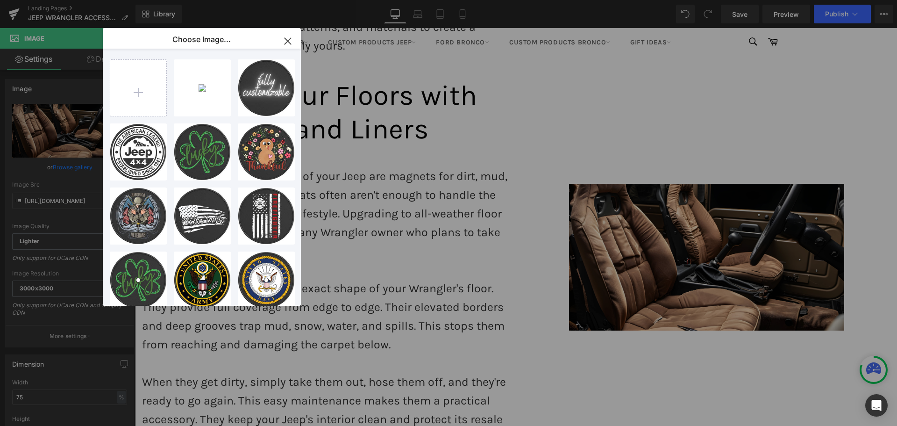
click at [290, 39] on icon "button" at bounding box center [287, 41] width 6 height 6
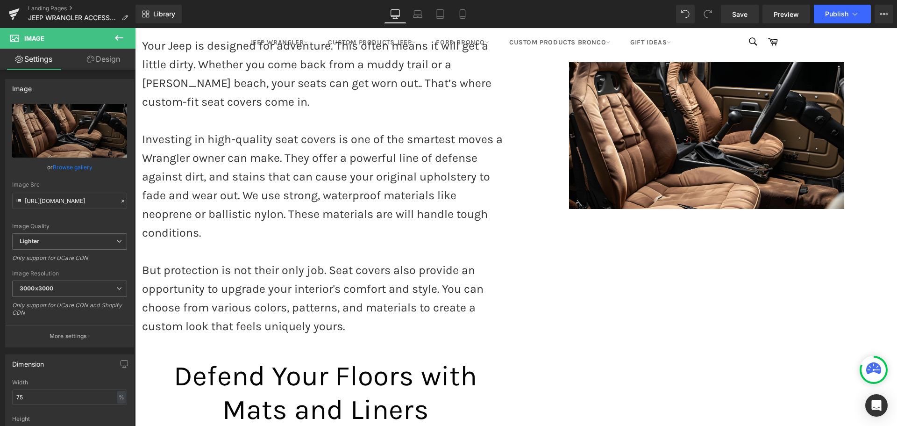
scroll to position [820, 0]
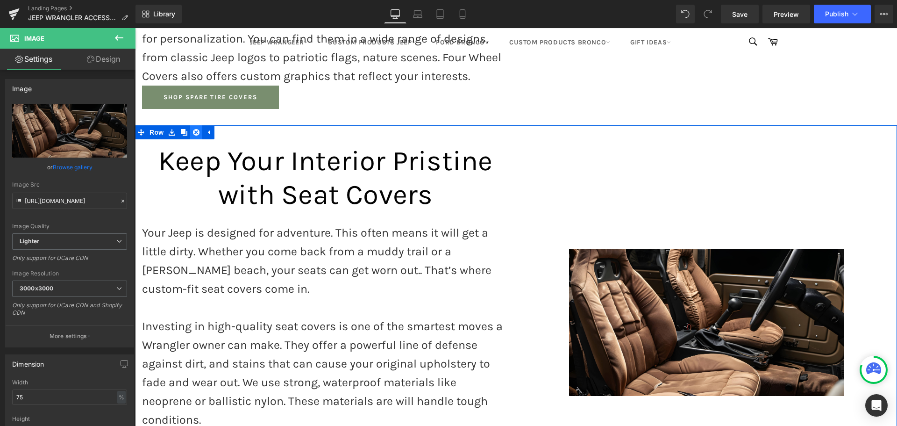
click at [193, 129] on icon at bounding box center [196, 132] width 7 height 7
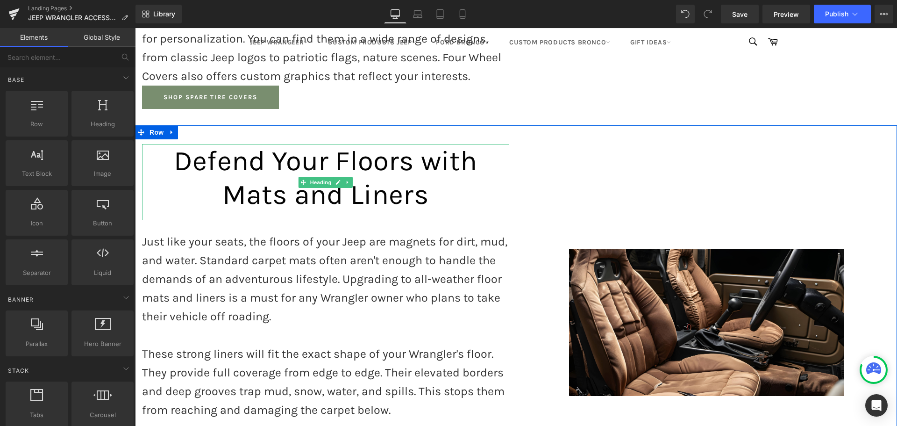
click at [277, 147] on span "Defend Your Floors with Mats and Liners" at bounding box center [326, 177] width 304 height 66
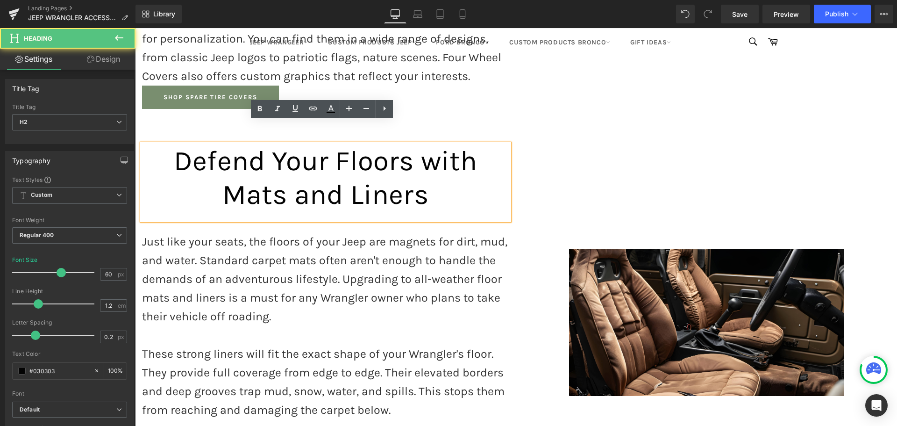
click at [297, 175] on span "Defend Your Floors with Mats and Liners" at bounding box center [326, 177] width 304 height 66
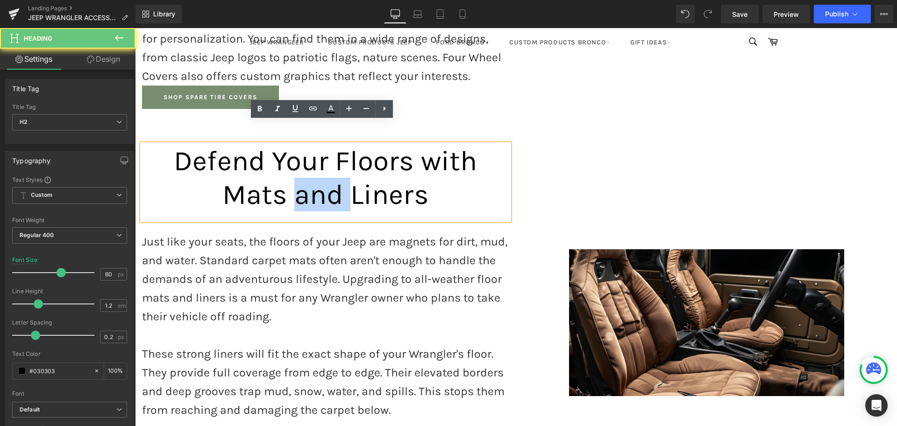
click at [297, 175] on span "Defend Your Floors with Mats and Liners" at bounding box center [326, 177] width 304 height 66
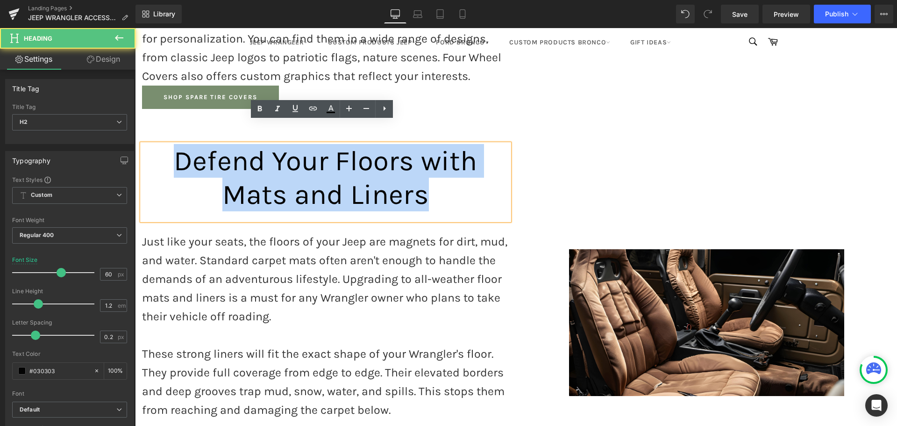
click at [297, 175] on span "Defend Your Floors with Mats and Liners" at bounding box center [326, 177] width 304 height 66
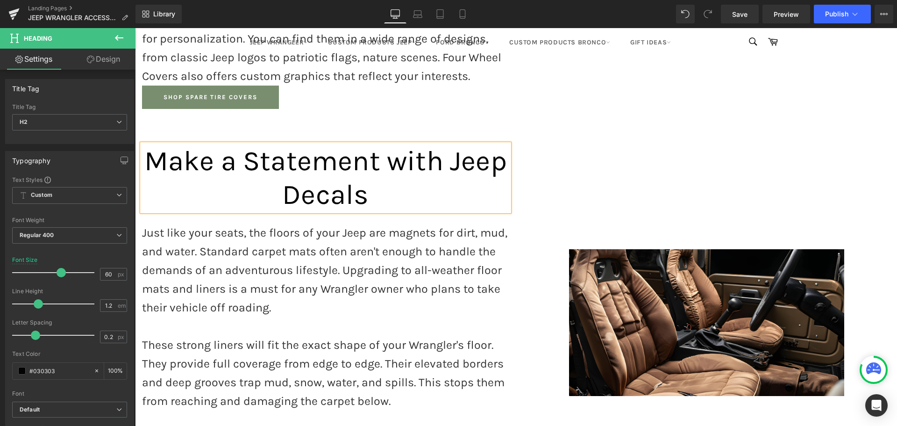
click at [279, 172] on span "Make a Statement with Jeep Decals" at bounding box center [325, 177] width 362 height 66
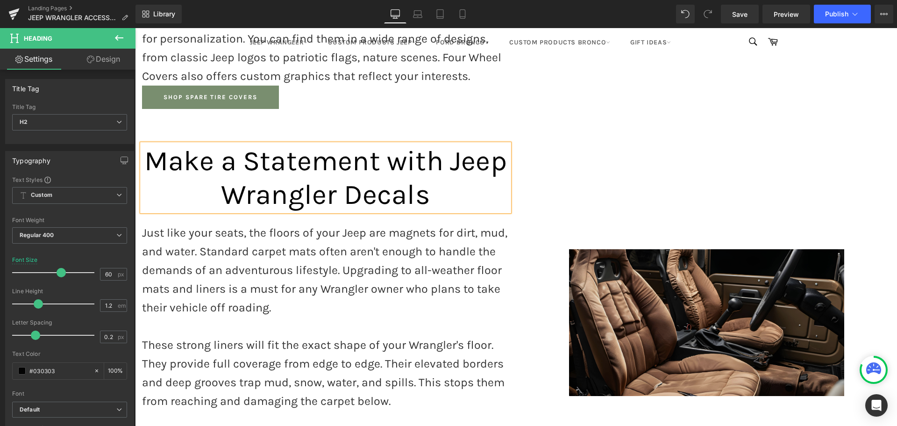
click at [697, 264] on img at bounding box center [706, 322] width 275 height 147
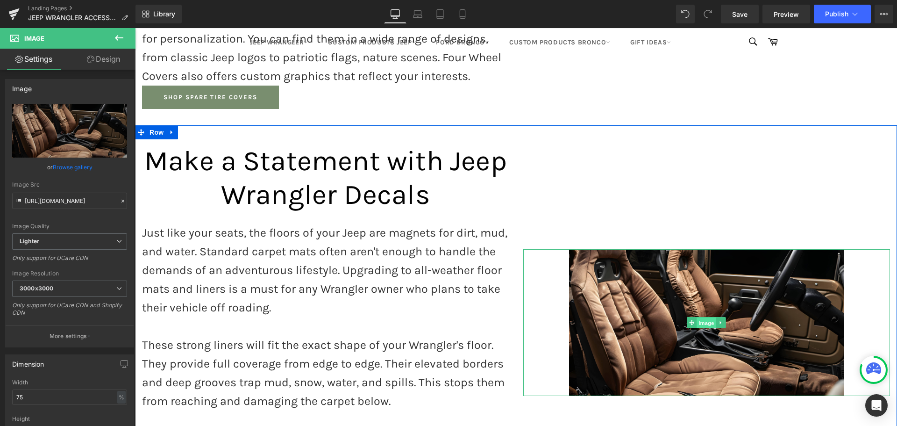
click at [703, 317] on span "Image" at bounding box center [706, 322] width 20 height 11
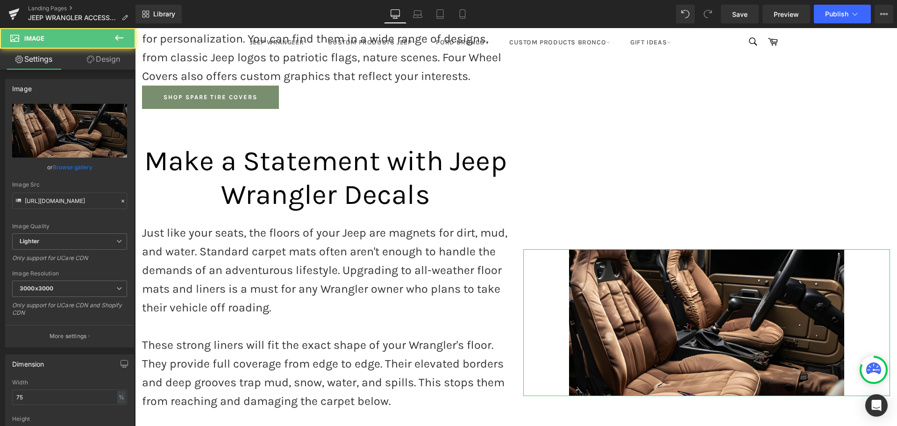
click at [64, 165] on link "Browse gallery" at bounding box center [73, 167] width 40 height 16
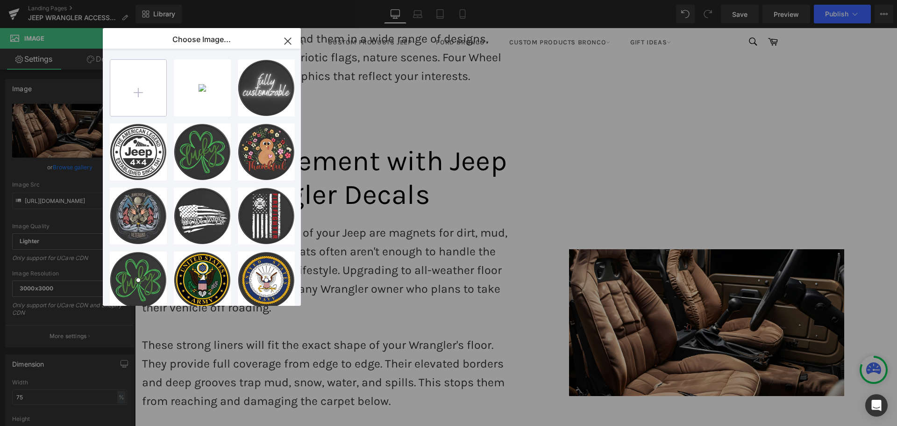
click at [149, 87] on input "file" at bounding box center [138, 88] width 56 height 56
type input "C:\fakepath\Logo Pattern Wrangler 4 Passenger Side One_.jpg"
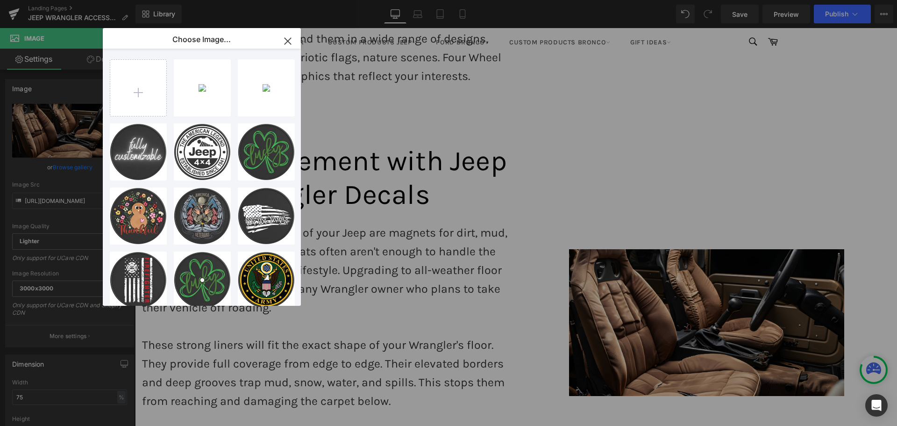
click at [0, 0] on div "Logo Pa...One_.jpg 635.93 KB" at bounding box center [0, 0] width 0 height 0
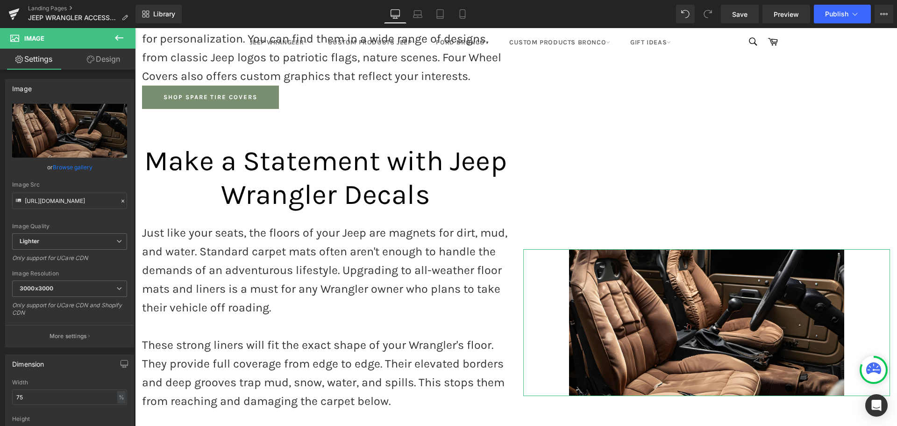
click at [66, 169] on link "Browse gallery" at bounding box center [73, 167] width 40 height 16
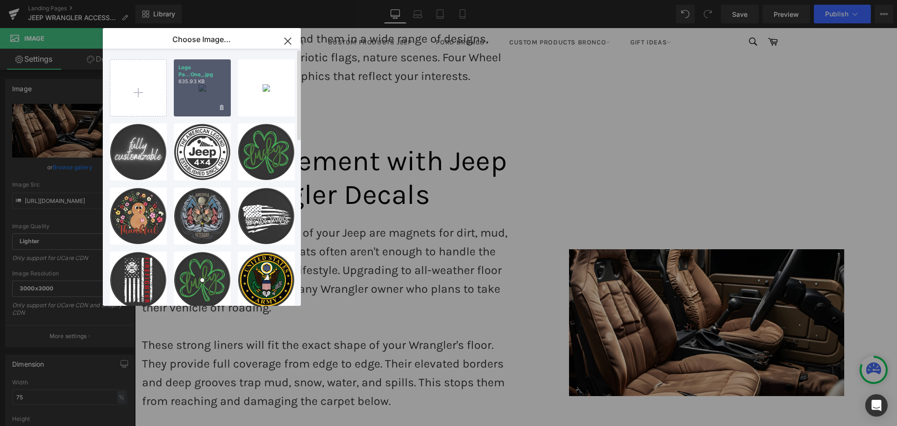
click at [185, 104] on div "Logo Pa...One_.jpg 635.93 KB" at bounding box center [202, 87] width 57 height 57
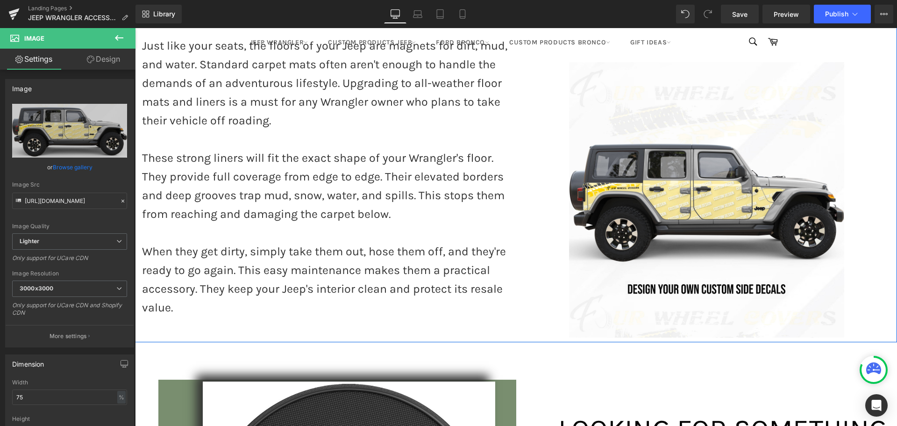
scroll to position [867, 0]
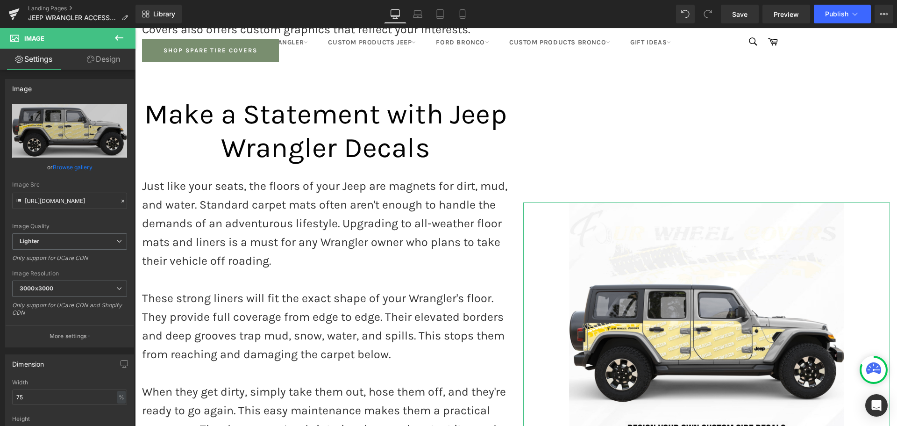
click at [97, 62] on link "Design" at bounding box center [104, 59] width 68 height 21
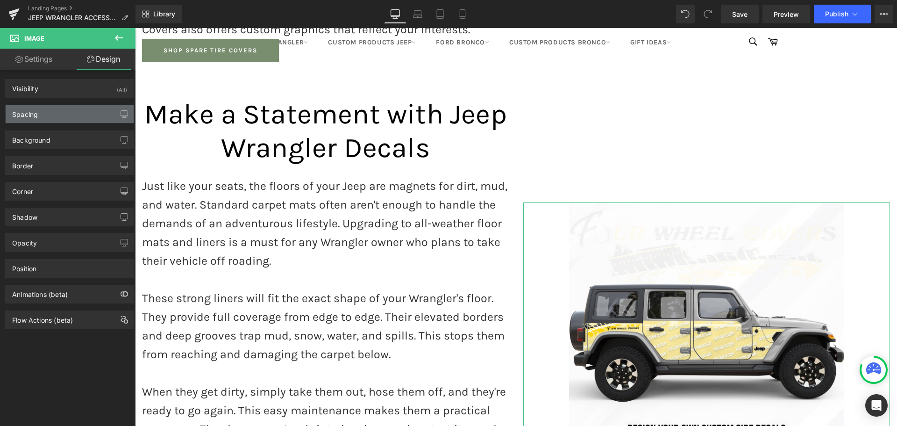
click at [28, 109] on div "Spacing" at bounding box center [25, 111] width 26 height 13
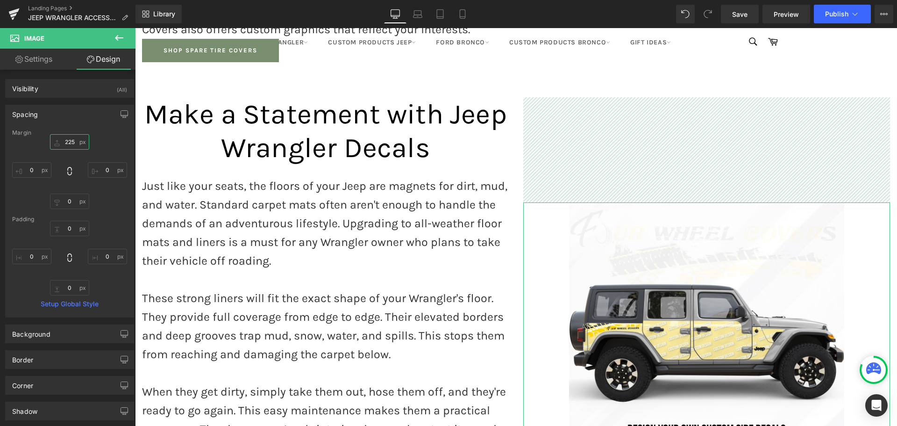
click at [66, 137] on input "225" at bounding box center [69, 141] width 39 height 15
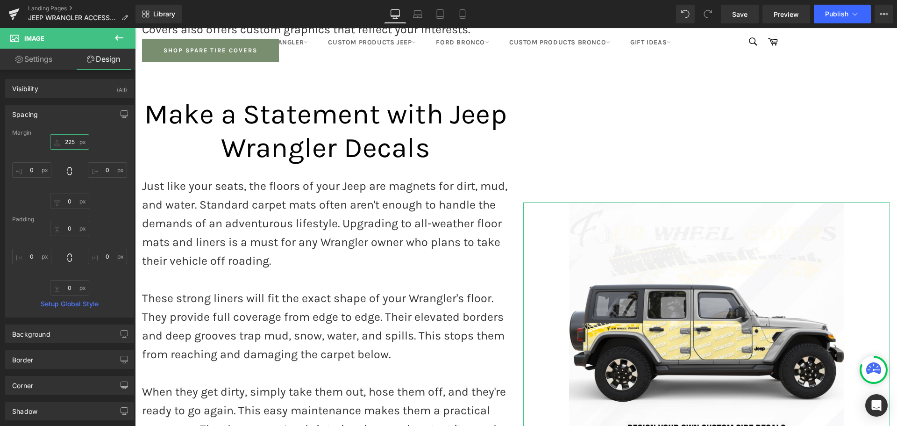
click at [66, 137] on input "225" at bounding box center [69, 141] width 39 height 15
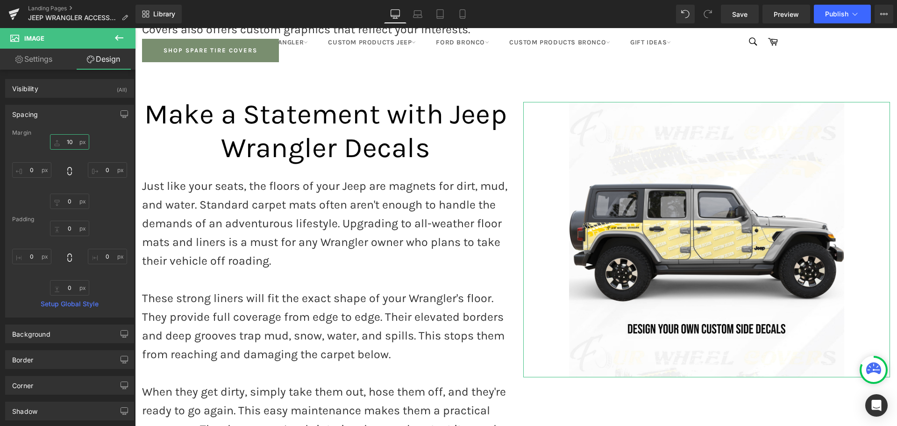
type input "1"
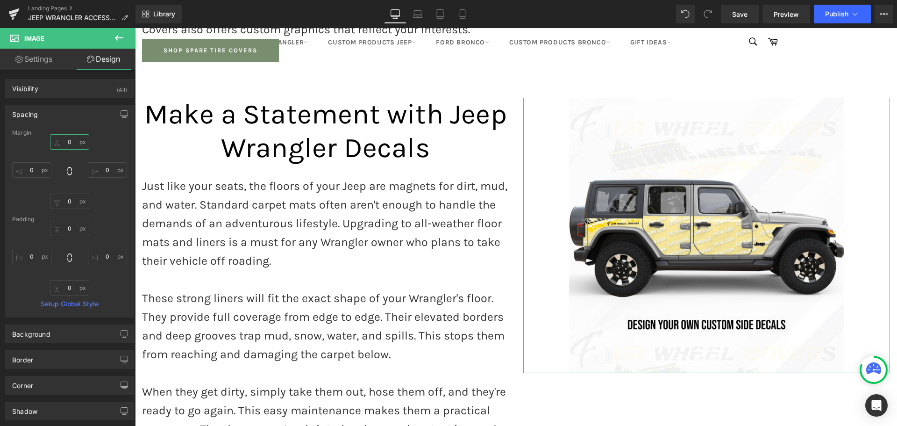
type input "0"
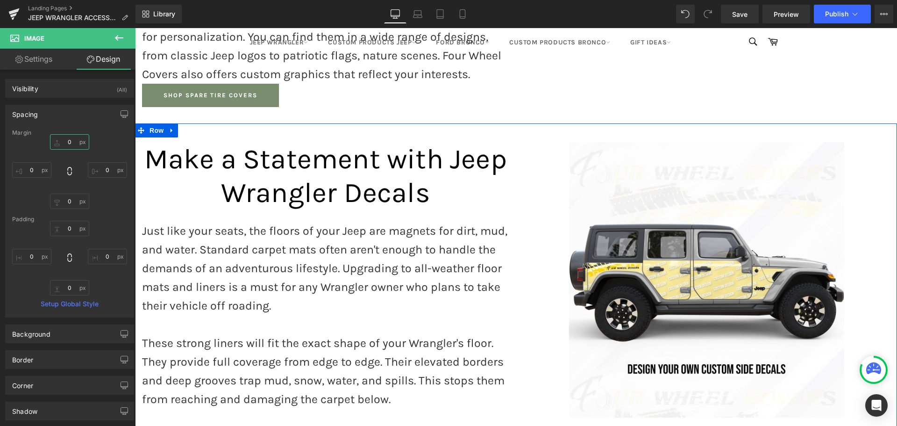
scroll to position [820, 0]
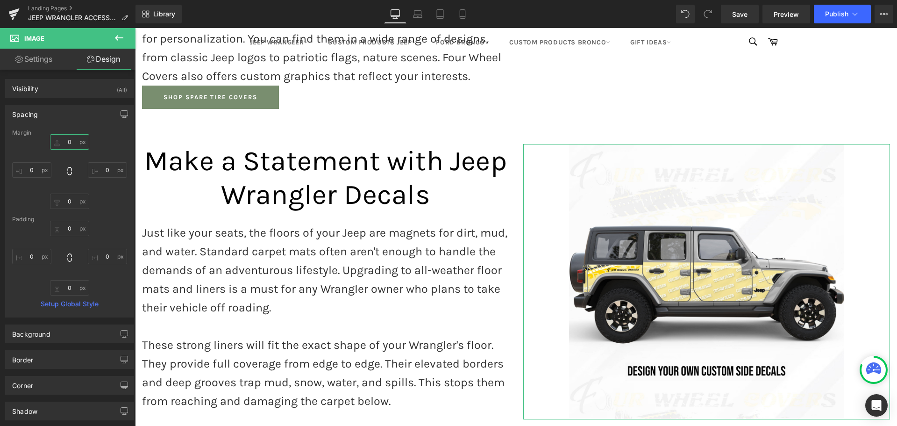
click at [78, 145] on input "text" at bounding box center [69, 141] width 39 height 15
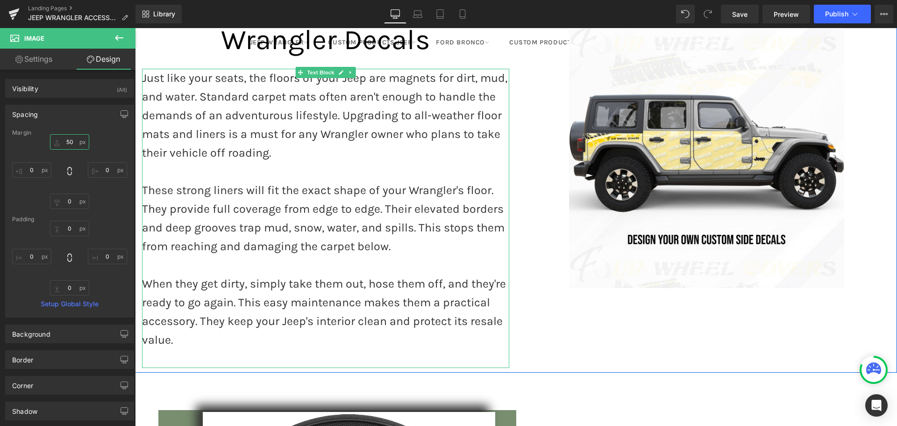
scroll to position [867, 0]
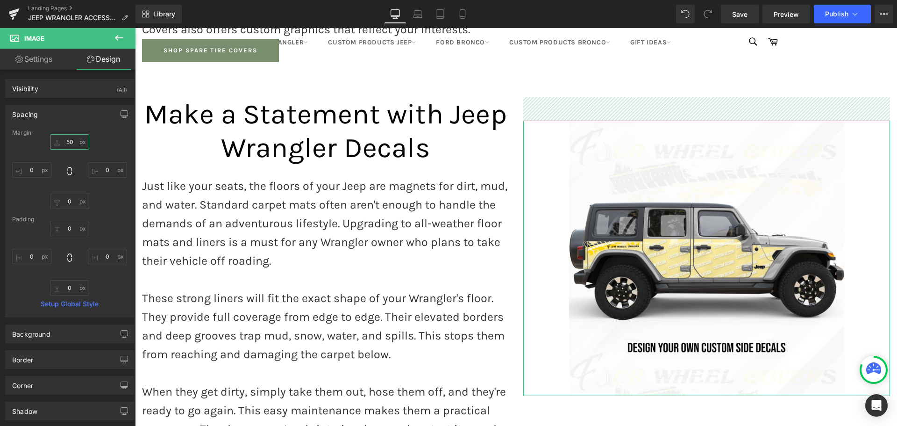
drag, startPoint x: 64, startPoint y: 143, endPoint x: 77, endPoint y: 144, distance: 12.7
click at [77, 144] on input "50" at bounding box center [69, 141] width 39 height 15
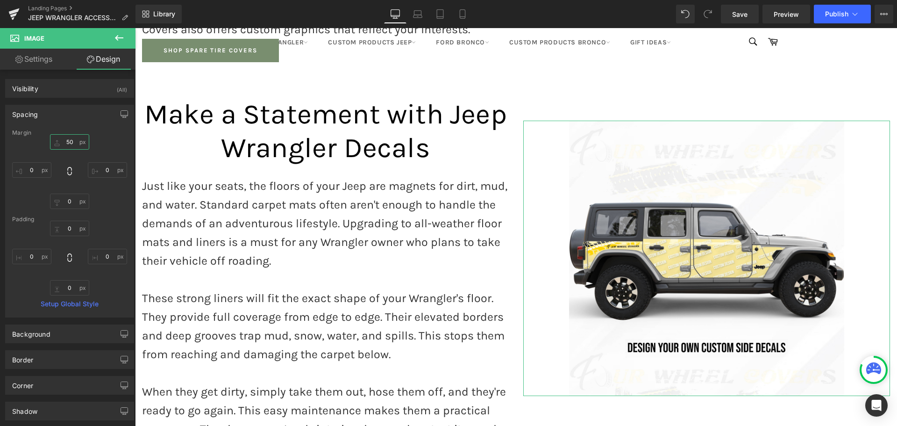
type input "6"
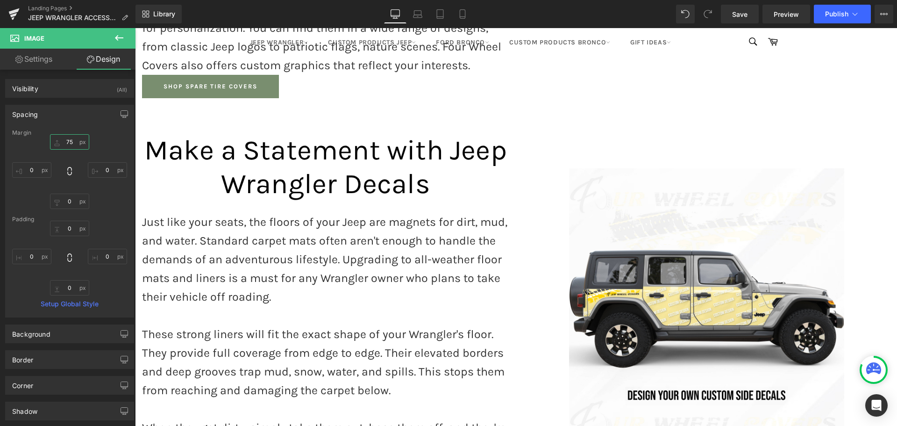
scroll to position [913, 0]
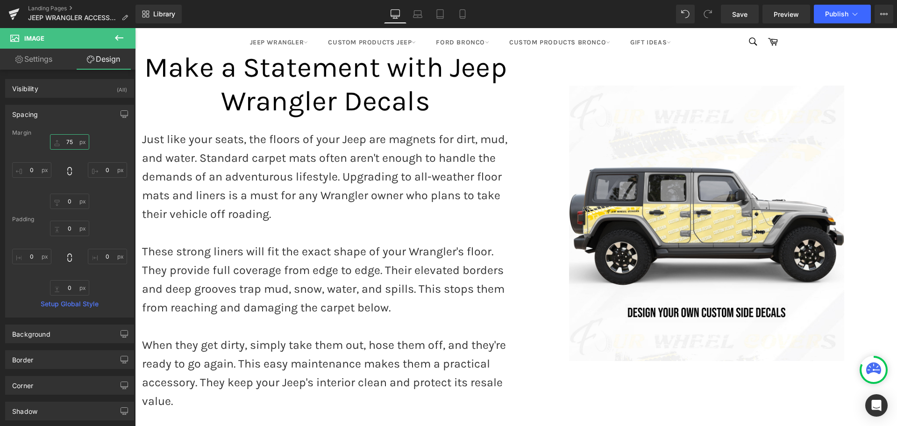
type input "75"
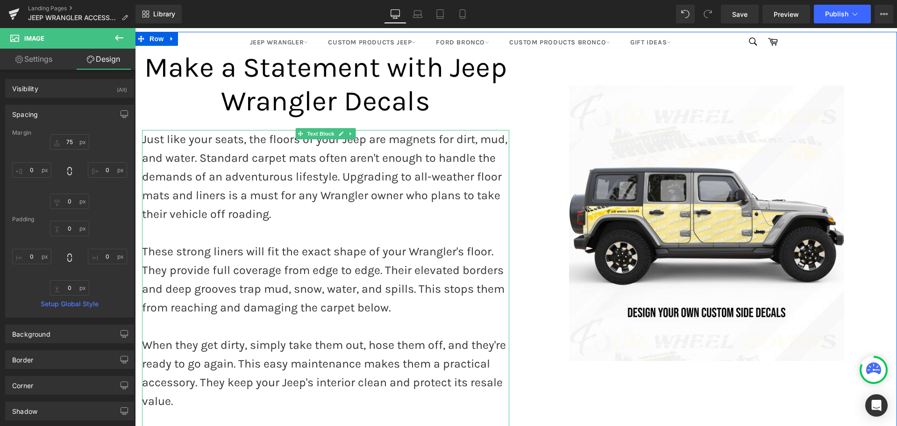
click at [220, 154] on p "Just like your seats, the floors of your Jeep are magnets for dirt, mud, and wa…" at bounding box center [325, 176] width 367 height 93
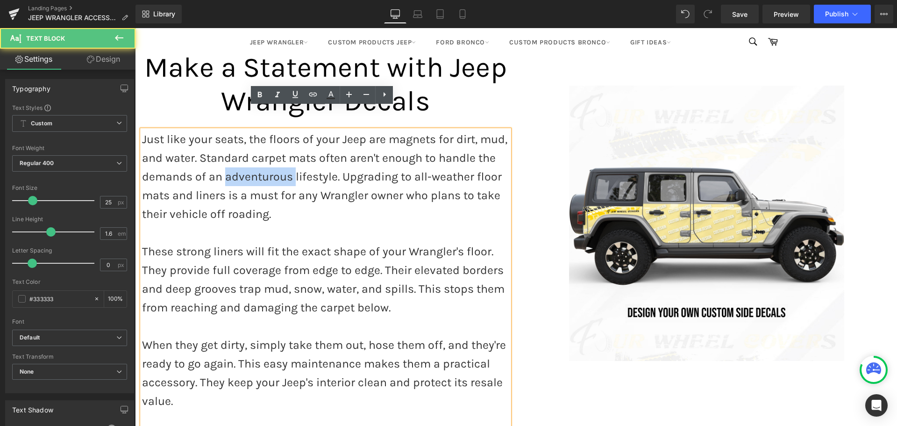
click at [220, 154] on p "Just like your seats, the floors of your Jeep are magnets for dirt, mud, and wa…" at bounding box center [325, 176] width 367 height 93
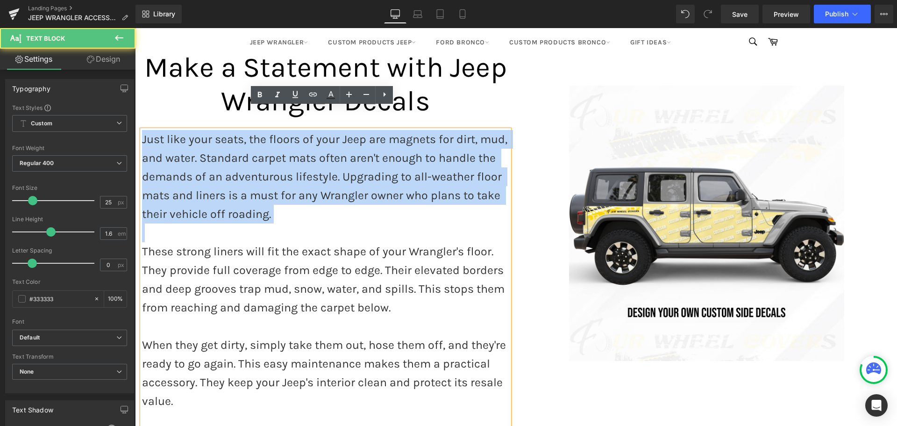
click at [220, 154] on p "Just like your seats, the floors of your Jeep are magnets for dirt, mud, and wa…" at bounding box center [325, 176] width 367 height 93
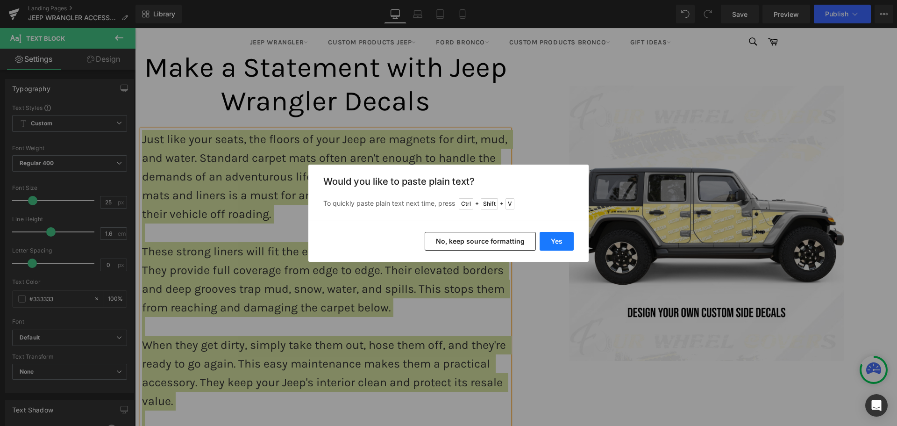
drag, startPoint x: 555, startPoint y: 238, endPoint x: 325, endPoint y: 196, distance: 234.1
click at [555, 238] on button "Yes" at bounding box center [557, 241] width 34 height 19
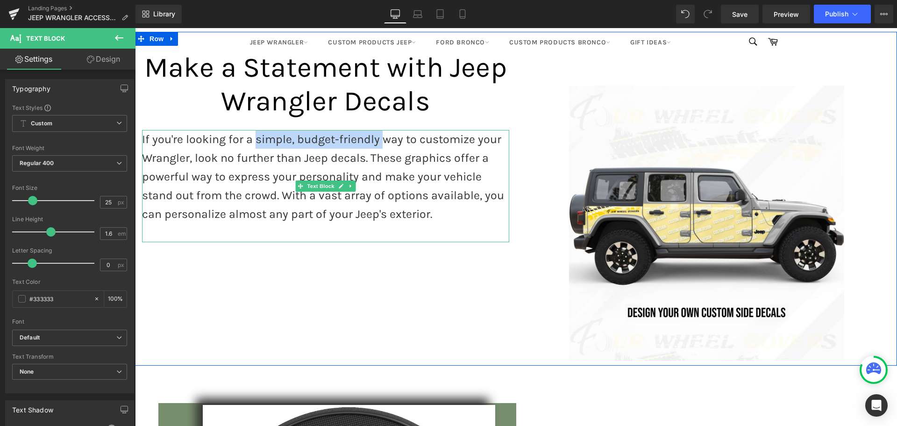
drag, startPoint x: 378, startPoint y: 117, endPoint x: 250, endPoint y: 115, distance: 128.5
click at [250, 130] on p "If you're looking for a simple, budget-friendly way to customize your Wrangler,…" at bounding box center [325, 176] width 367 height 93
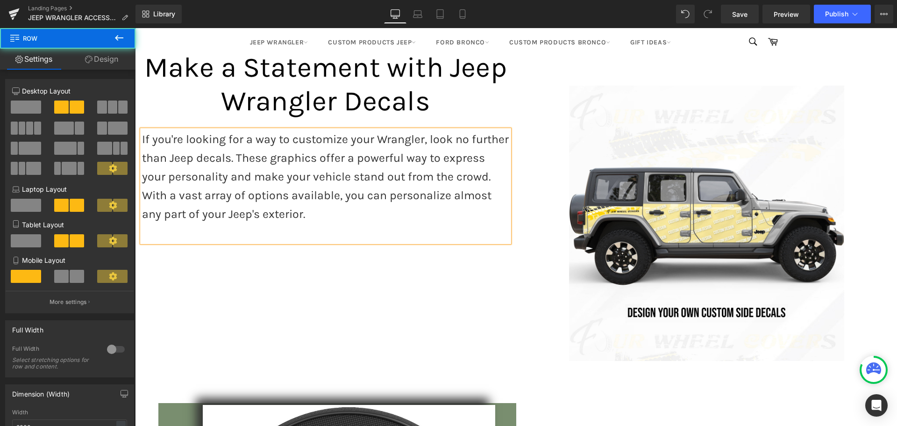
click at [244, 242] on div "Image Make a Statement with Jeep Wrangler Decals Heading If you're looking for …" at bounding box center [516, 199] width 762 height 334
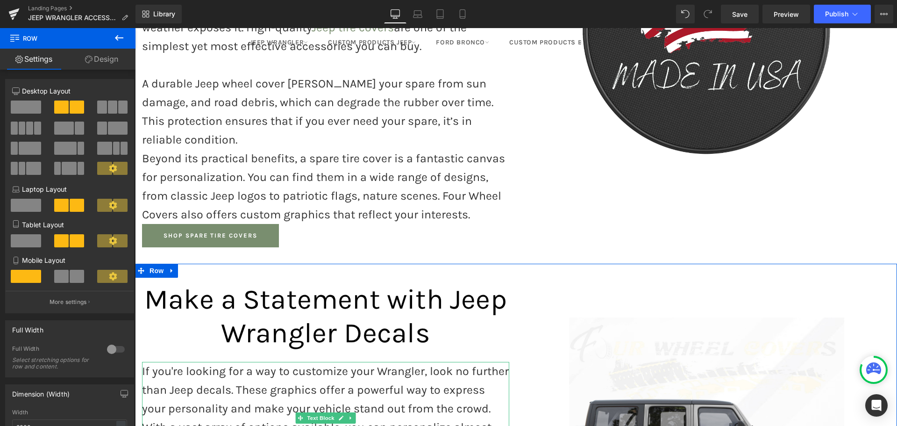
scroll to position [680, 0]
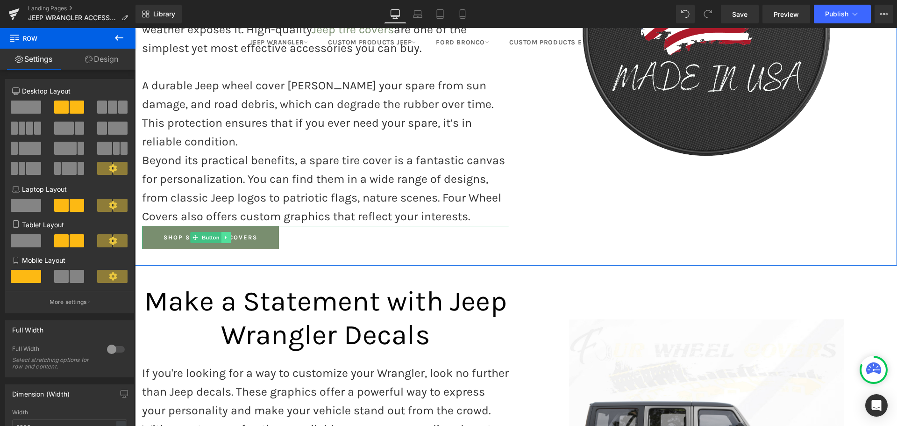
click at [225, 236] on icon at bounding box center [225, 237] width 1 height 3
click at [216, 232] on link at bounding box center [221, 237] width 10 height 11
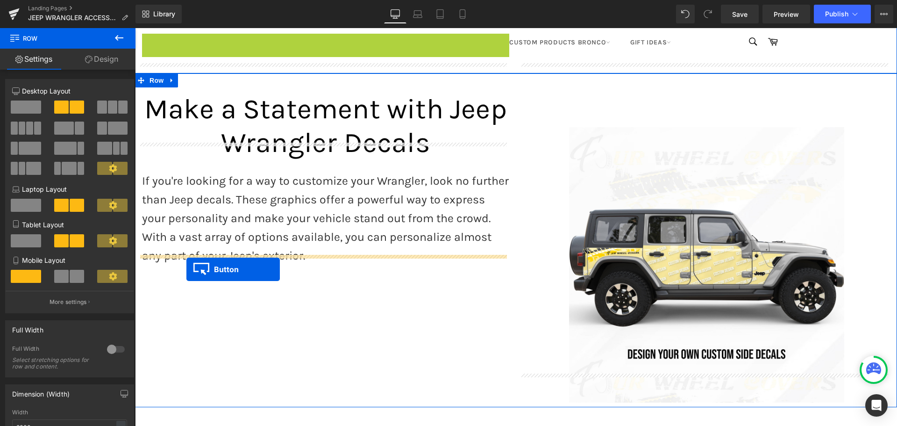
scroll to position [913, 0]
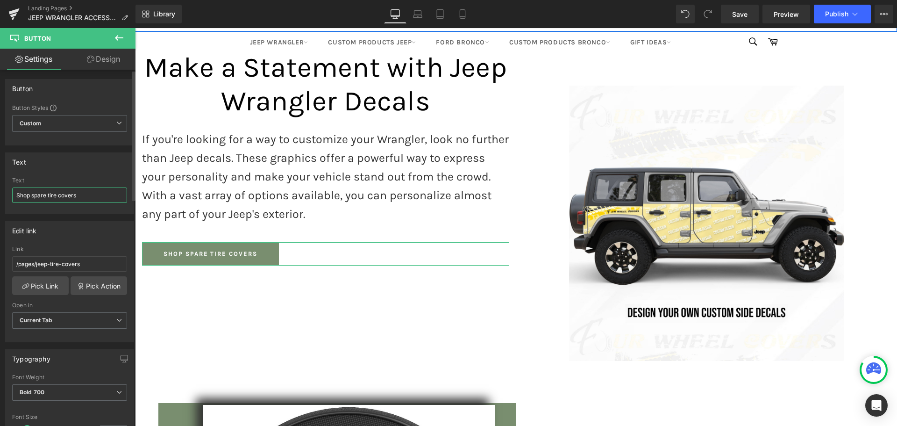
drag, startPoint x: 78, startPoint y: 195, endPoint x: 33, endPoint y: 195, distance: 44.8
click at [33, 195] on input "Shop spare tire covers" at bounding box center [69, 194] width 115 height 15
type input "Shop jeep wrangler decals"
click at [51, 283] on link "Pick Link" at bounding box center [40, 285] width 57 height 19
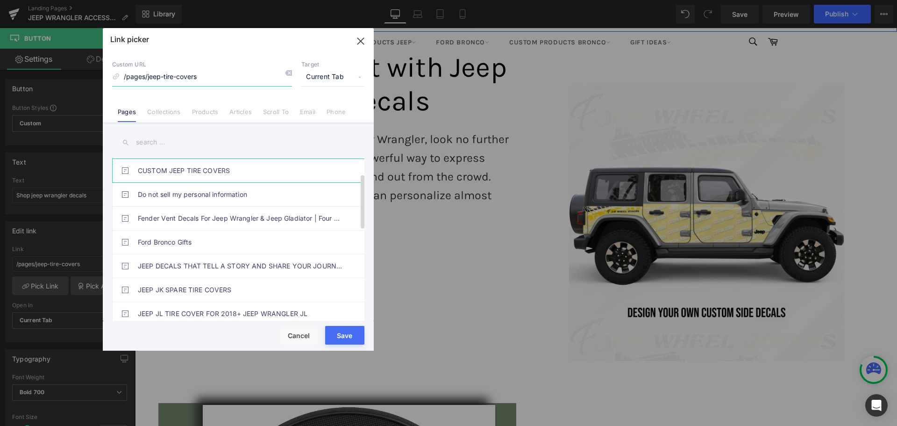
scroll to position [93, 0]
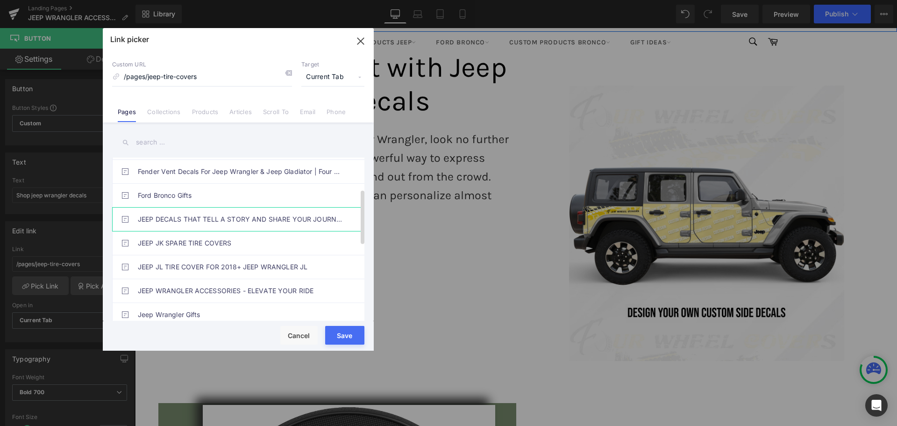
click at [229, 225] on link "JEEP DECALS THAT TELL A STORY AND SHARE YOUR JOURNEY" at bounding box center [241, 218] width 206 height 23
click at [346, 333] on button "Save" at bounding box center [344, 335] width 39 height 19
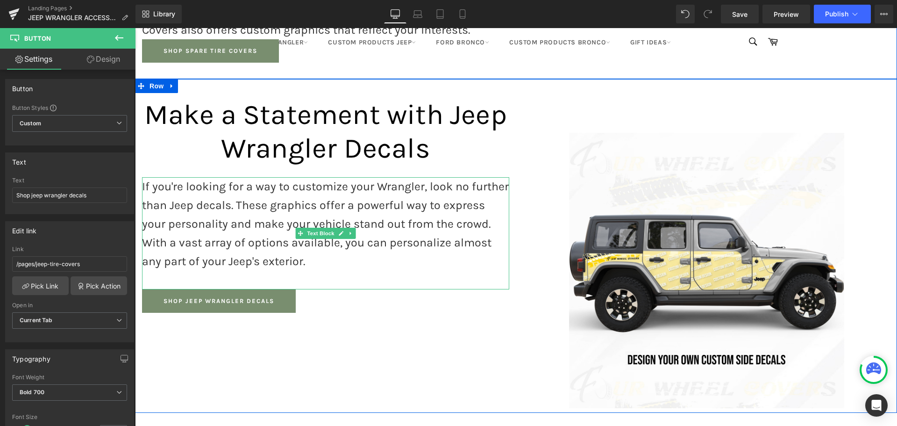
scroll to position [867, 0]
